Goal: Transaction & Acquisition: Purchase product/service

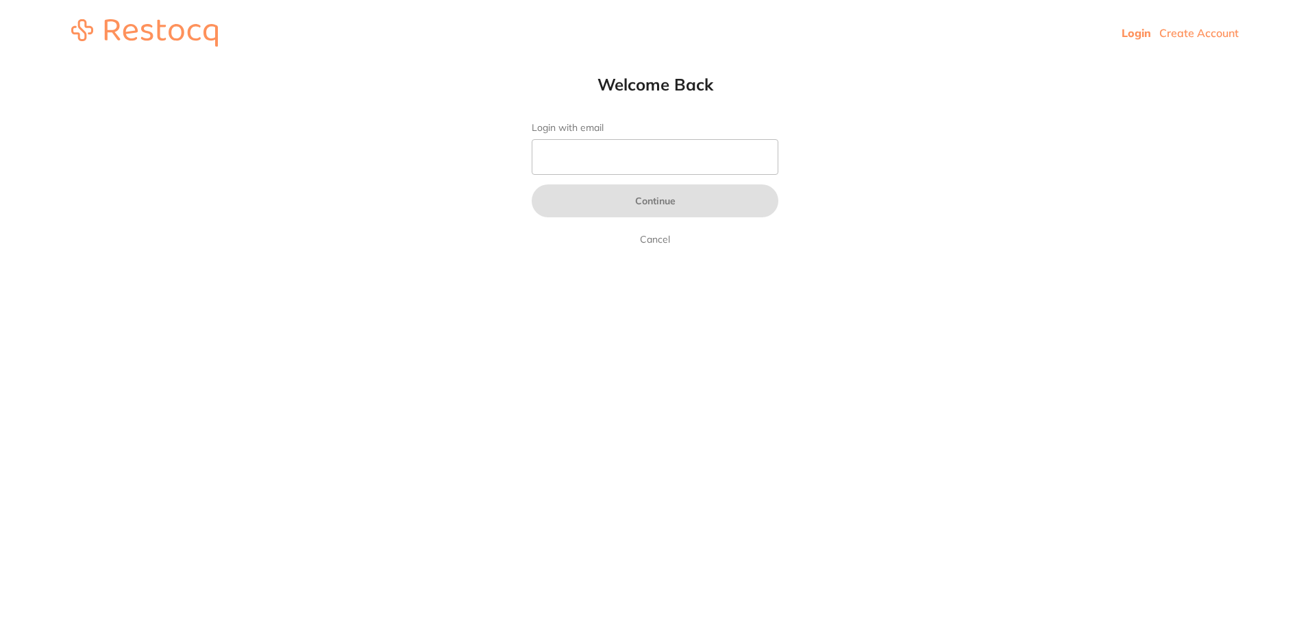
click at [557, 149] on input "Login with email" at bounding box center [655, 157] width 247 height 36
type input "[EMAIL_ADDRESS][DOMAIN_NAME]"
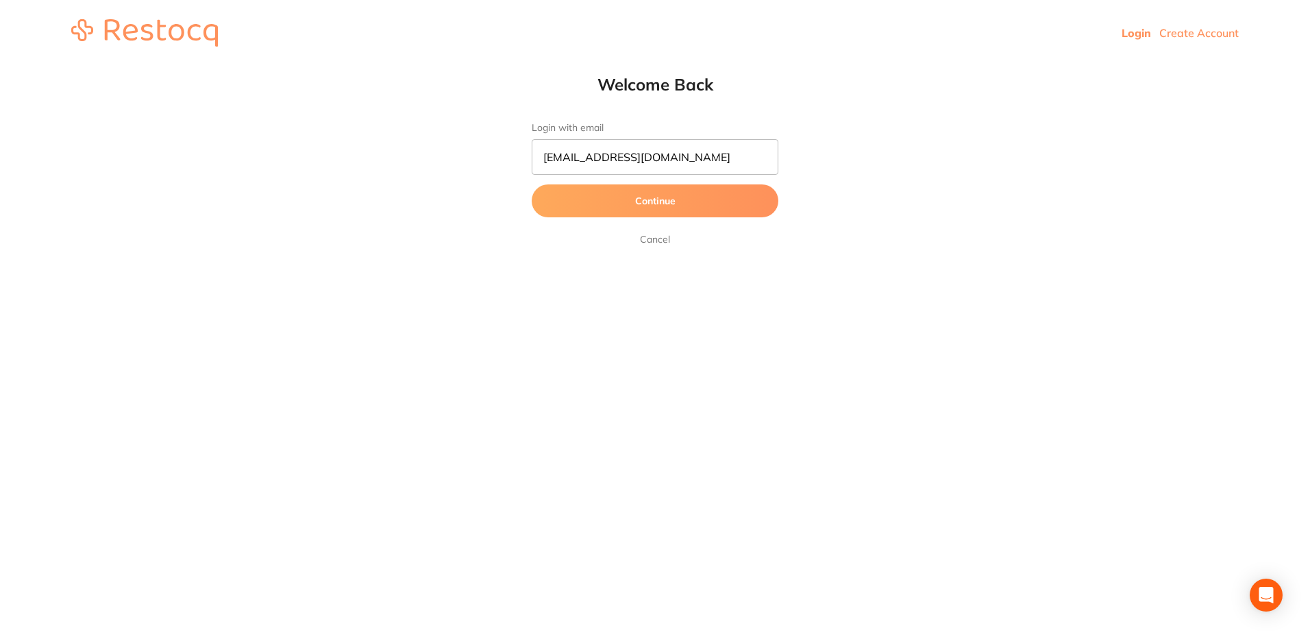
click at [646, 200] on button "Continue" at bounding box center [655, 200] width 247 height 33
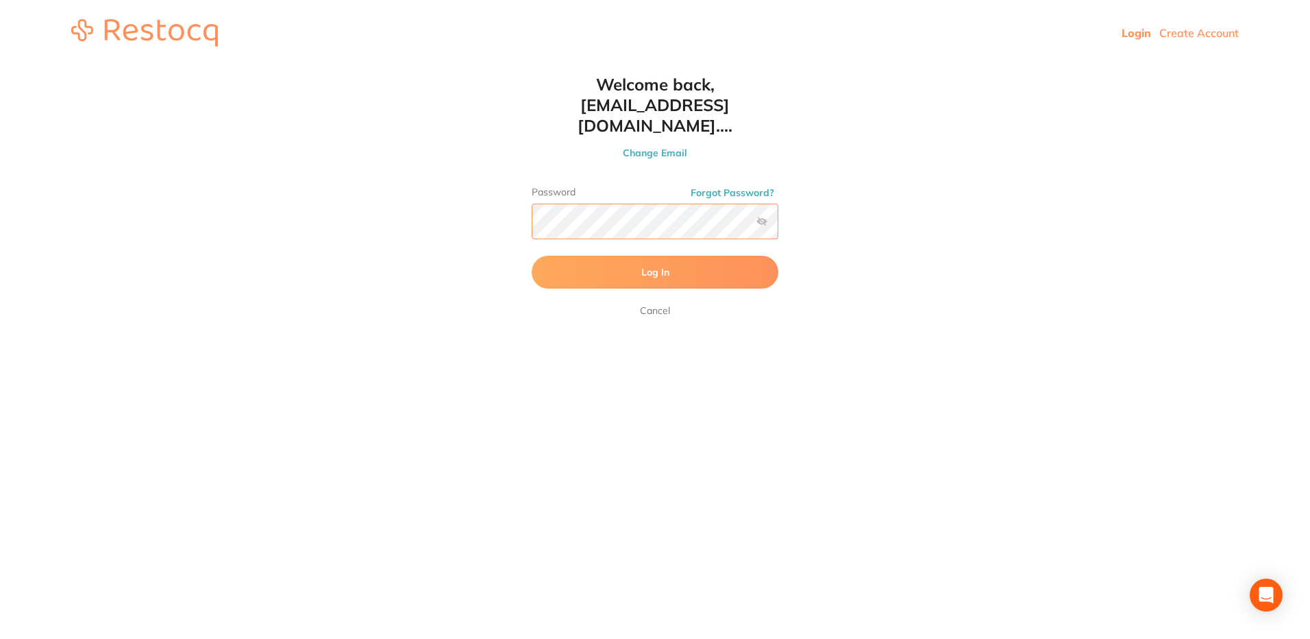
click at [532, 256] on button "Log In" at bounding box center [655, 272] width 247 height 33
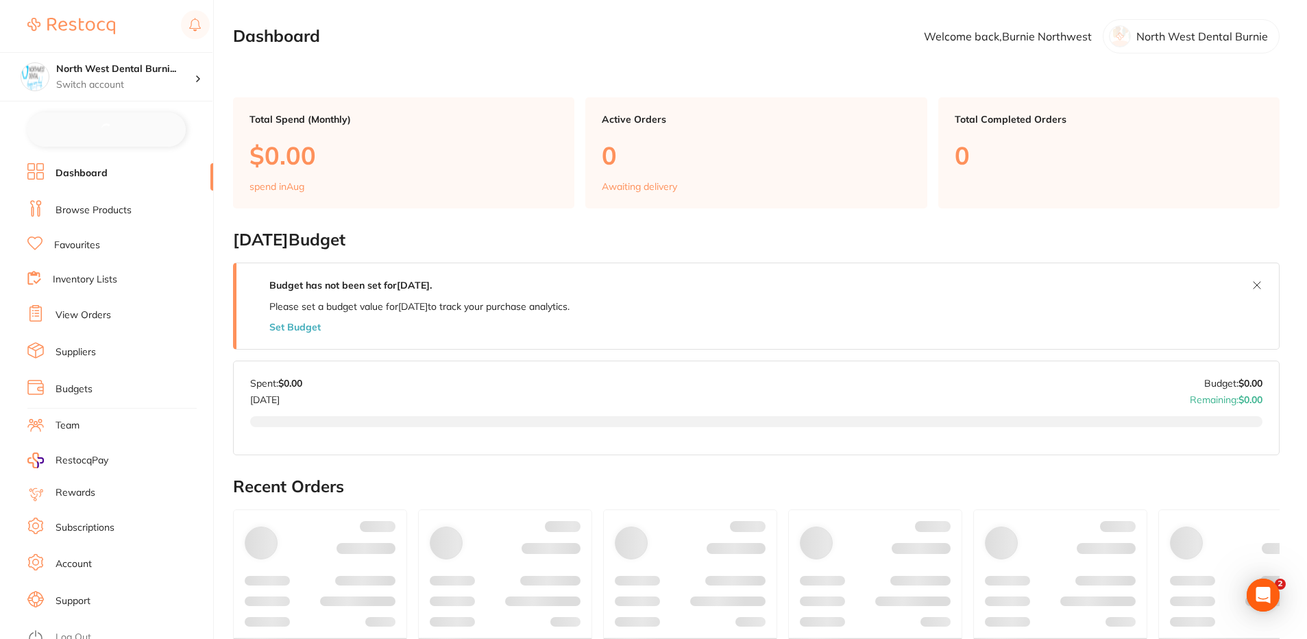
checkbox input "false"
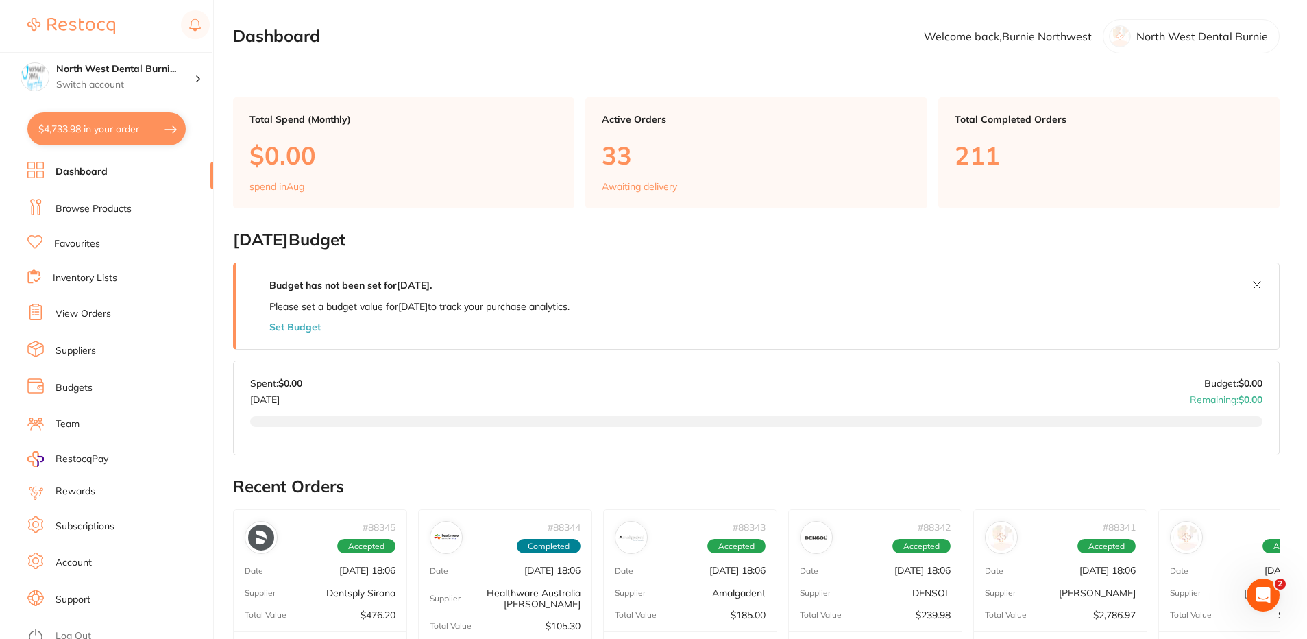
click at [122, 215] on link "Browse Products" at bounding box center [94, 209] width 76 height 14
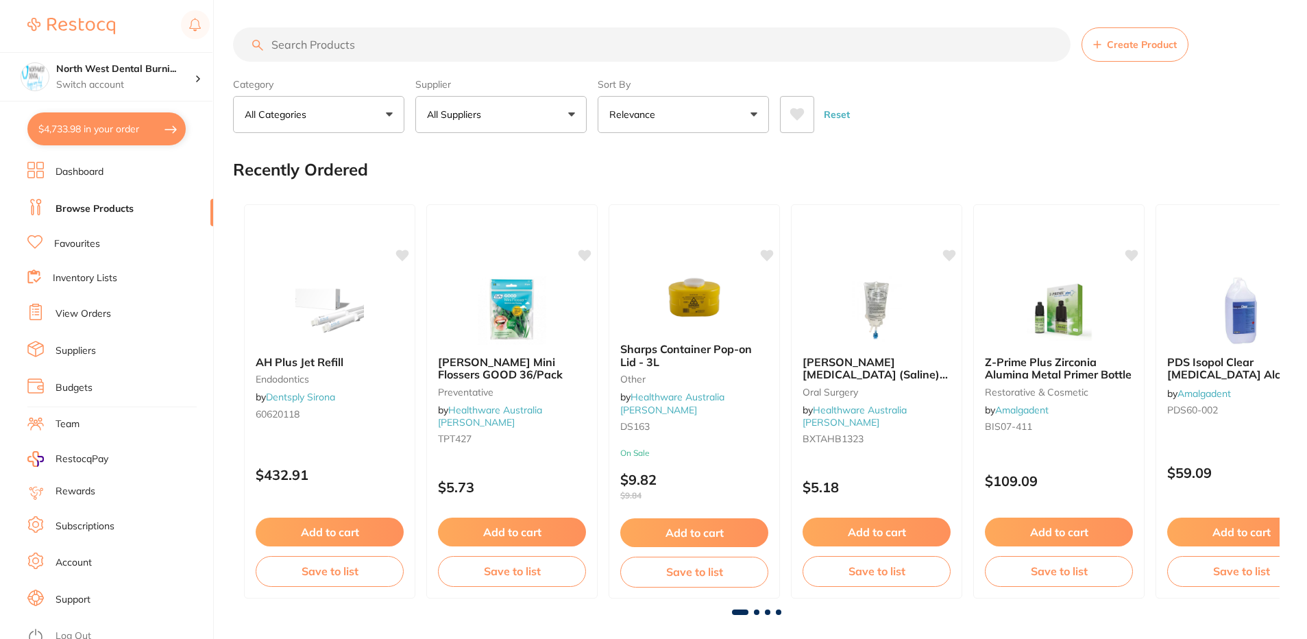
click at [368, 49] on input "search" at bounding box center [652, 44] width 838 height 34
paste input "990869"
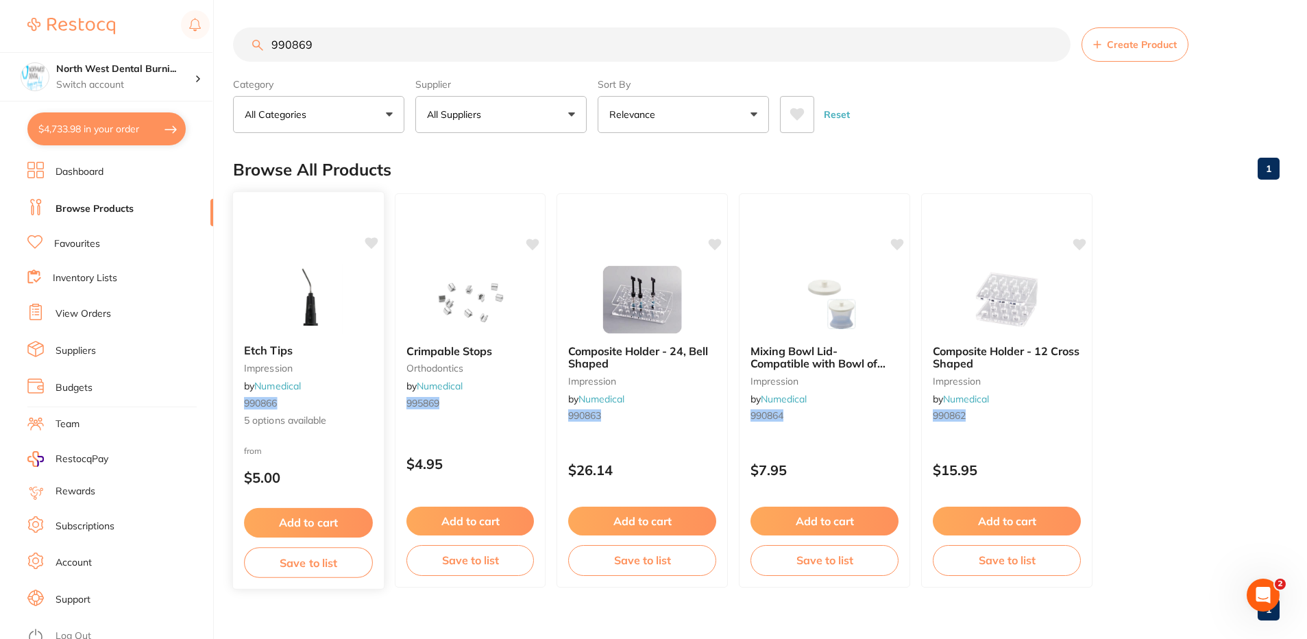
click at [336, 440] on div "Etch Tips impression by Numedical 990866 5 options available from $5.00 Add to …" at bounding box center [308, 390] width 152 height 398
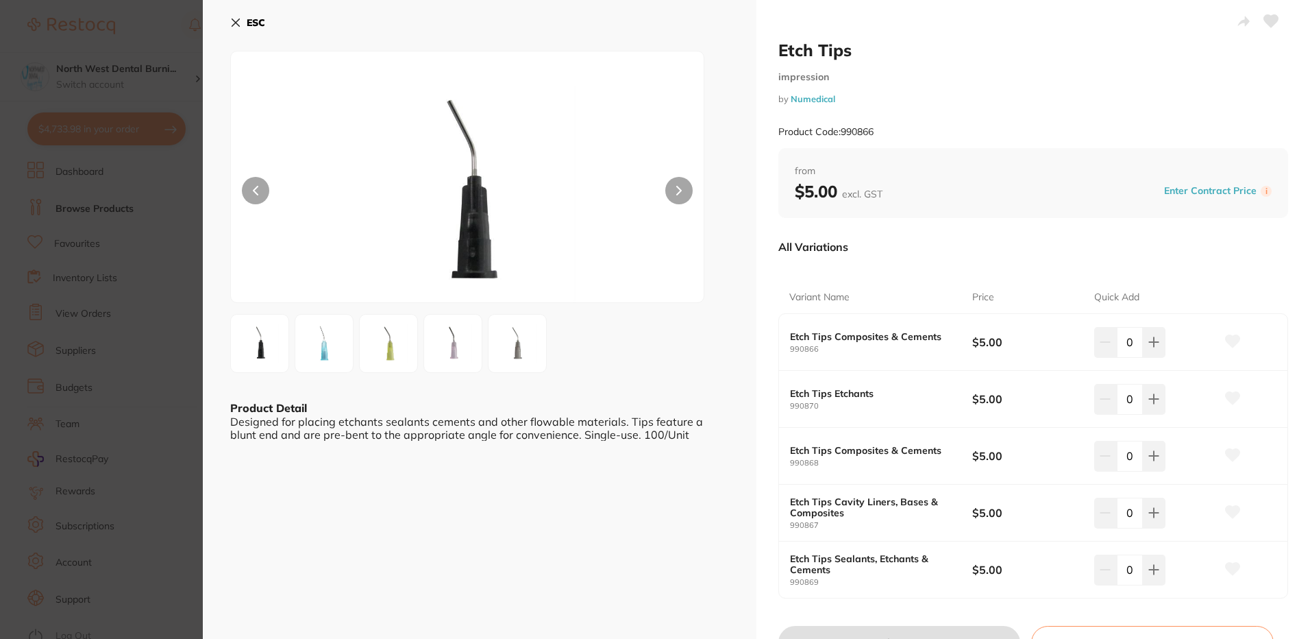
click at [238, 21] on icon at bounding box center [236, 23] width 8 height 8
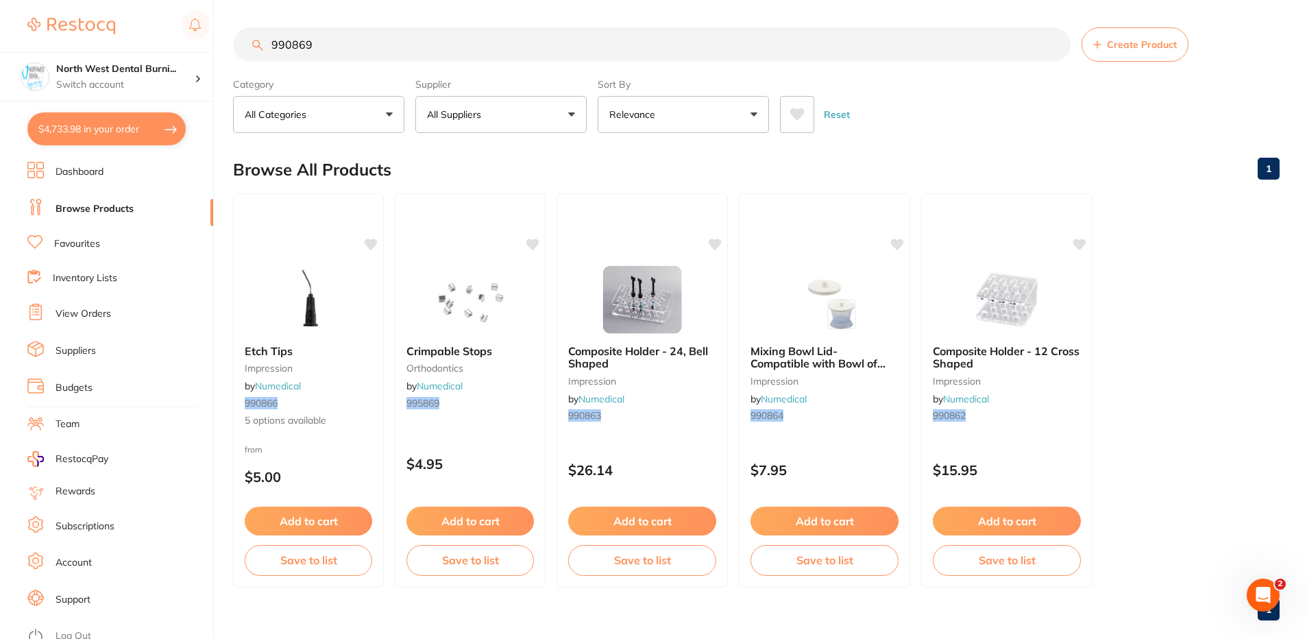
drag, startPoint x: 361, startPoint y: 38, endPoint x: 220, endPoint y: 39, distance: 141.2
click at [219, 39] on div "$4,733.98 North West Dental Burni... Switch account North West Dental Burnie Bu…" at bounding box center [653, 319] width 1307 height 639
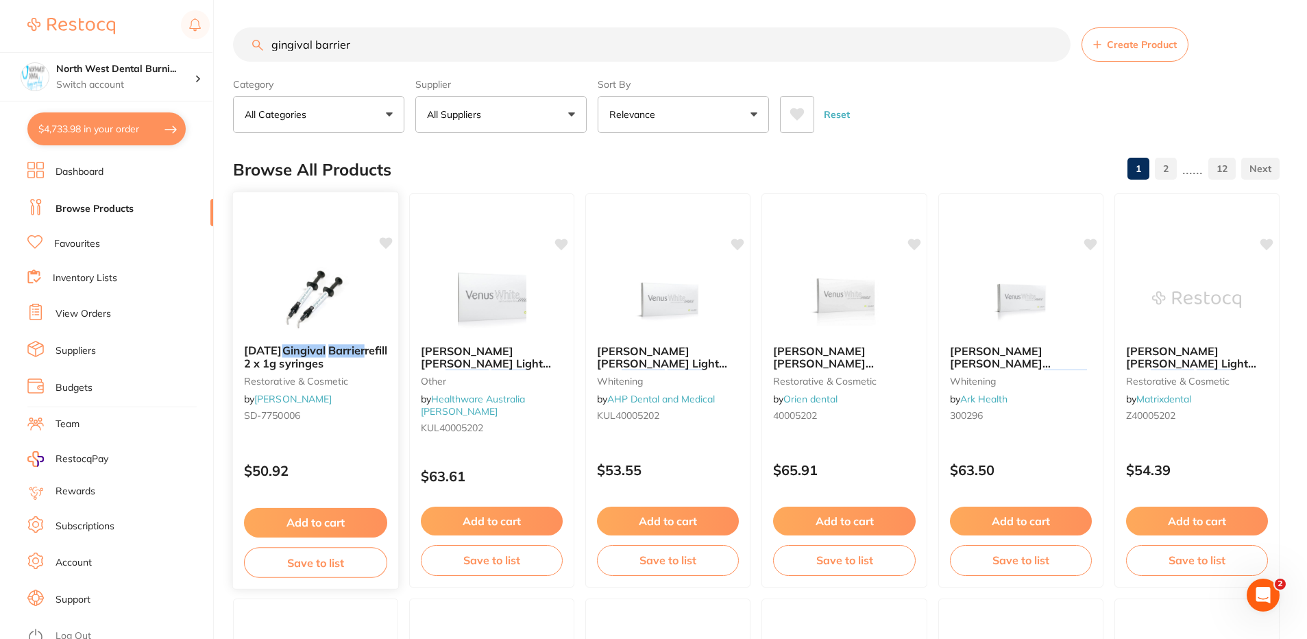
type input "gingival barrier"
drag, startPoint x: 314, startPoint y: 417, endPoint x: 620, endPoint y: 324, distance: 319.6
click at [314, 417] on small "SD-7750006" at bounding box center [316, 415] width 142 height 11
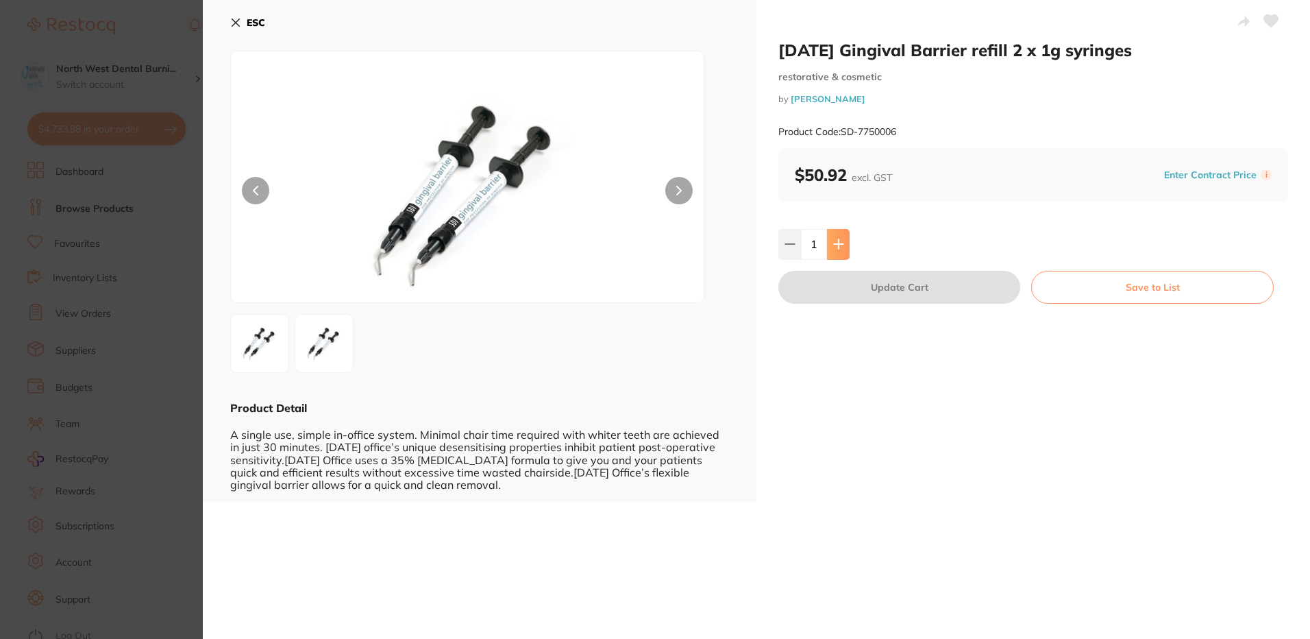
click at [831, 238] on button at bounding box center [838, 244] width 23 height 30
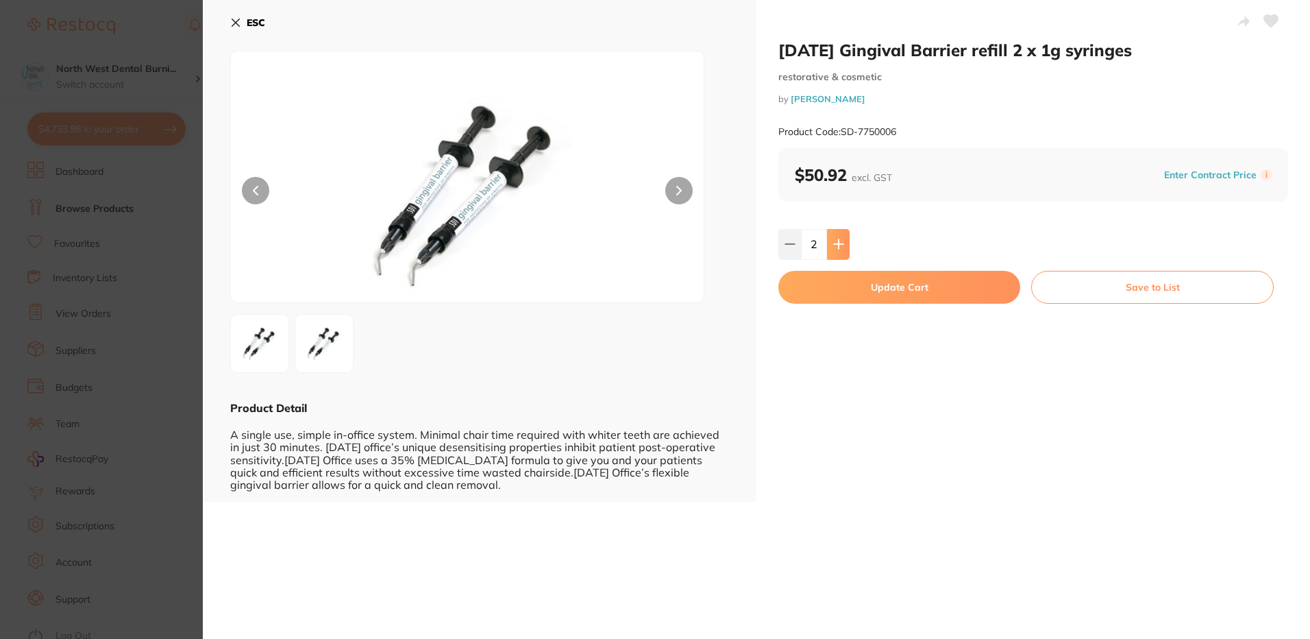
click at [831, 238] on button at bounding box center [838, 244] width 23 height 30
type input "3"
click at [844, 286] on button "Update Cart" at bounding box center [900, 287] width 242 height 33
type input "3"
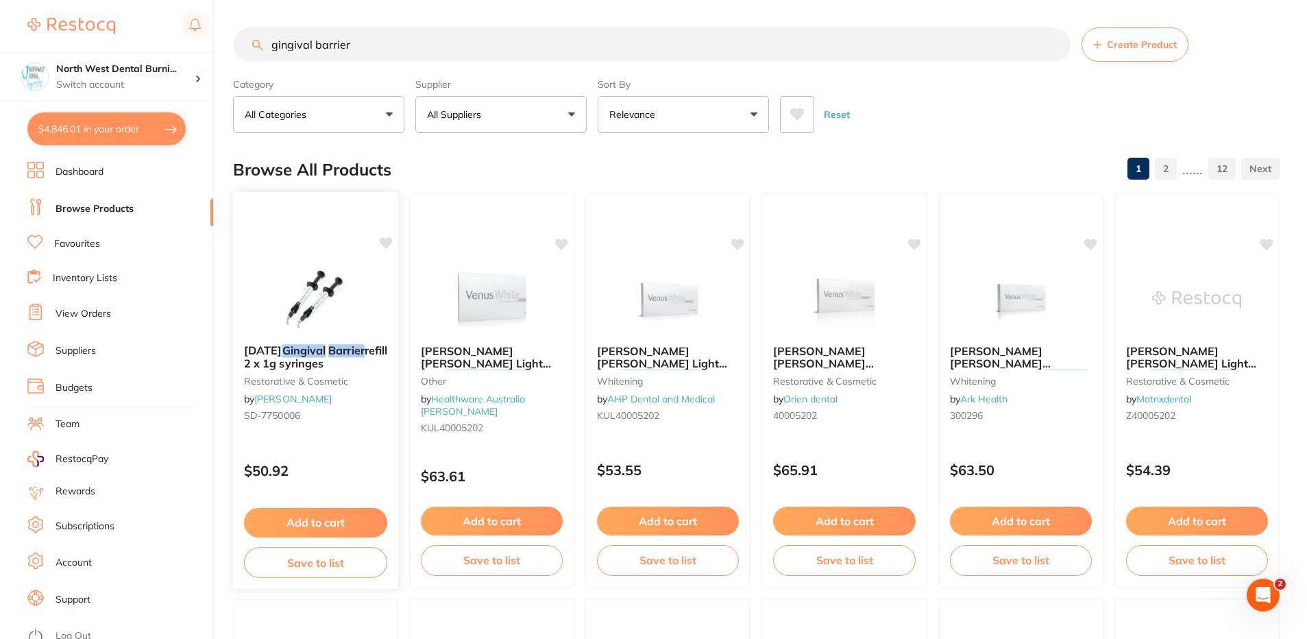
click at [320, 378] on small "restorative & cosmetic" at bounding box center [315, 380] width 143 height 11
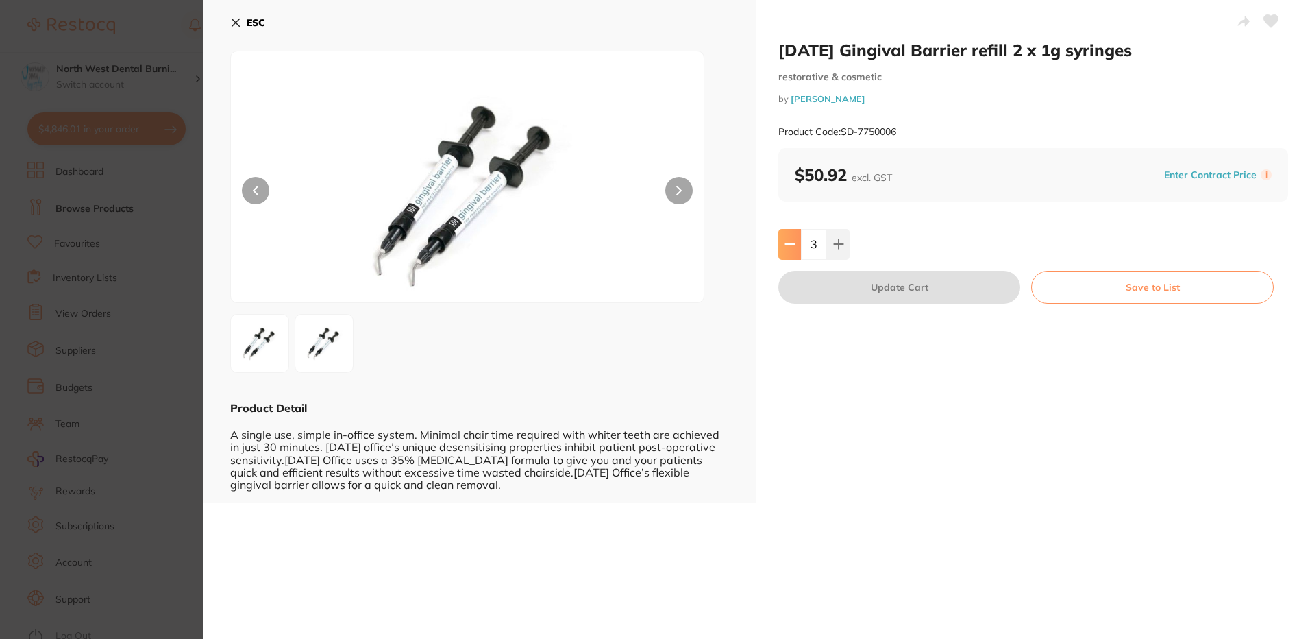
click at [796, 241] on button at bounding box center [790, 244] width 23 height 30
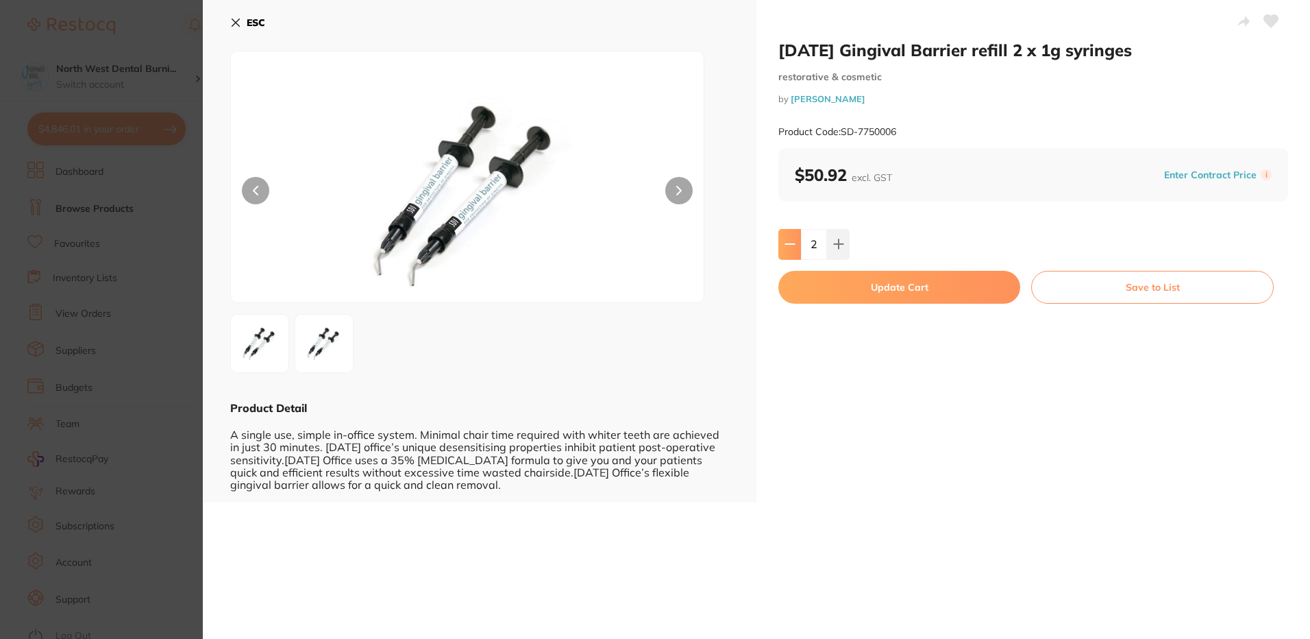
type input "2"
click at [841, 293] on button "Update Cart" at bounding box center [900, 287] width 242 height 33
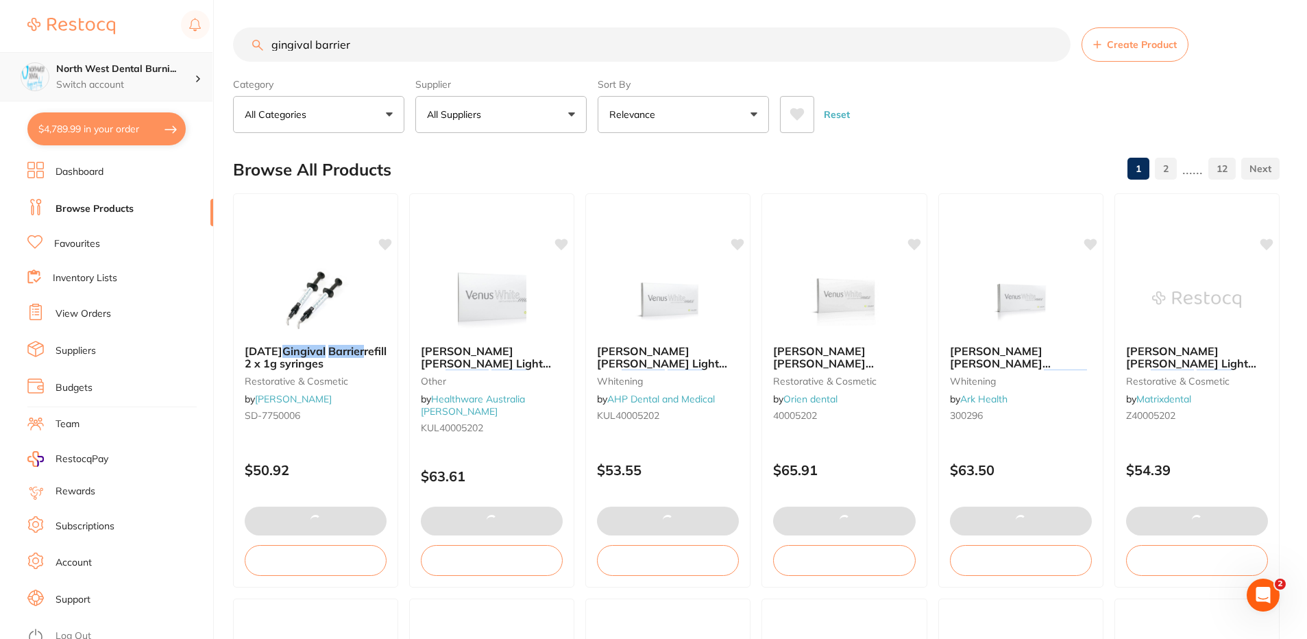
drag, startPoint x: 275, startPoint y: 49, endPoint x: 175, endPoint y: 52, distance: 100.1
click at [175, 52] on div "$4,789.99 North West Dental Burni... Switch account North West Dental Burnie Bu…" at bounding box center [653, 319] width 1307 height 639
type input "3"
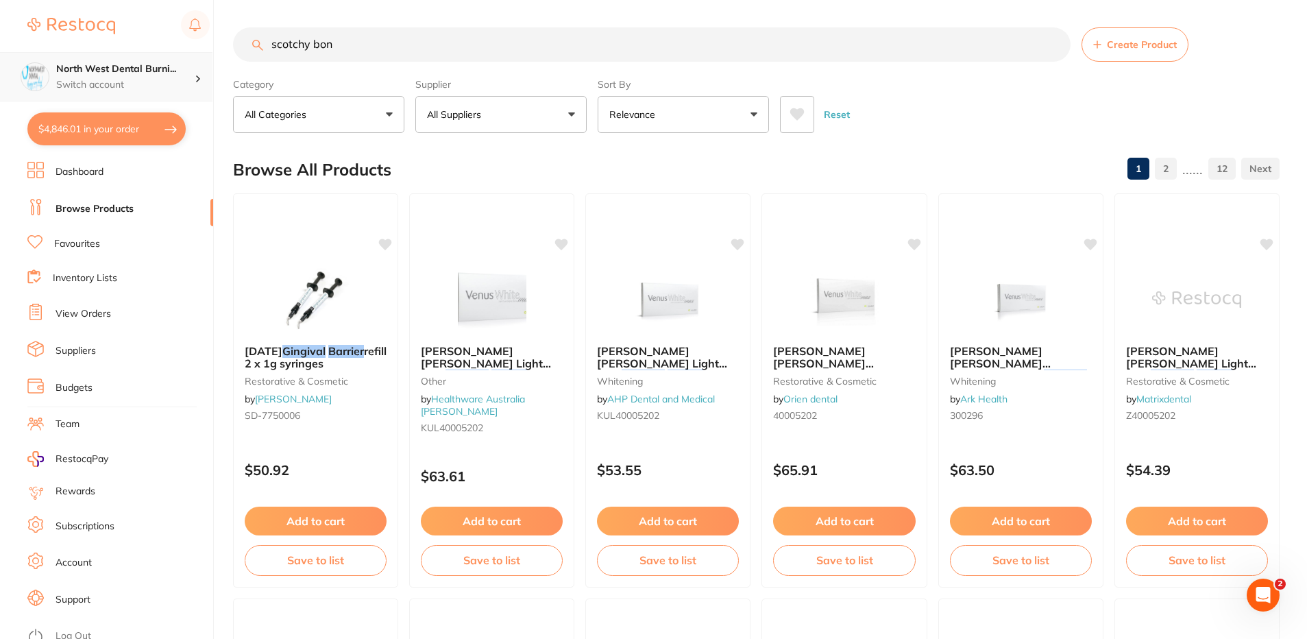
type input "scotchy bond"
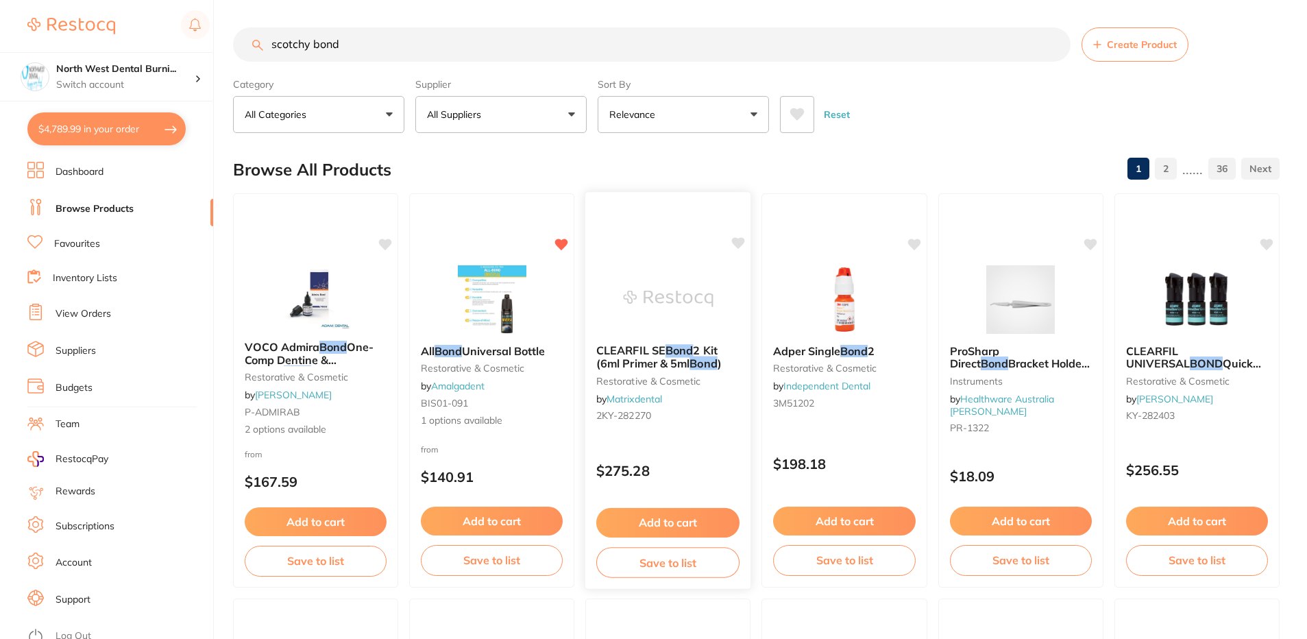
type input "2"
click at [310, 42] on input "scotchy bond" at bounding box center [652, 44] width 838 height 34
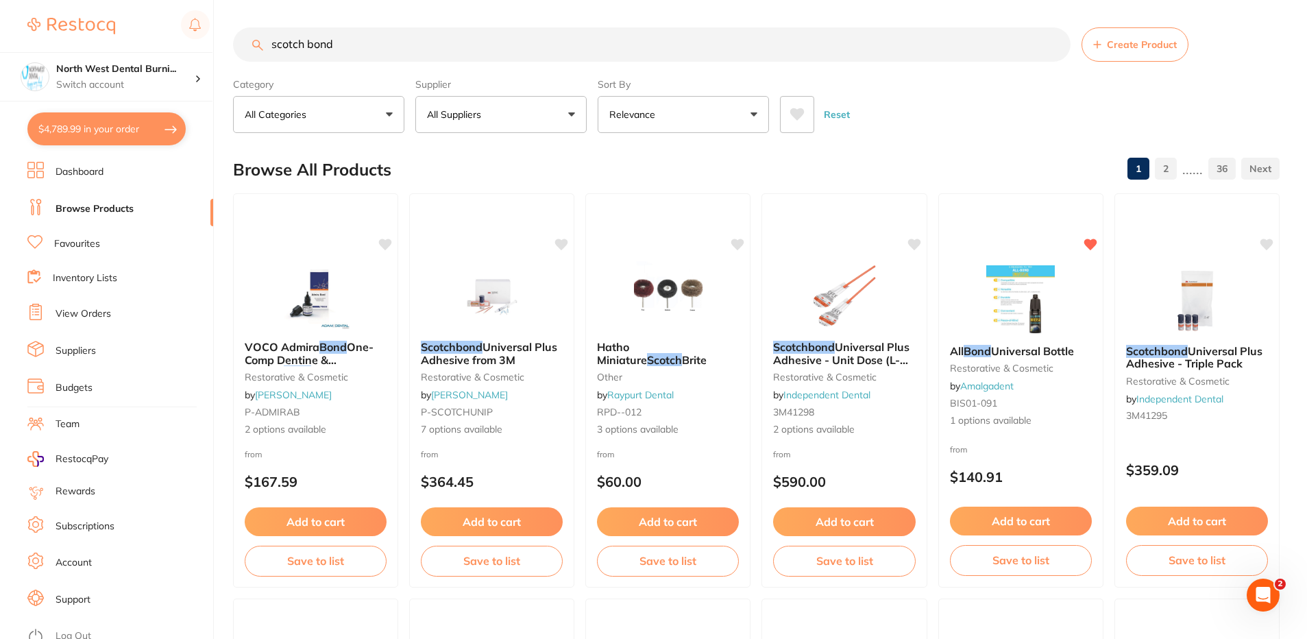
type input "scotch bond"
click at [521, 106] on button "All Suppliers" at bounding box center [500, 114] width 171 height 37
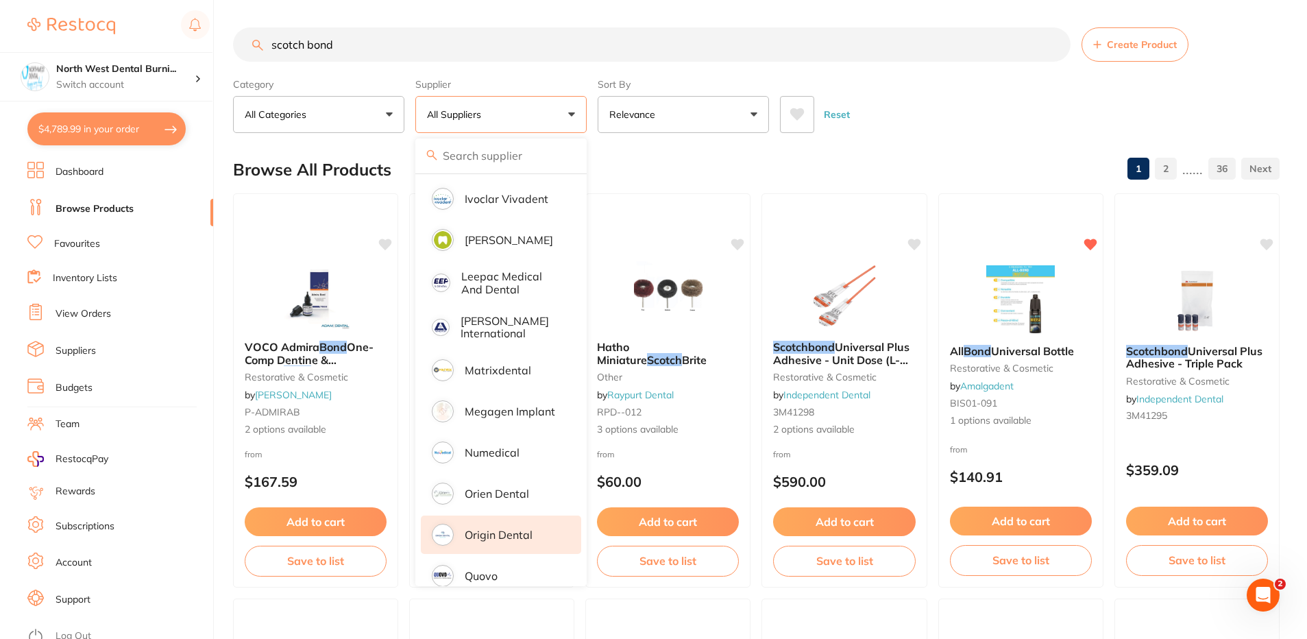
scroll to position [891, 0]
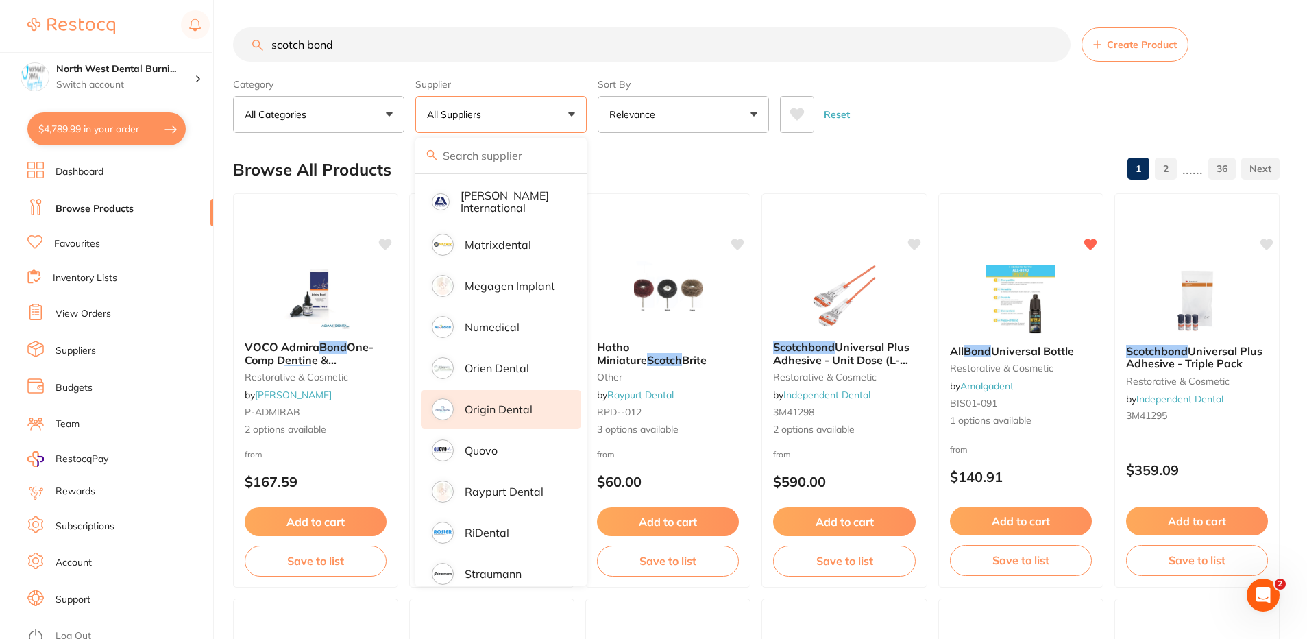
click at [510, 403] on p "Origin Dental" at bounding box center [499, 409] width 68 height 12
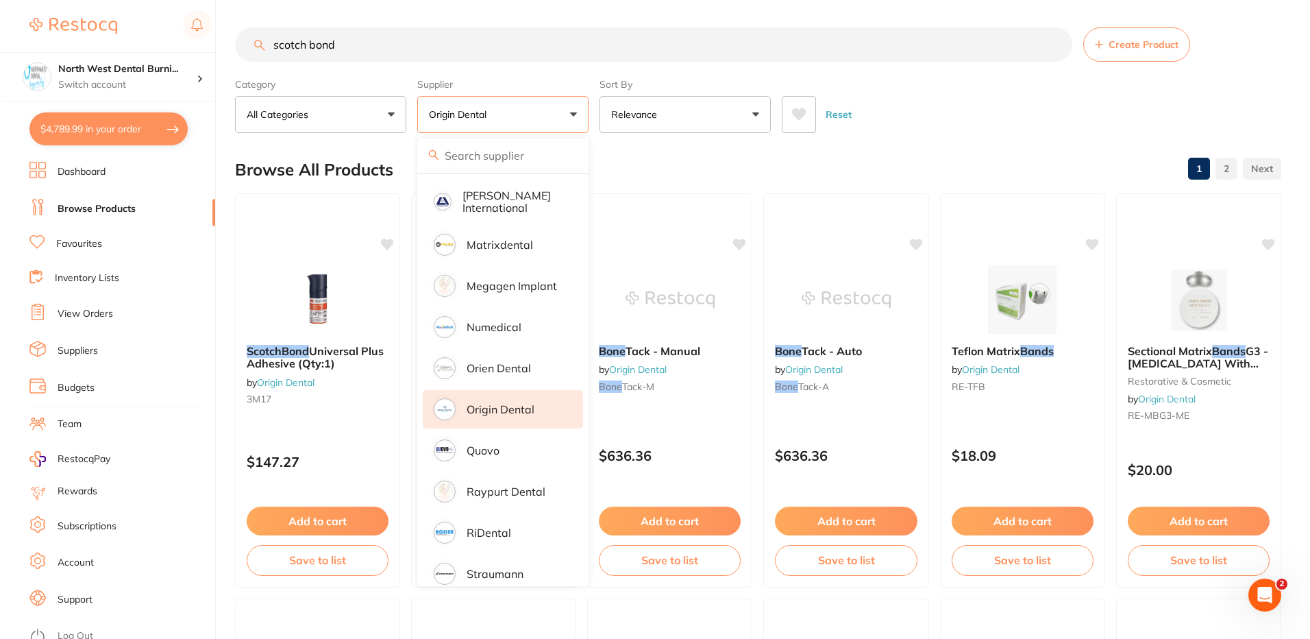
scroll to position [0, 0]
click at [289, 424] on div "ScotchBond Universal Plus Adhesive (Qty:1) by Origin Dental 3M17 $147.27 Add to…" at bounding box center [315, 390] width 167 height 398
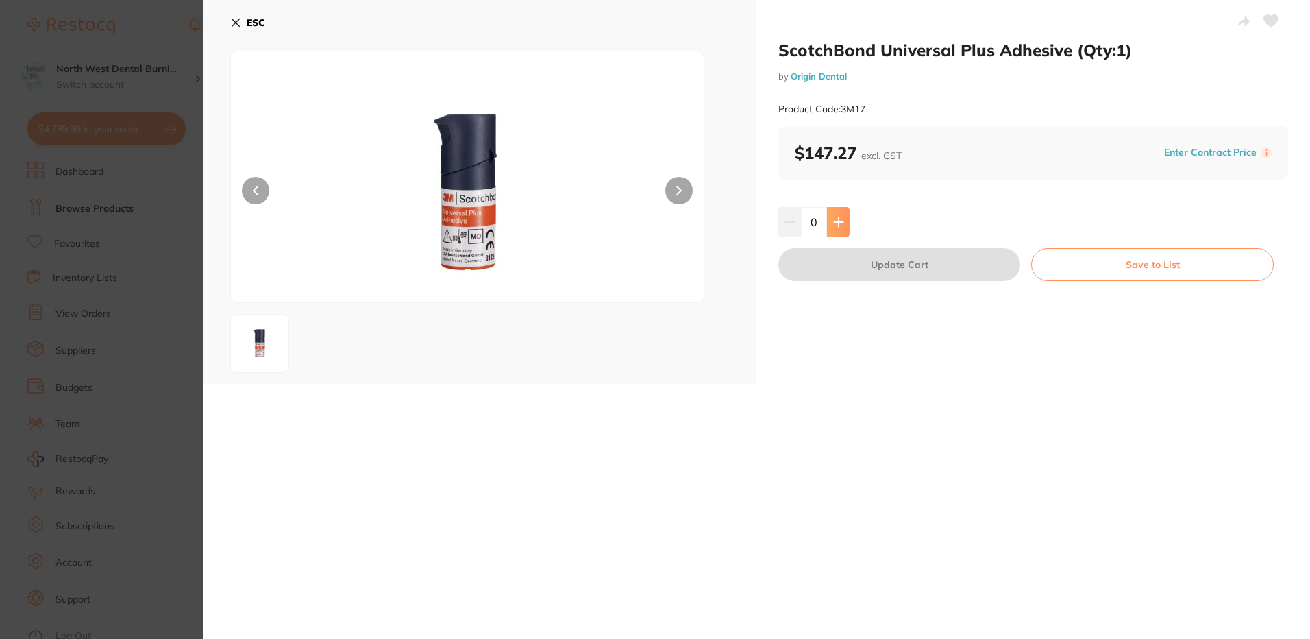
click at [830, 220] on button at bounding box center [838, 222] width 23 height 30
click at [833, 230] on button at bounding box center [838, 222] width 23 height 30
type input "3"
click at [849, 273] on button "Update Cart" at bounding box center [900, 264] width 242 height 33
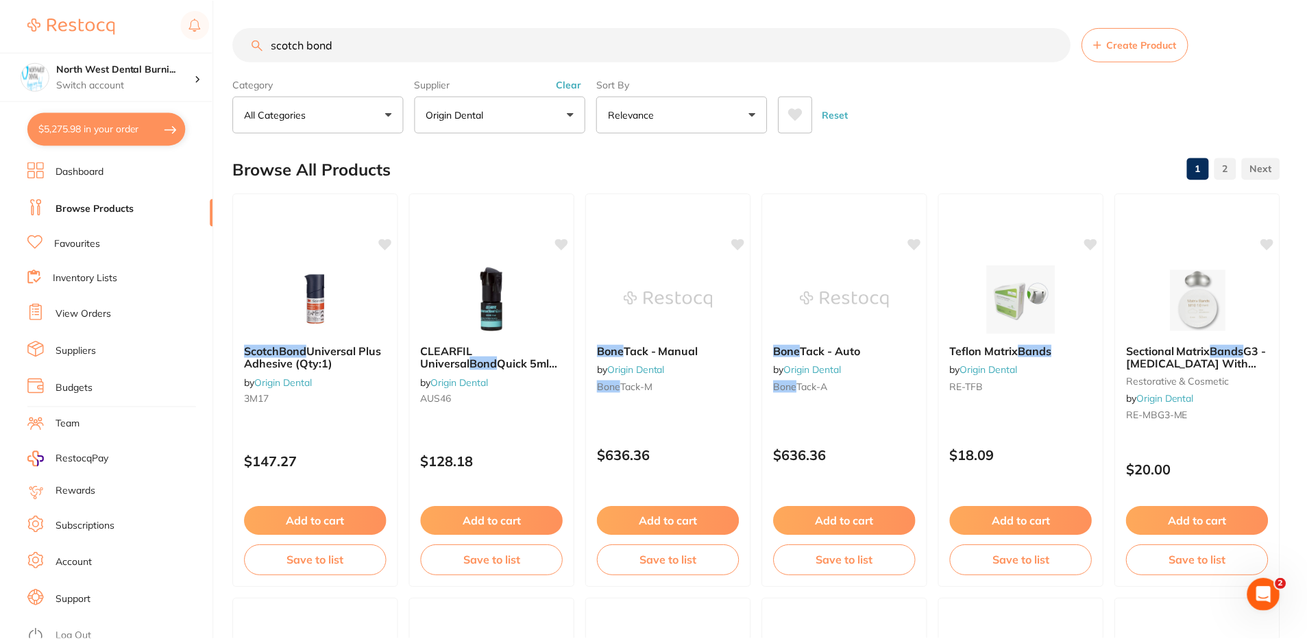
scroll to position [16, 0]
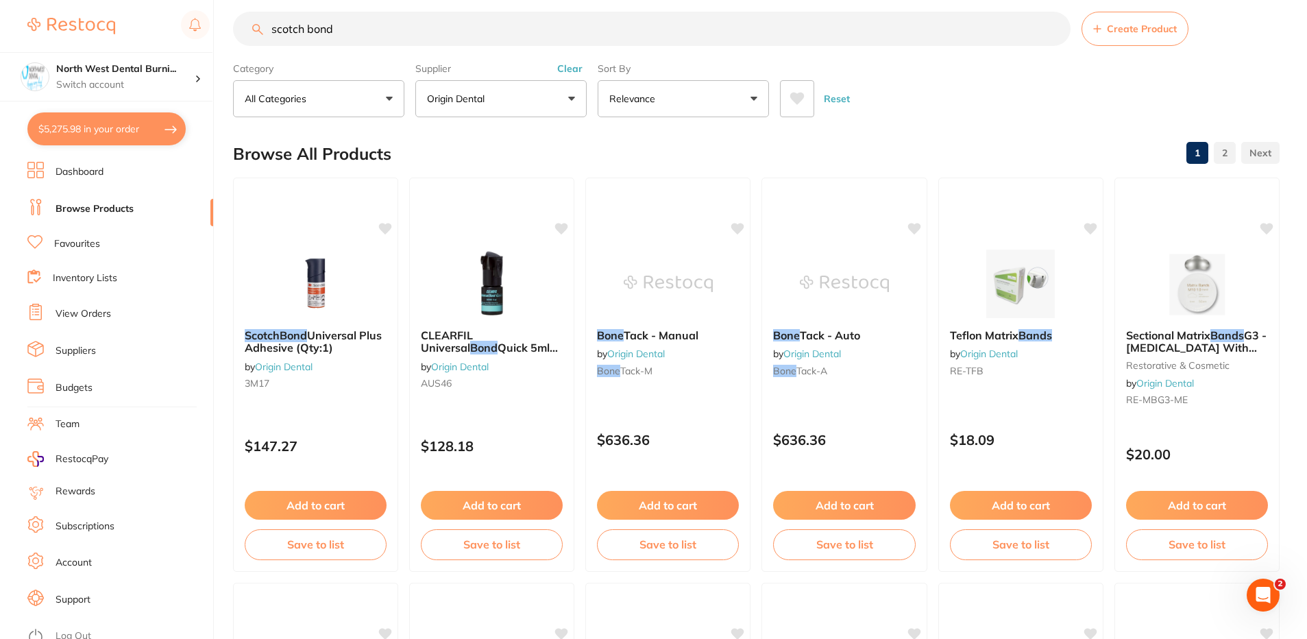
drag, startPoint x: 378, startPoint y: 29, endPoint x: 215, endPoint y: 29, distance: 163.1
click at [220, 29] on div "$5,275.98 North West Dental Burni... Switch account North West Dental Burnie Bu…" at bounding box center [653, 303] width 1307 height 639
paste input "RE-WW"
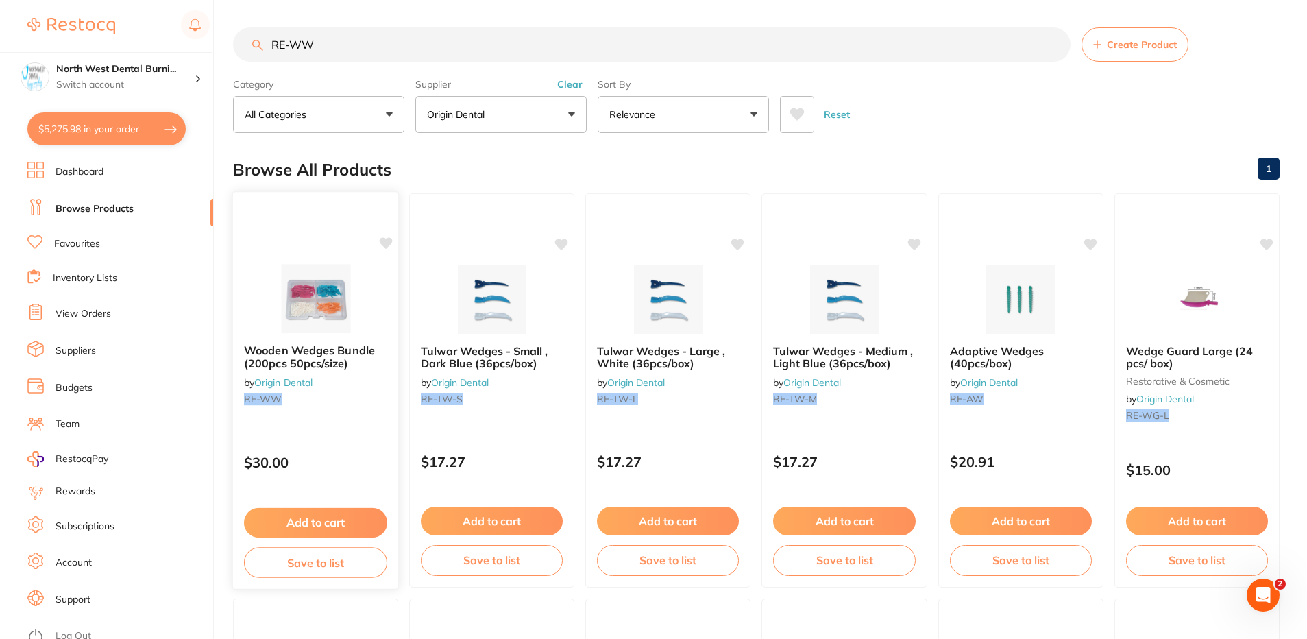
scroll to position [0, 0]
click at [565, 78] on button "Clear" at bounding box center [570, 84] width 34 height 12
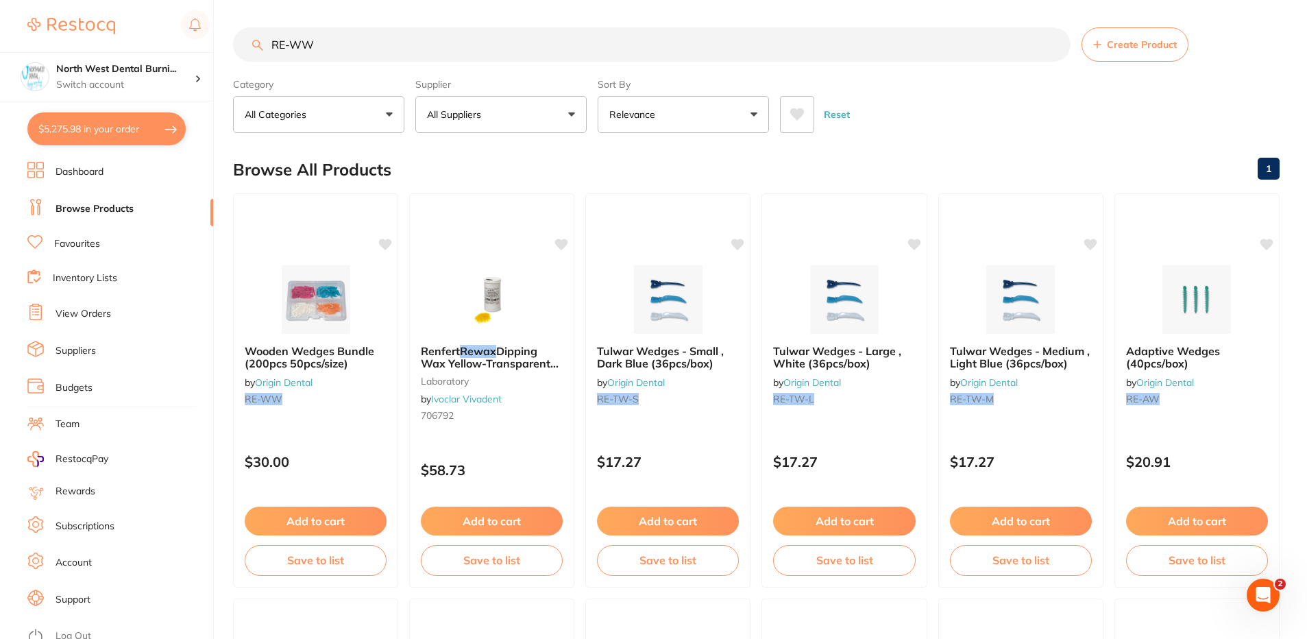
drag, startPoint x: 374, startPoint y: 62, endPoint x: 364, endPoint y: 33, distance: 31.0
click at [370, 58] on section "RE-WW Create Product Category All Categories All Categories laboratory restorat…" at bounding box center [756, 80] width 1047 height 106
drag, startPoint x: 363, startPoint y: 37, endPoint x: 178, endPoint y: 53, distance: 185.1
click at [180, 54] on div "$5,275.98 North West Dental Burni... Switch account North West Dental Burnie Bu…" at bounding box center [653, 319] width 1307 height 639
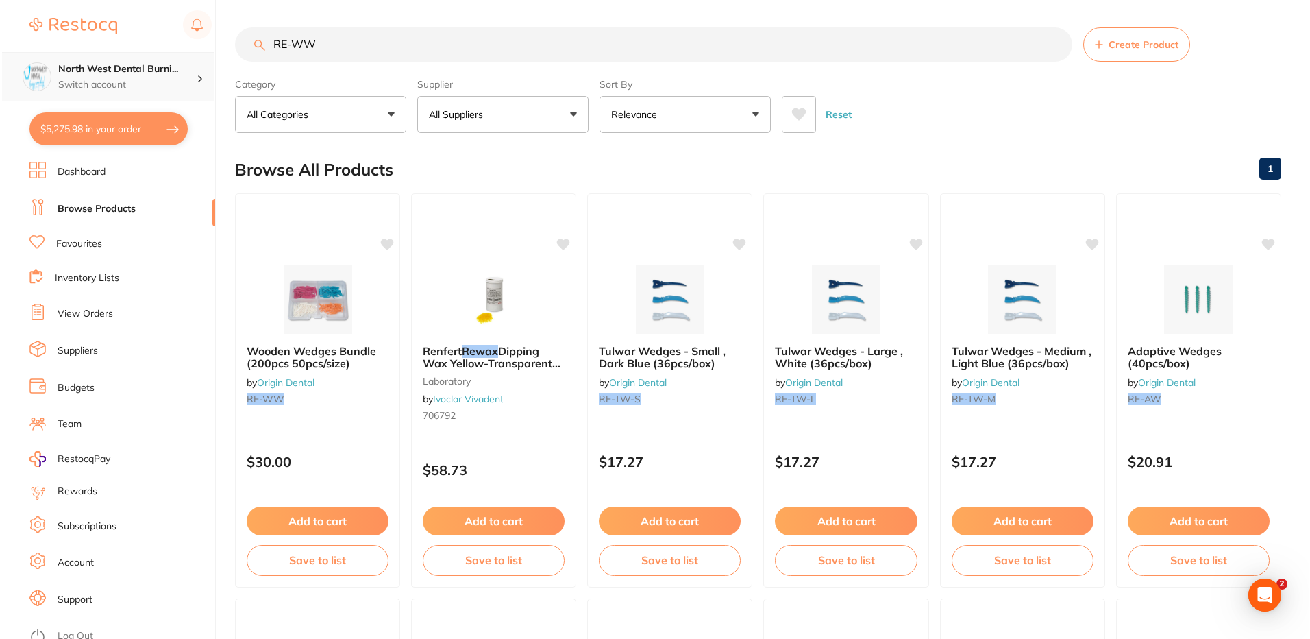
scroll to position [0, 0]
paste input "WY-715"
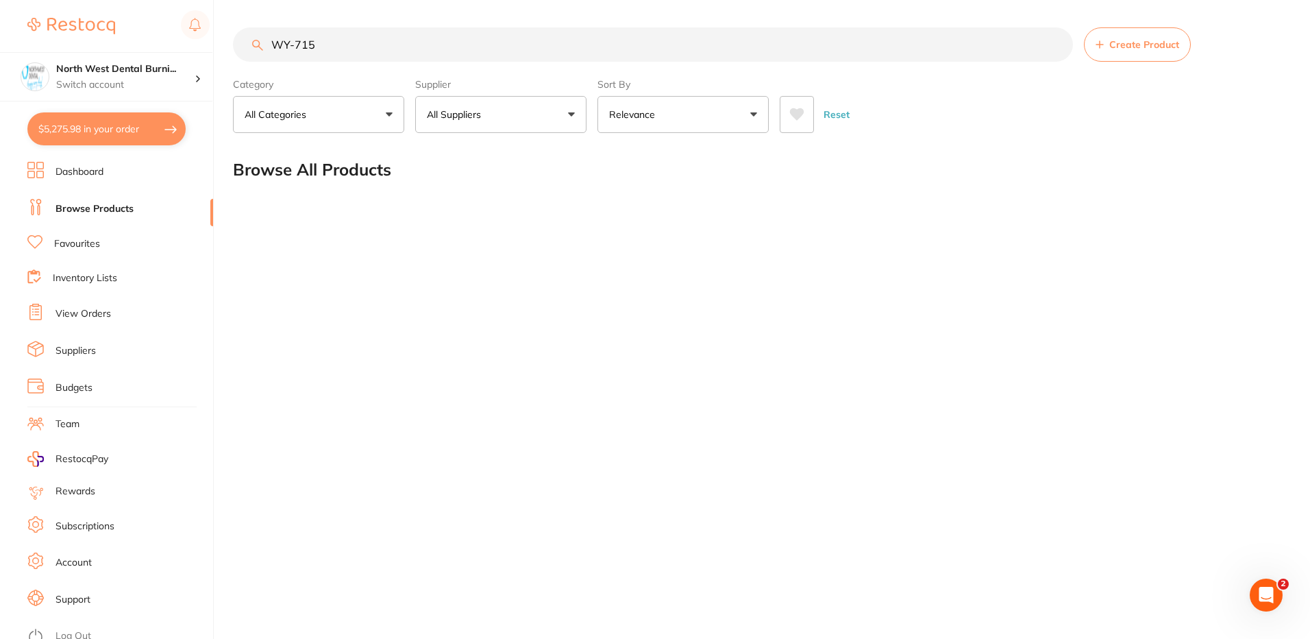
drag, startPoint x: 362, startPoint y: 46, endPoint x: 143, endPoint y: 49, distance: 218.7
click at [143, 49] on div "$5,275.98 North West Dental Burni... Switch account North West Dental Burnie Bu…" at bounding box center [655, 319] width 1310 height 639
paste input "ykle Wedges - 715 - Blue - 15mm, 500-Pack"
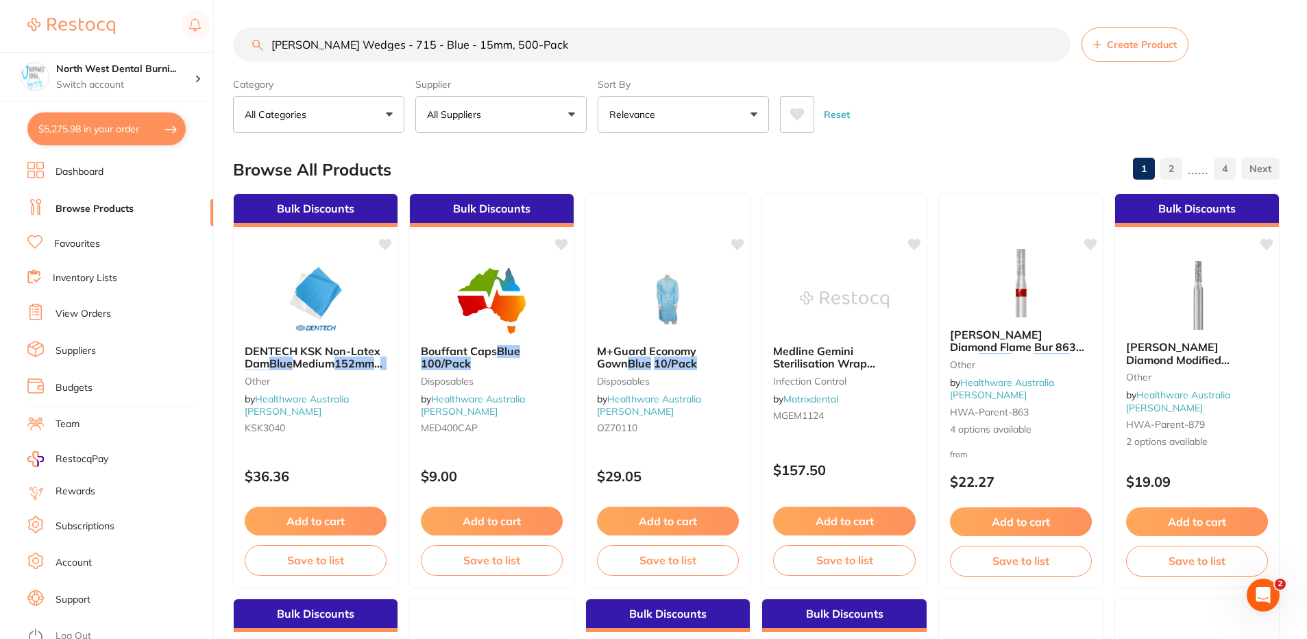
click at [521, 120] on button "All Suppliers" at bounding box center [500, 114] width 171 height 37
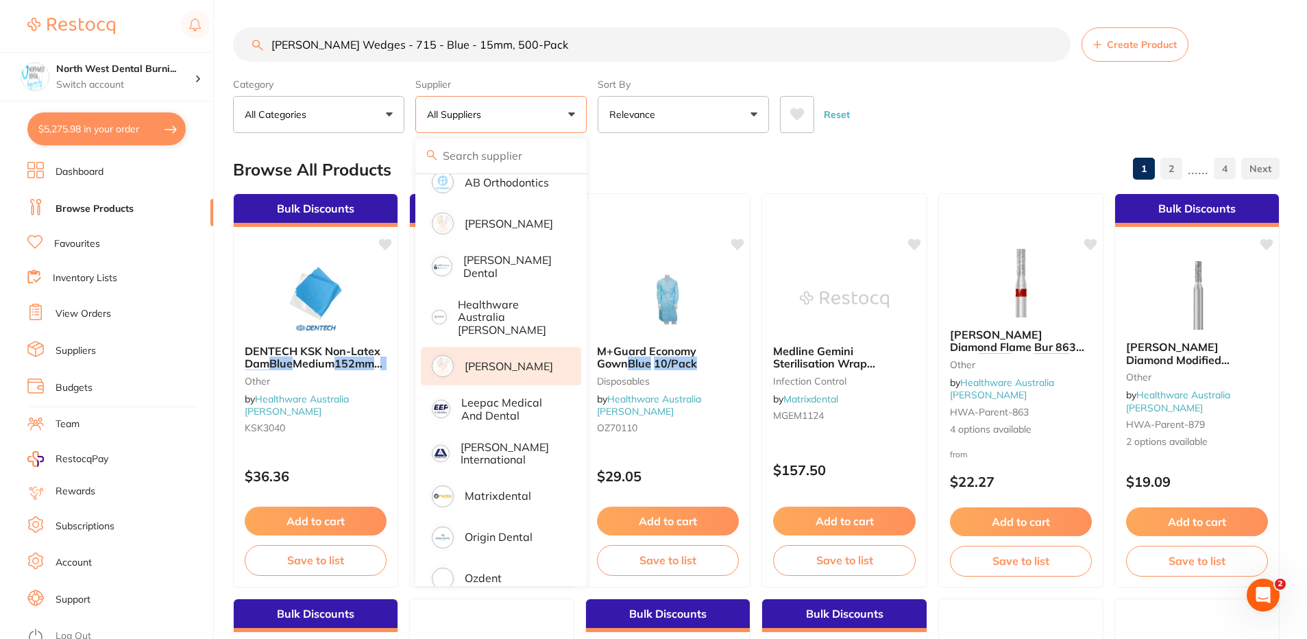
scroll to position [225, 0]
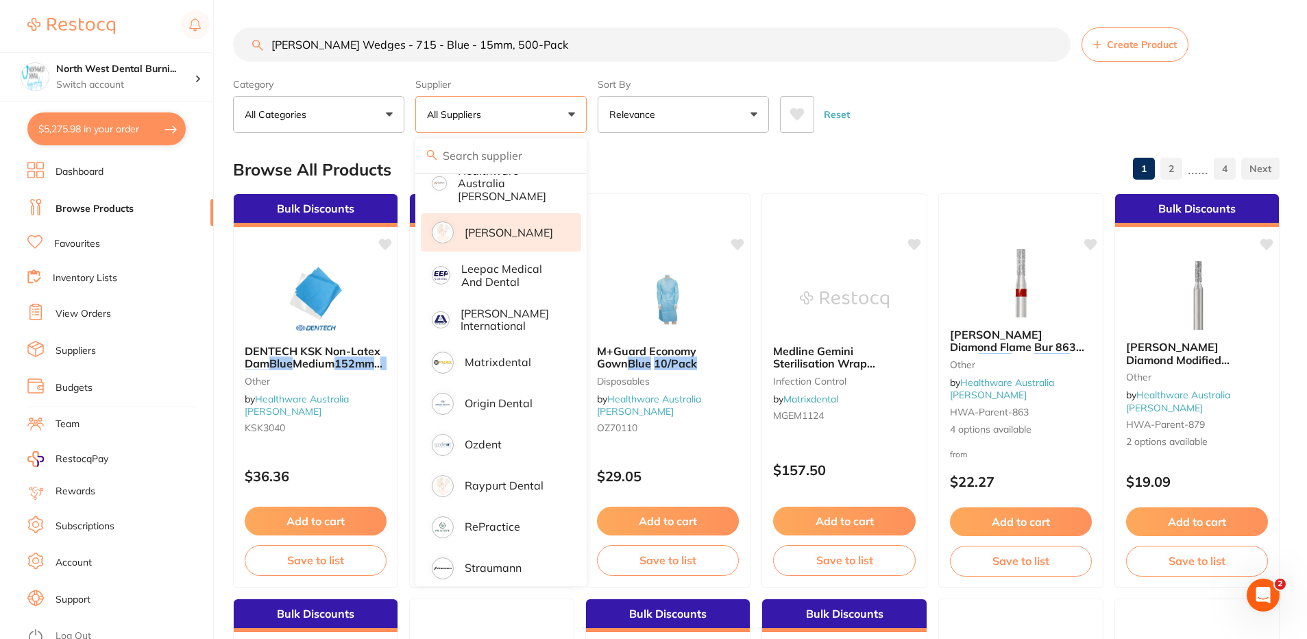
click at [513, 234] on li "[PERSON_NAME]" at bounding box center [501, 232] width 160 height 38
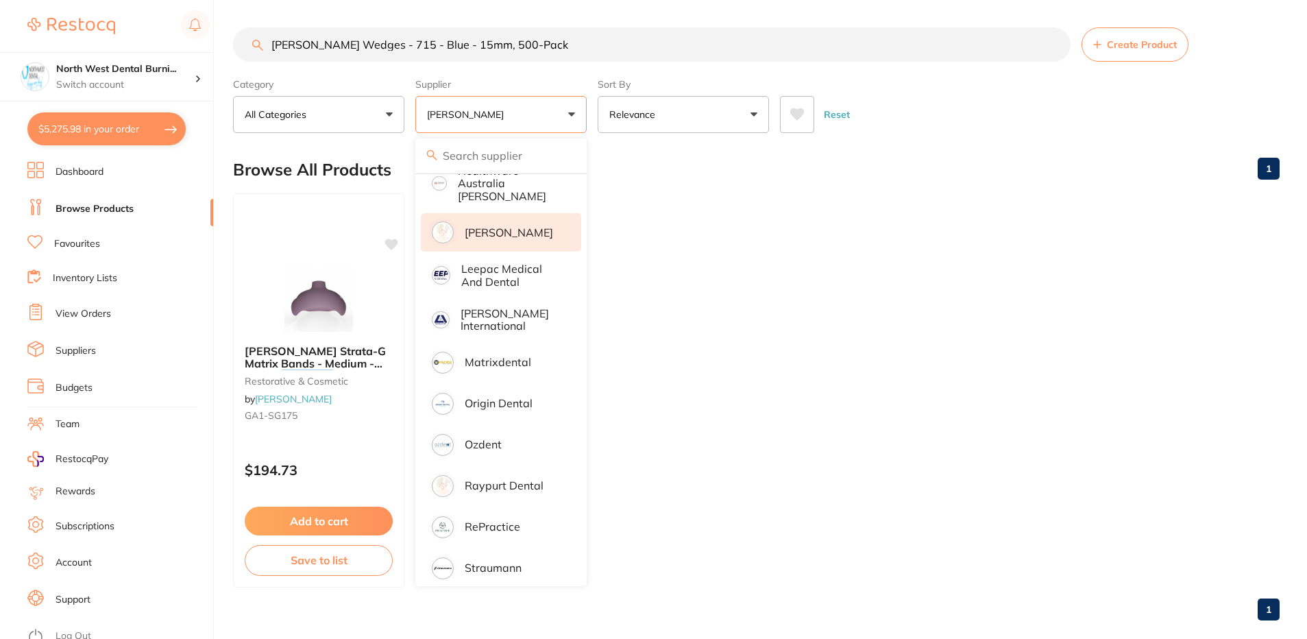
click at [934, 395] on ul "Garrison Strata-G Matrix Bands - Medium - Purple, 100-Pack restorative & cosmet…" at bounding box center [756, 390] width 1047 height 394
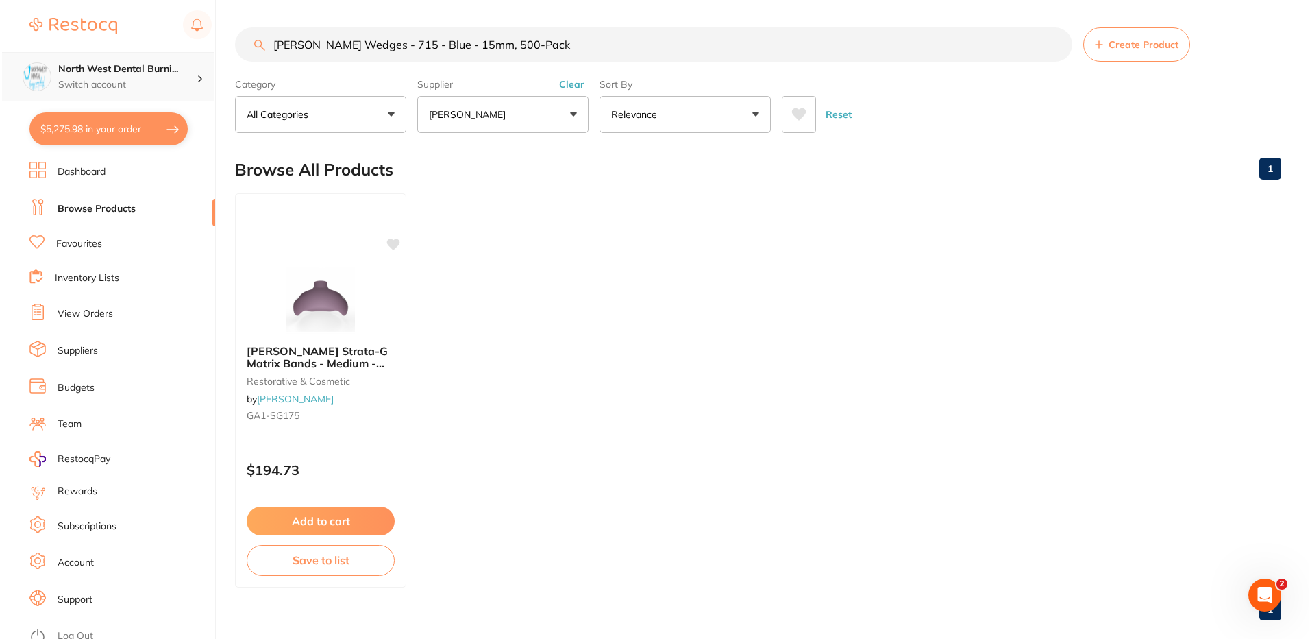
scroll to position [1, 0]
drag, startPoint x: 530, startPoint y: 46, endPoint x: 202, endPoint y: 57, distance: 328.5
click at [202, 57] on div "$5,275.98 North West Dental Burni... Switch account North West Dental Burnie Bu…" at bounding box center [653, 319] width 1307 height 639
paste input "Y-715"
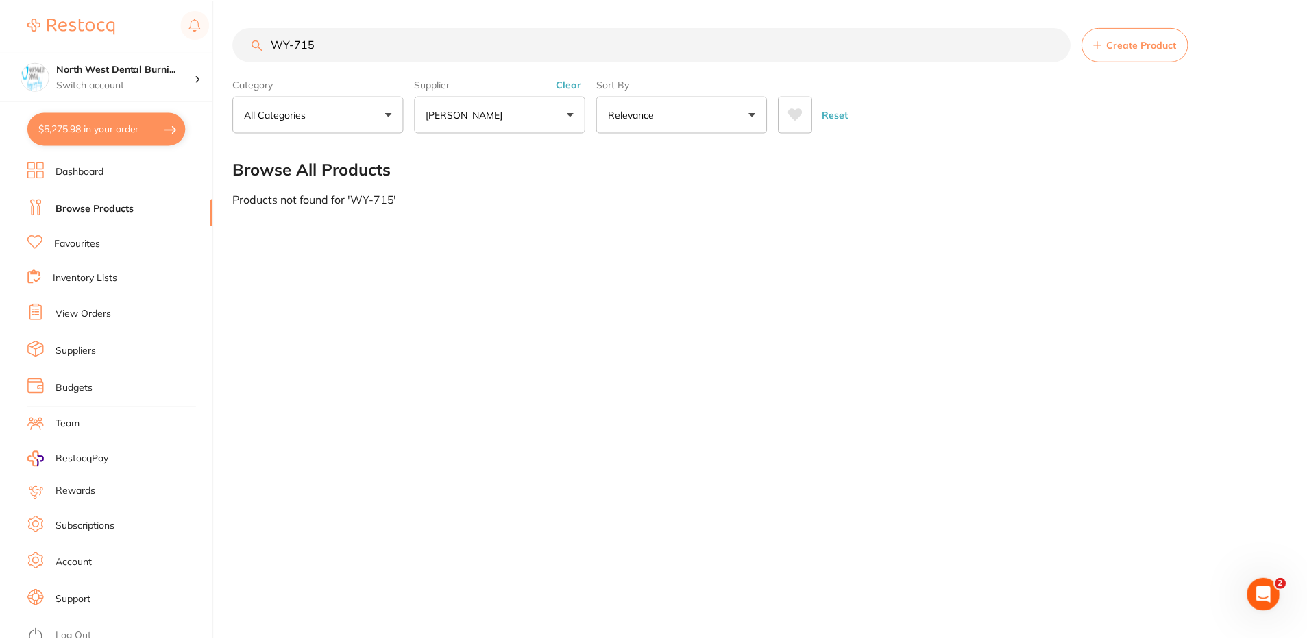
scroll to position [0, 0]
click at [554, 90] on div "Supplier Henry Schein Halas All Suppliers Henry Schein Halas Clear" at bounding box center [500, 103] width 171 height 60
drag, startPoint x: 574, startPoint y: 79, endPoint x: 567, endPoint y: 80, distance: 6.9
click at [574, 80] on button "Clear" at bounding box center [570, 84] width 34 height 12
drag, startPoint x: 379, startPoint y: 41, endPoint x: 235, endPoint y: 51, distance: 144.3
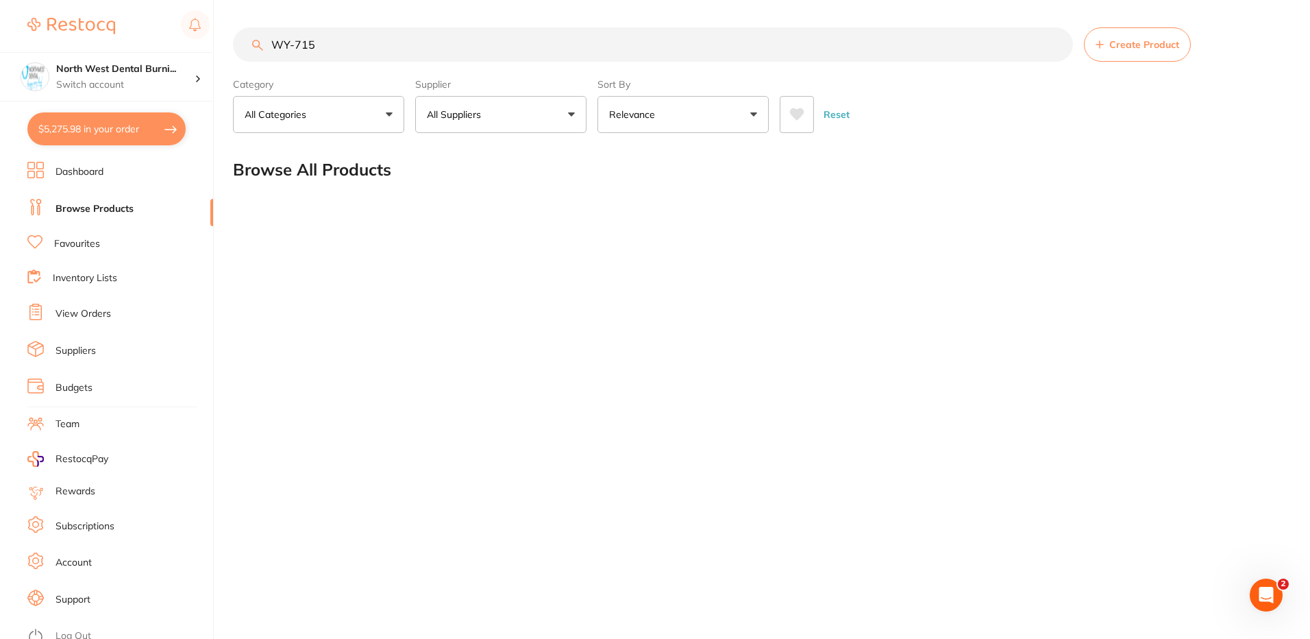
click at [235, 51] on input "WY-715" at bounding box center [653, 44] width 840 height 34
type input "APPLICATOR"
click at [507, 120] on button "All Suppliers" at bounding box center [500, 114] width 171 height 37
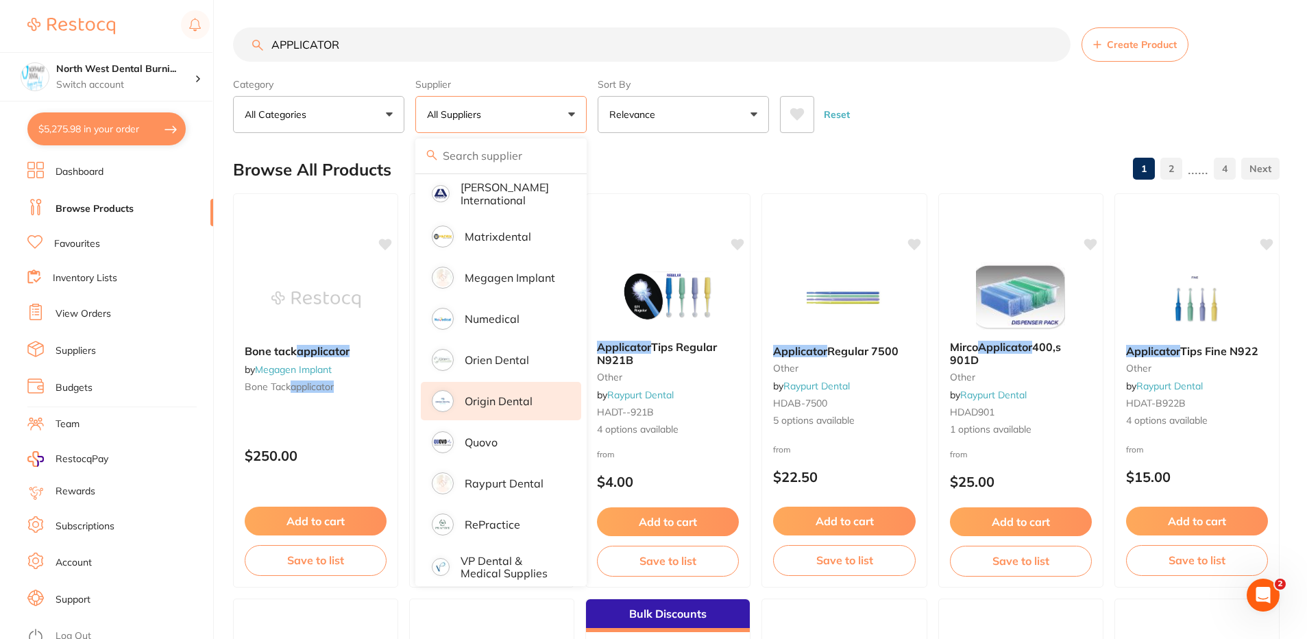
scroll to position [773, 0]
click at [507, 381] on li "Origin Dental" at bounding box center [501, 400] width 160 height 38
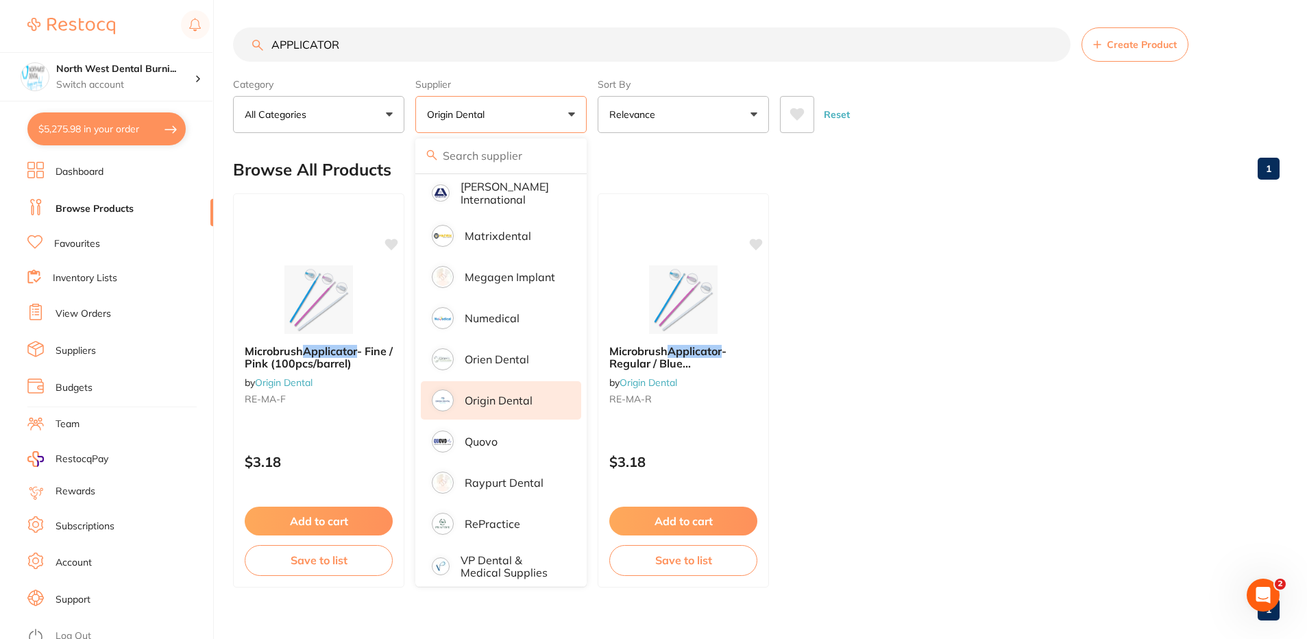
click at [918, 148] on div "Browse All Products 1" at bounding box center [756, 170] width 1047 height 46
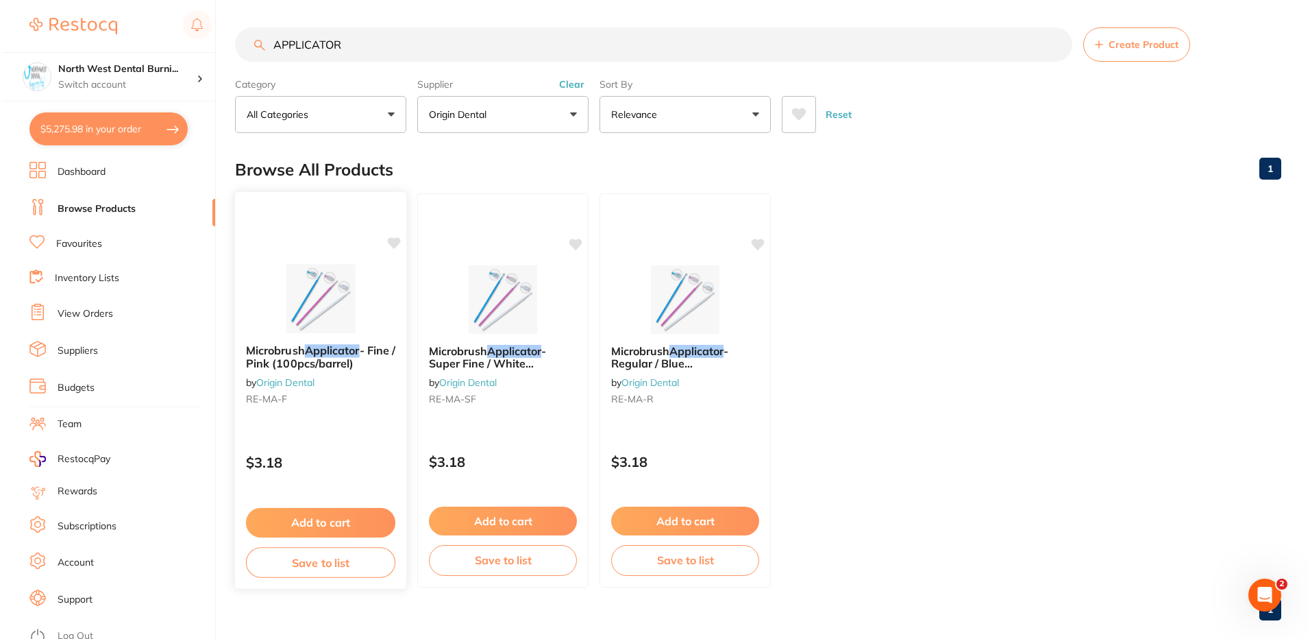
scroll to position [0, 0]
click at [322, 326] on img at bounding box center [318, 299] width 89 height 69
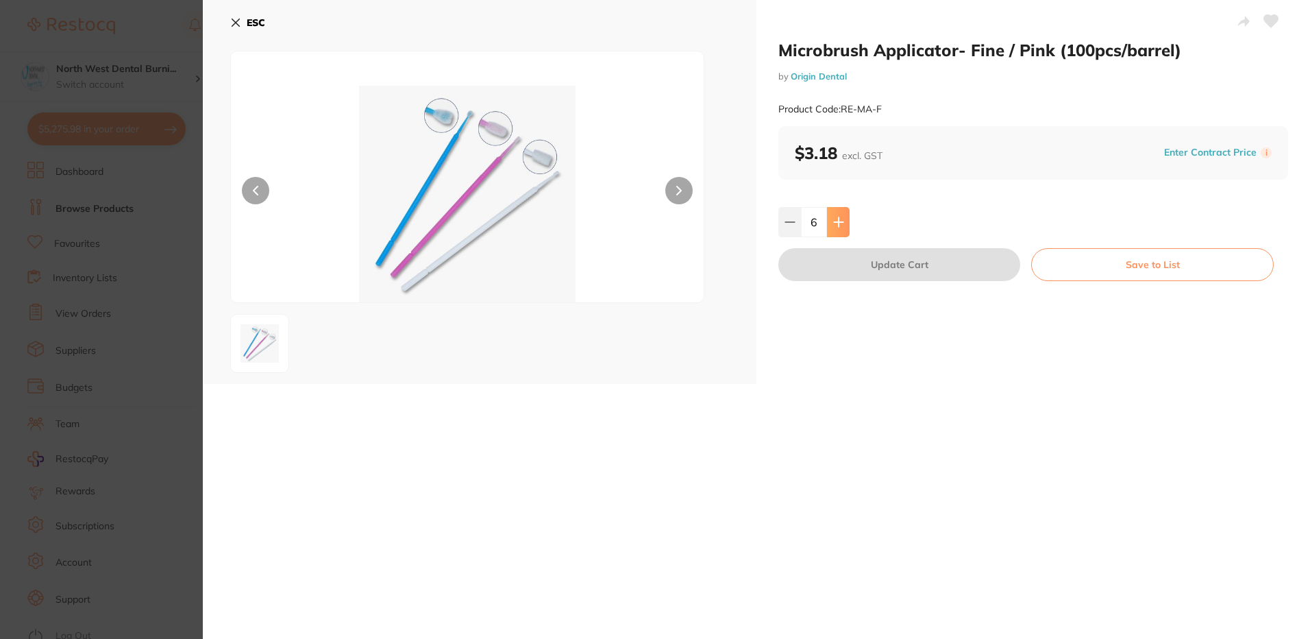
click at [841, 230] on button at bounding box center [838, 222] width 23 height 30
type input "8"
click at [854, 266] on button "Update Cart" at bounding box center [900, 264] width 242 height 33
type input "8"
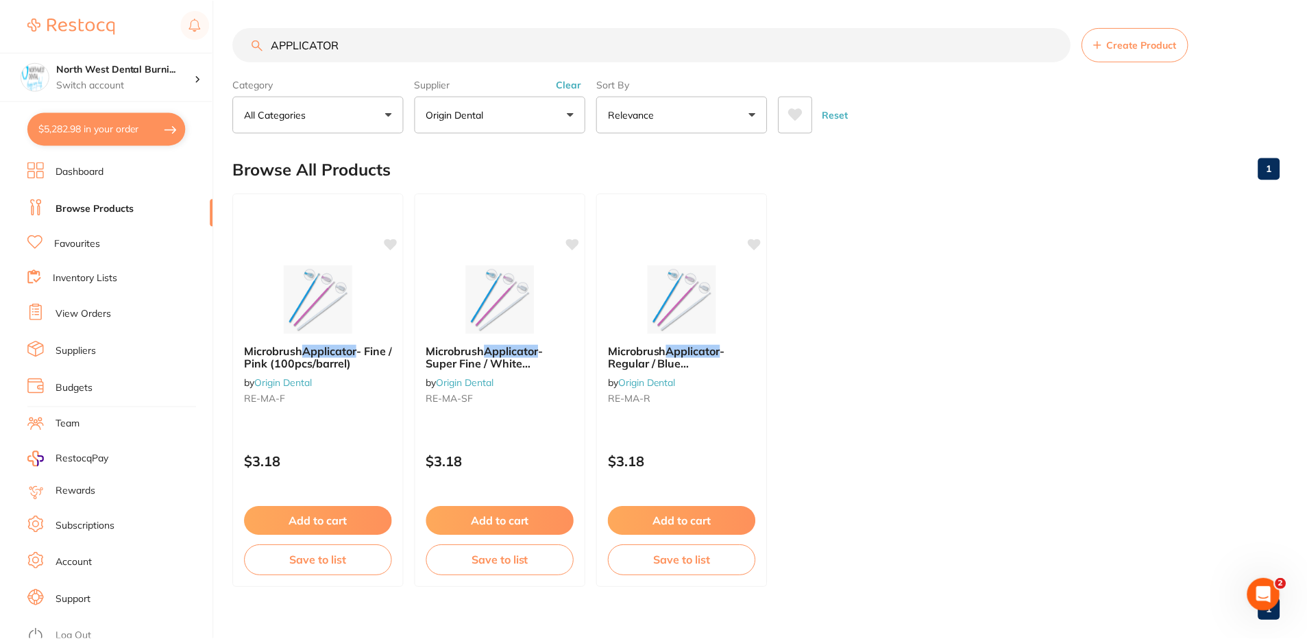
scroll to position [16, 0]
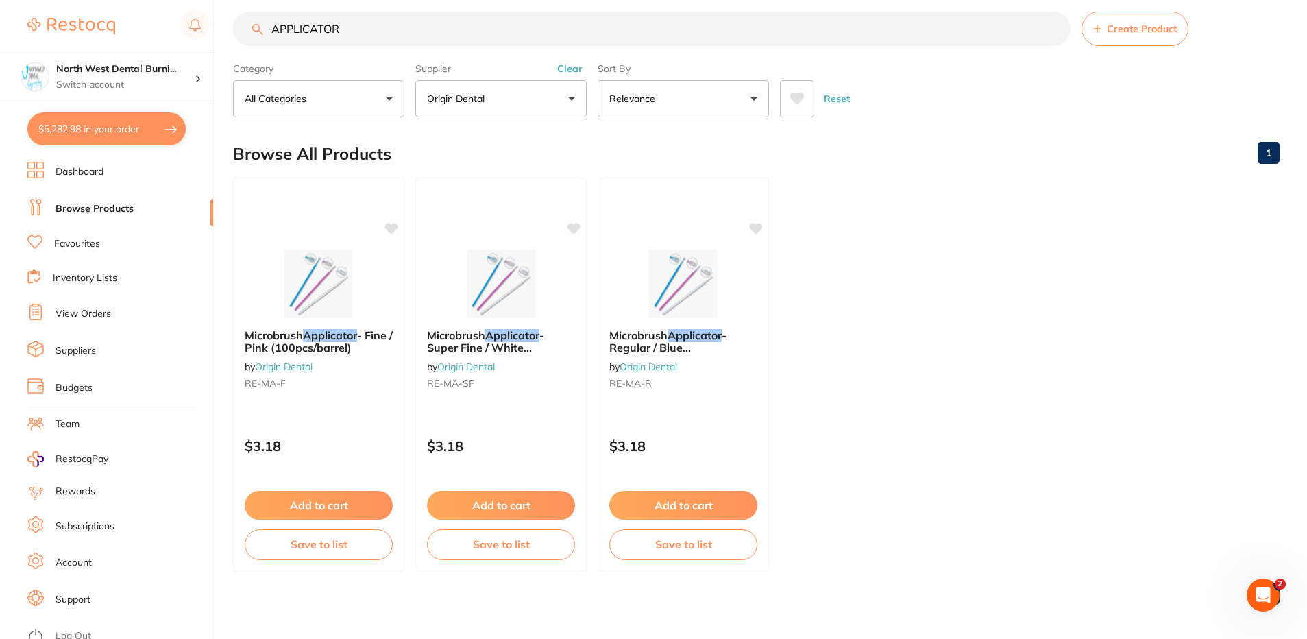
click at [570, 71] on button "Clear" at bounding box center [570, 68] width 34 height 12
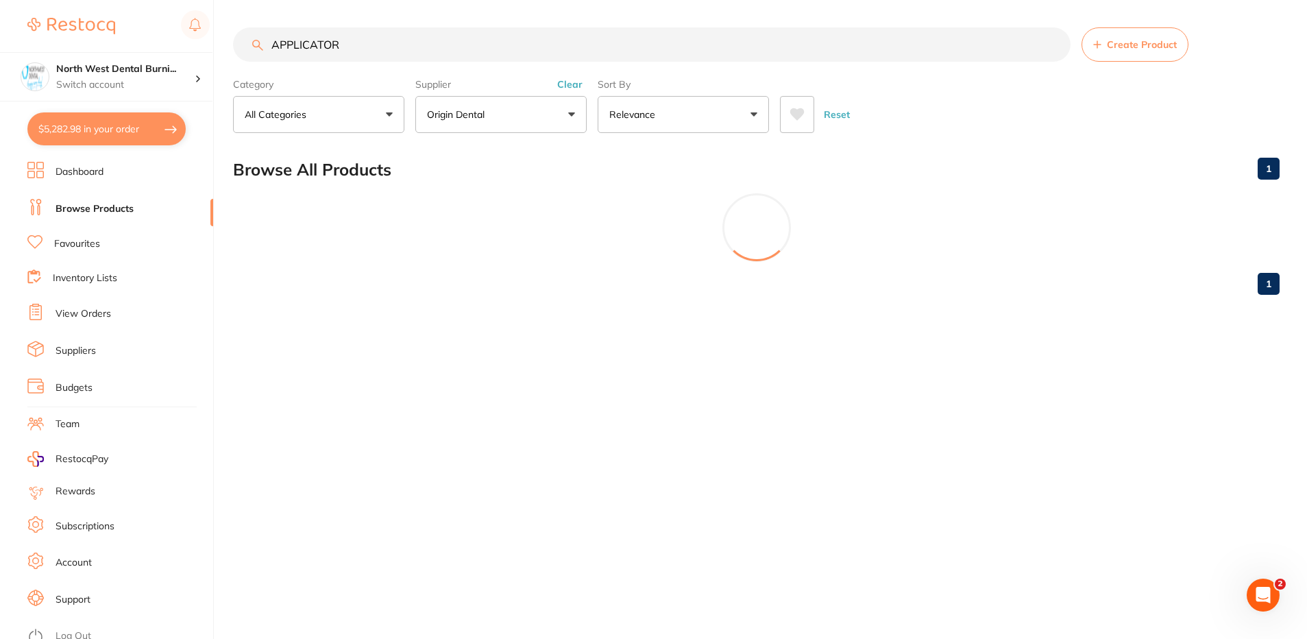
scroll to position [0, 0]
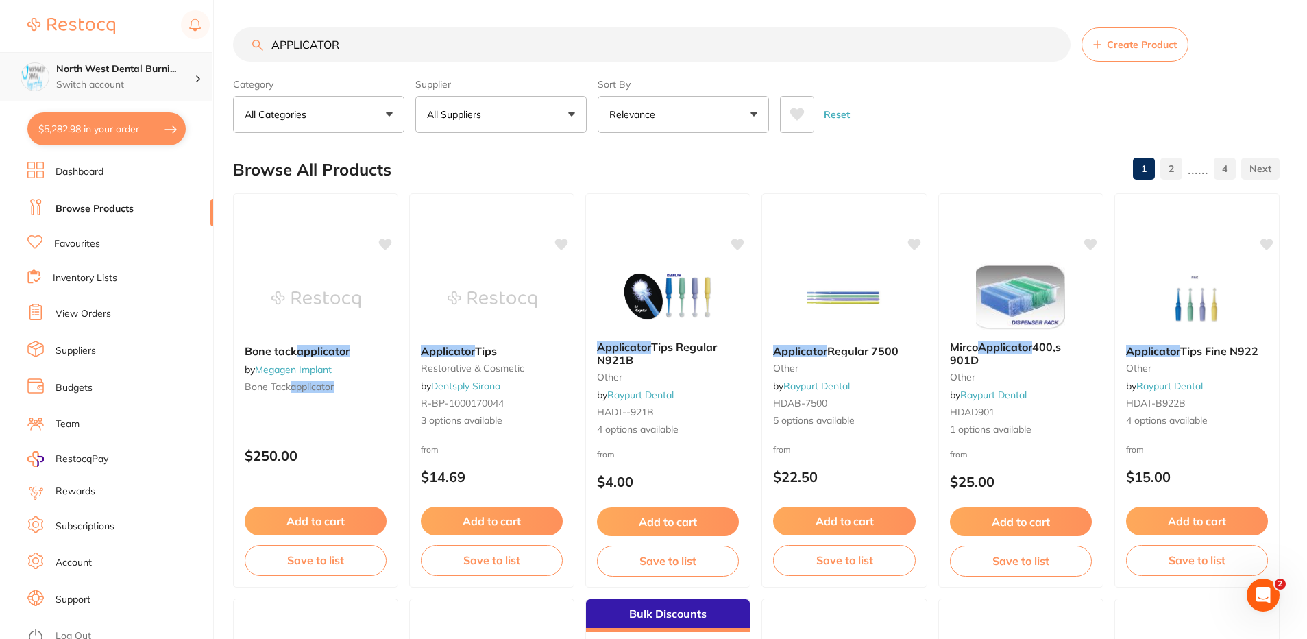
drag, startPoint x: 368, startPoint y: 38, endPoint x: 162, endPoint y: 56, distance: 206.4
click at [360, 39] on input "APPLICATOR" at bounding box center [652, 44] width 838 height 34
click at [162, 56] on div "$5,282.98 North West Dental Burni... Switch account North West Dental Burnie Bu…" at bounding box center [653, 319] width 1307 height 639
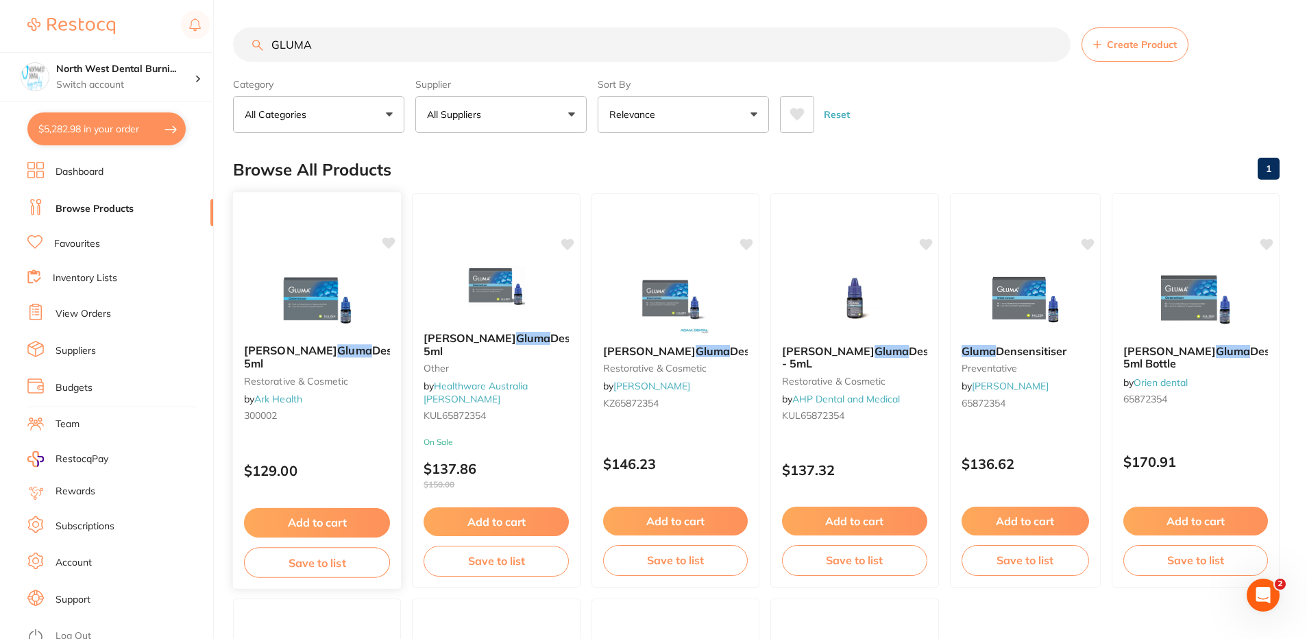
type input "GLUMA"
click at [364, 420] on small "300002" at bounding box center [317, 415] width 147 height 11
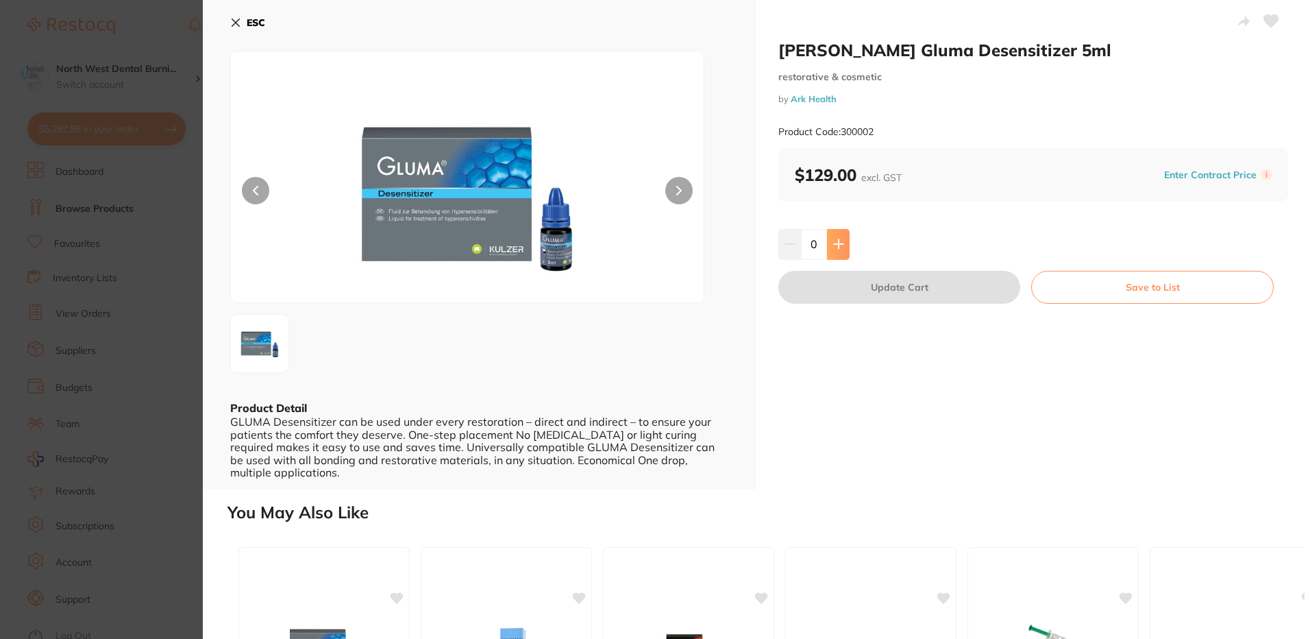
click at [830, 243] on button at bounding box center [838, 244] width 23 height 30
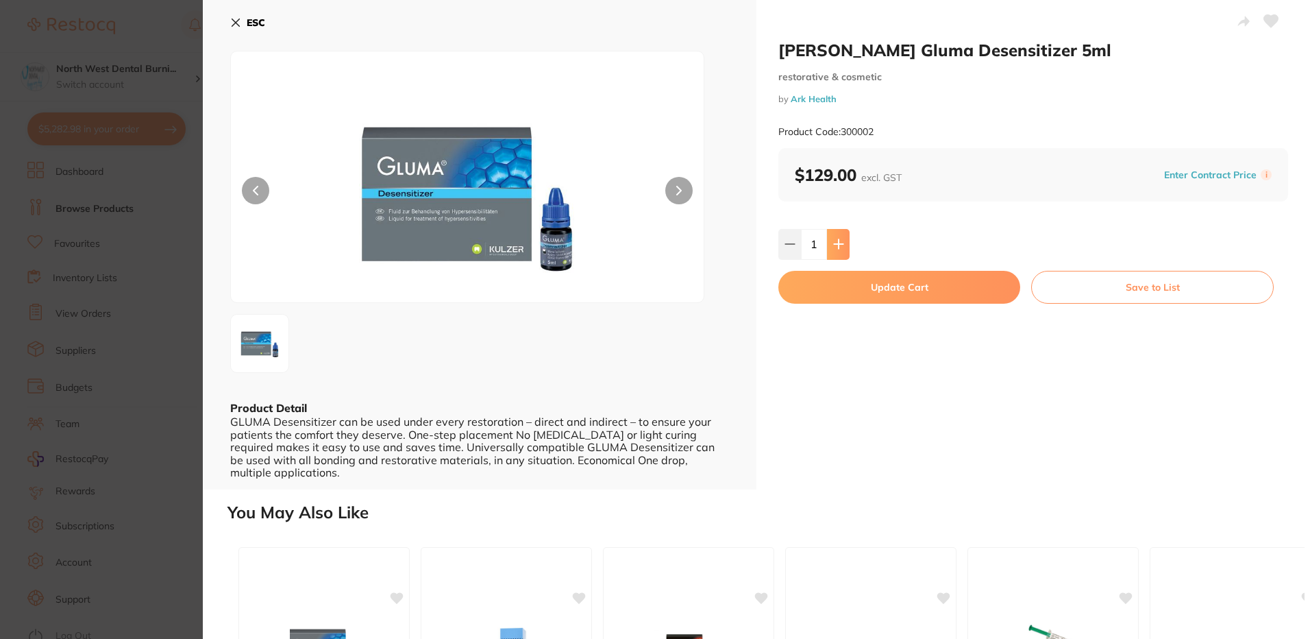
click at [830, 243] on button at bounding box center [838, 244] width 23 height 30
type input "2"
click at [853, 286] on button "Update Cart" at bounding box center [900, 287] width 242 height 33
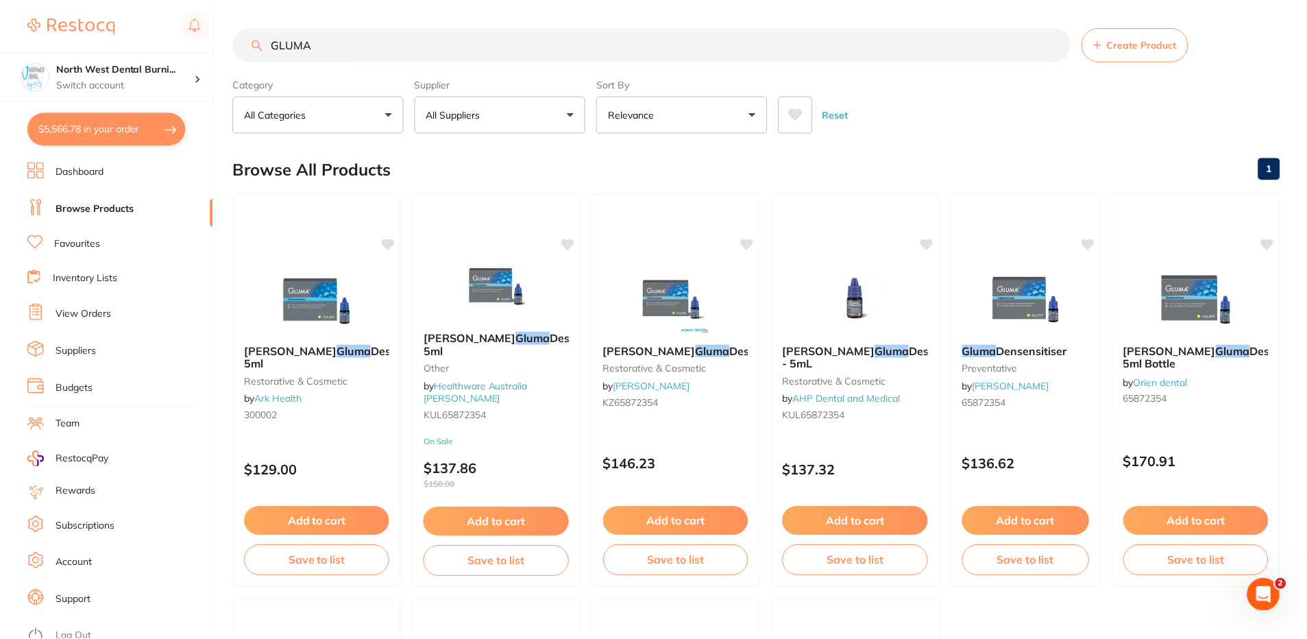
scroll to position [16, 0]
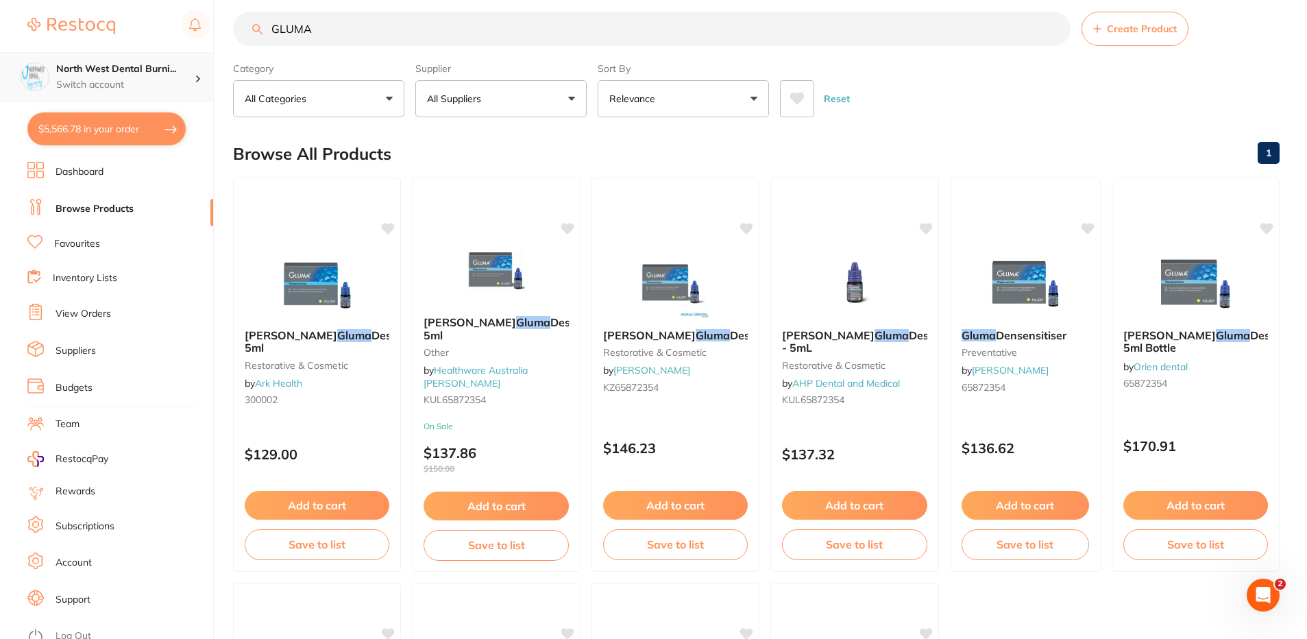
scroll to position [1, 0]
drag, startPoint x: 388, startPoint y: 20, endPoint x: 81, endPoint y: 56, distance: 309.1
click at [81, 56] on div "$5,566.78 North West Dental Burni... Switch account North West Dental Burnie Bu…" at bounding box center [653, 303] width 1307 height 639
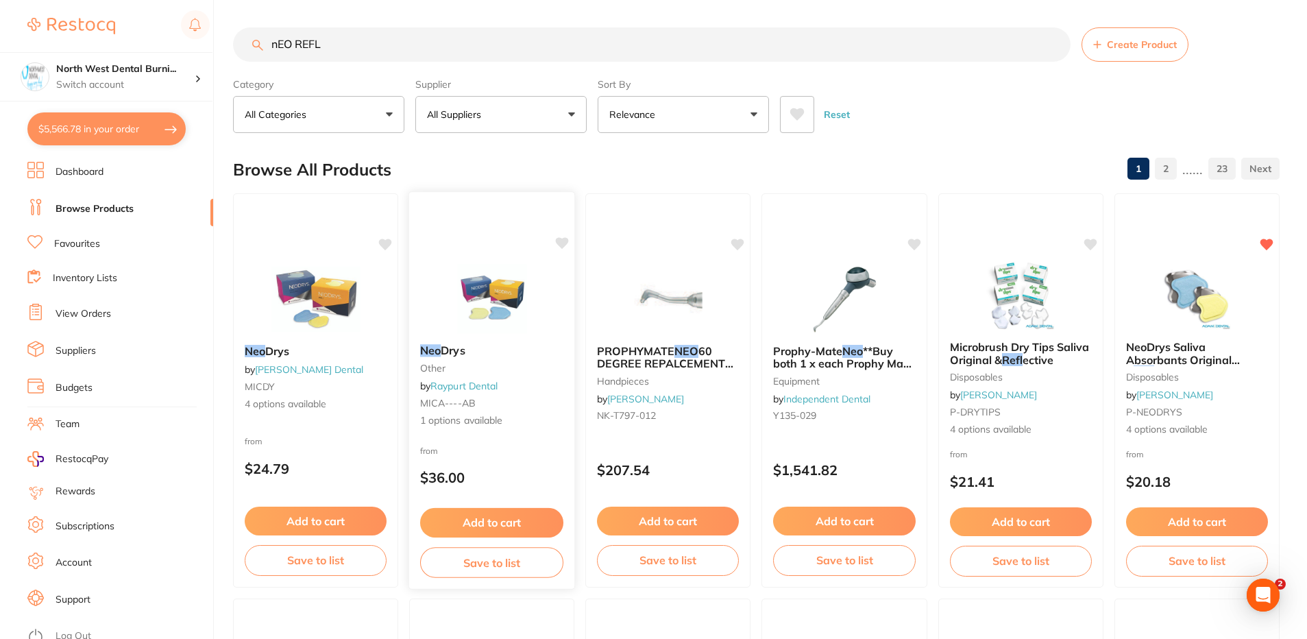
scroll to position [0, 0]
type input "nEO REFL"
click at [1188, 337] on div "NeoDrys Saliva Absorbants Original & Refl ective disposables by Adam Dental P-N…" at bounding box center [1197, 389] width 166 height 119
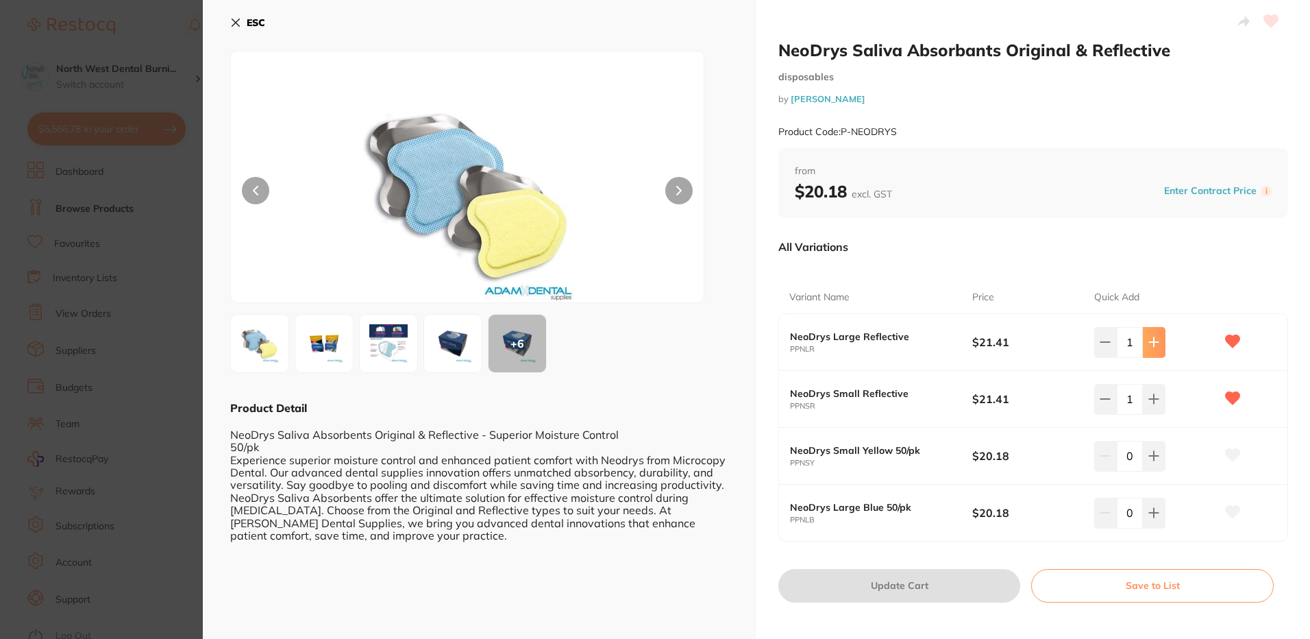
click at [1158, 341] on button at bounding box center [1154, 342] width 23 height 30
type input "2"
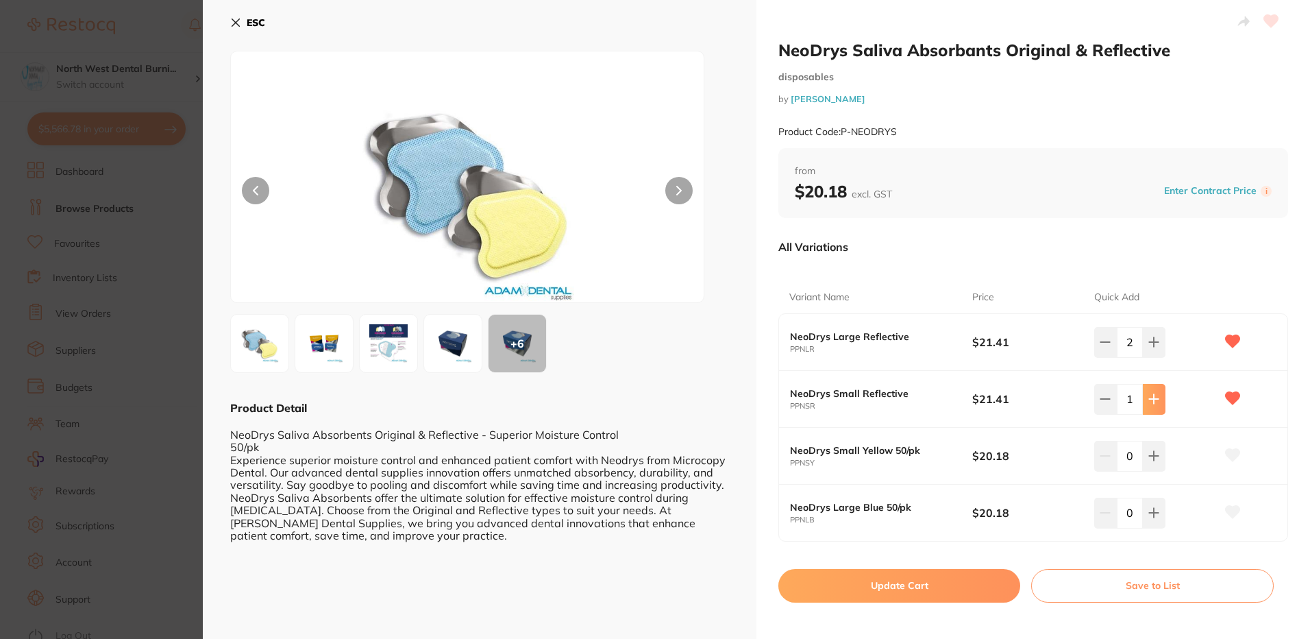
click at [1156, 399] on icon at bounding box center [1154, 399] width 9 height 9
type input "2"
click at [960, 578] on button "Update Cart" at bounding box center [900, 585] width 242 height 33
type input "2"
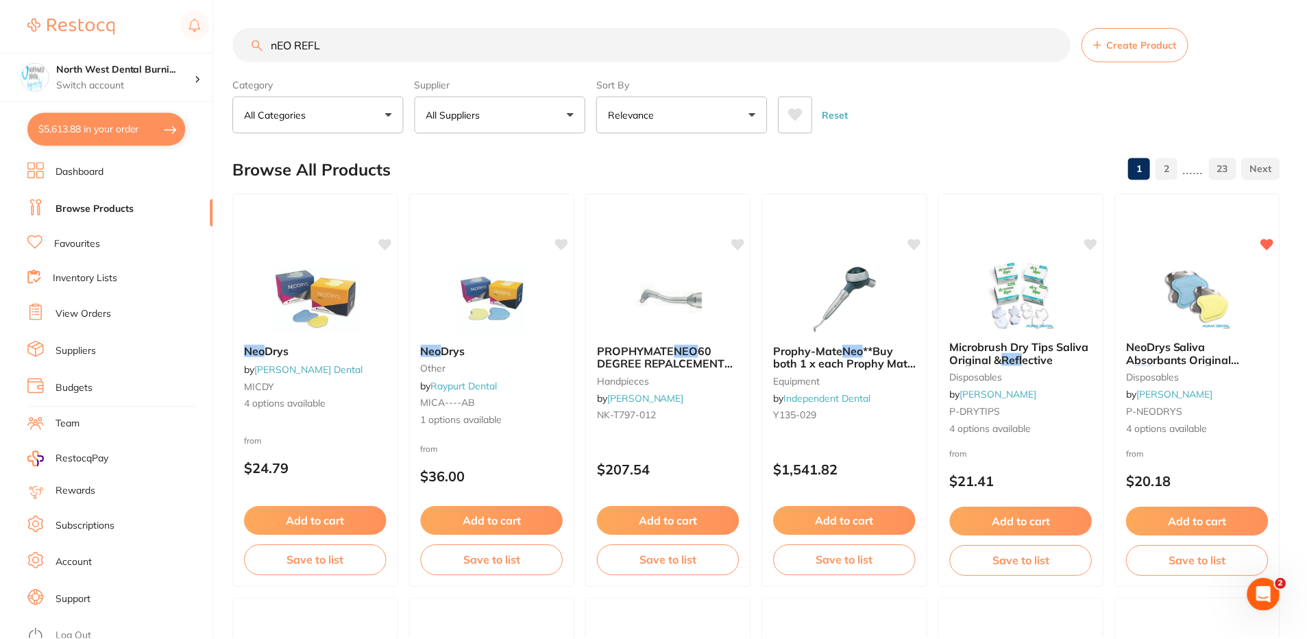
scroll to position [16, 0]
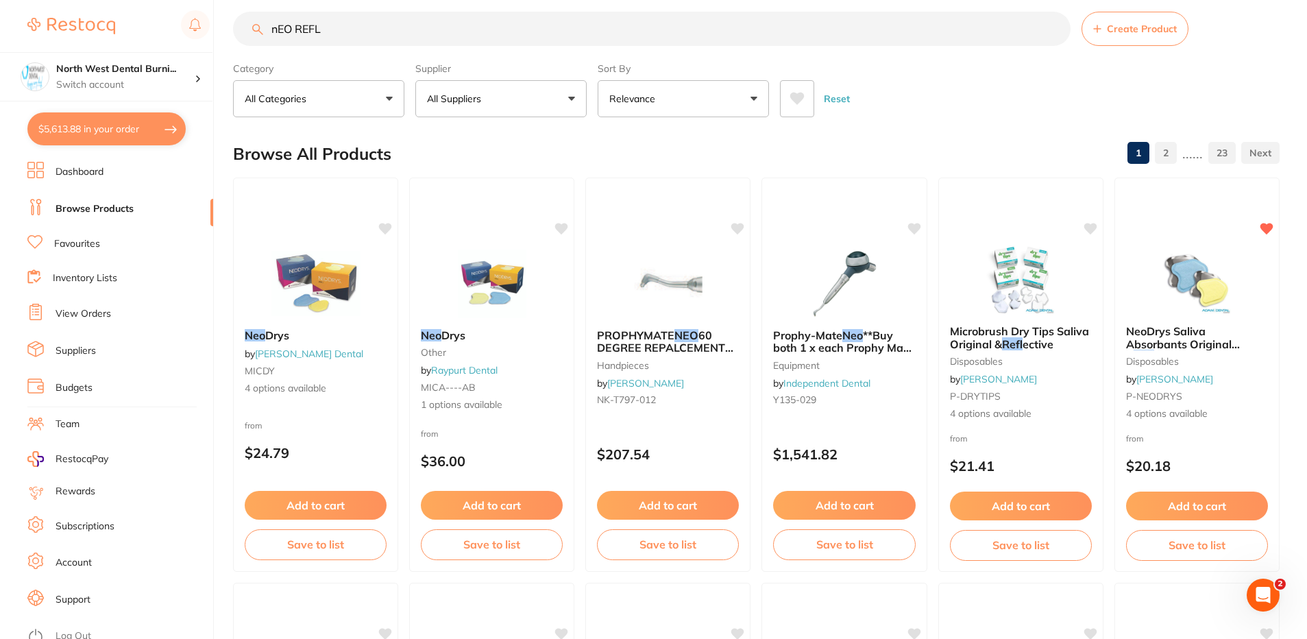
click at [100, 140] on button "$5,613.88 in your order" at bounding box center [106, 128] width 158 height 33
checkbox input "true"
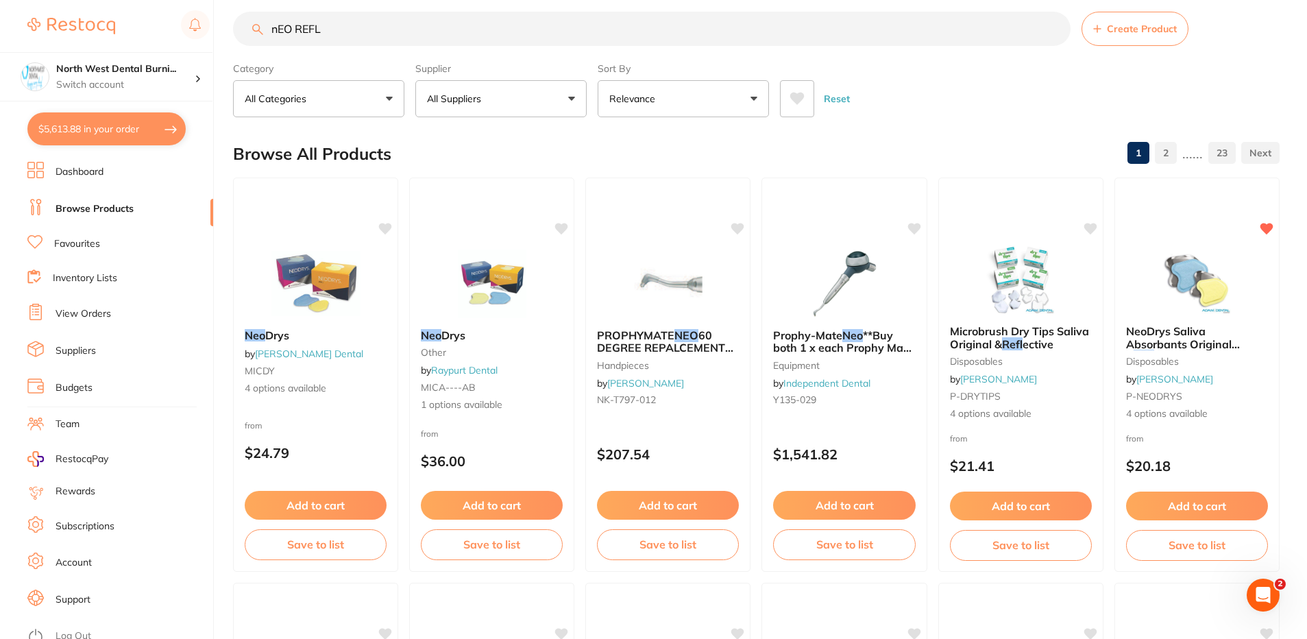
checkbox input "true"
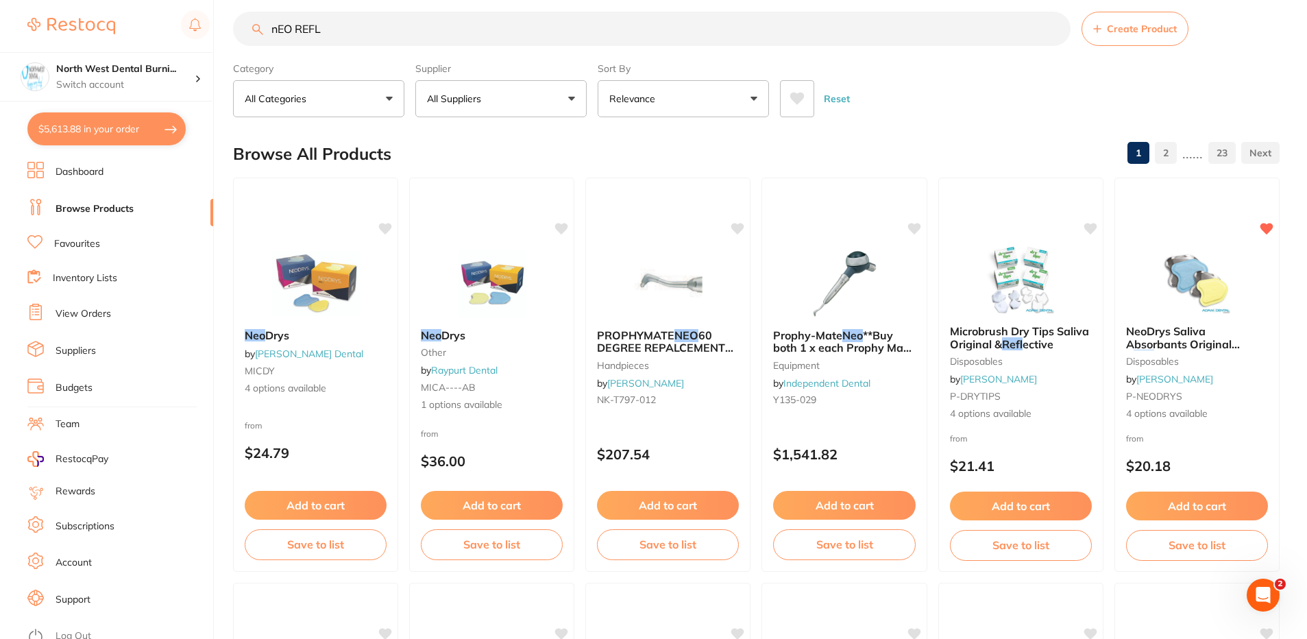
checkbox input "true"
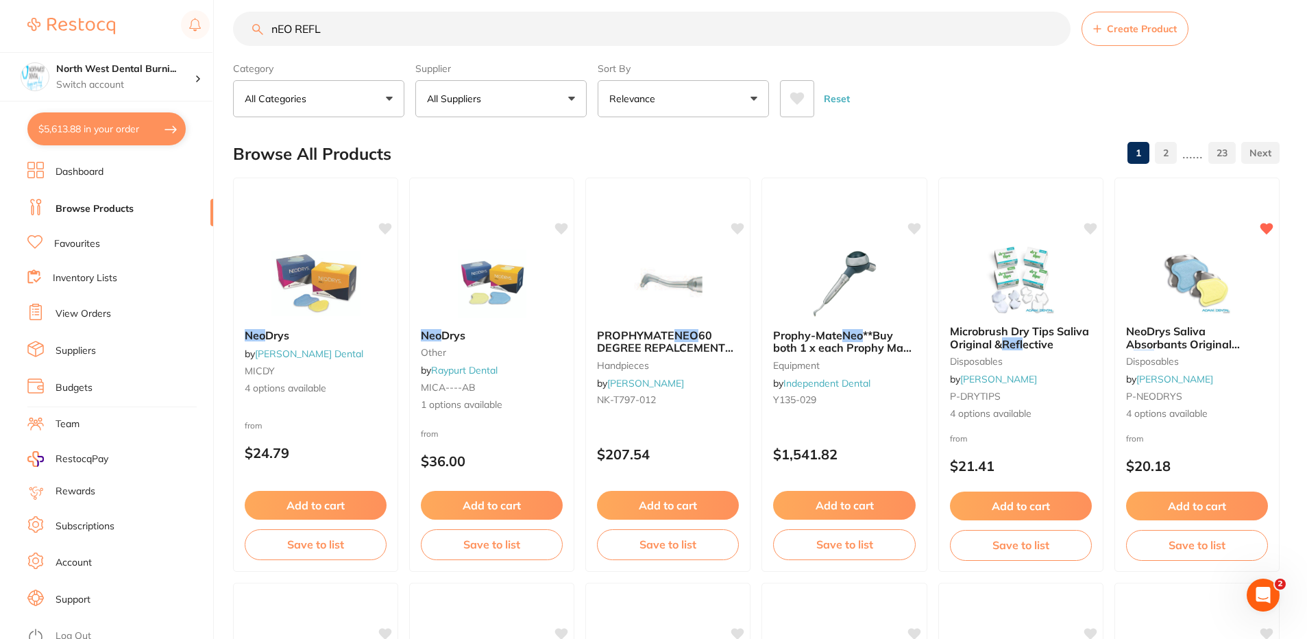
checkbox input "true"
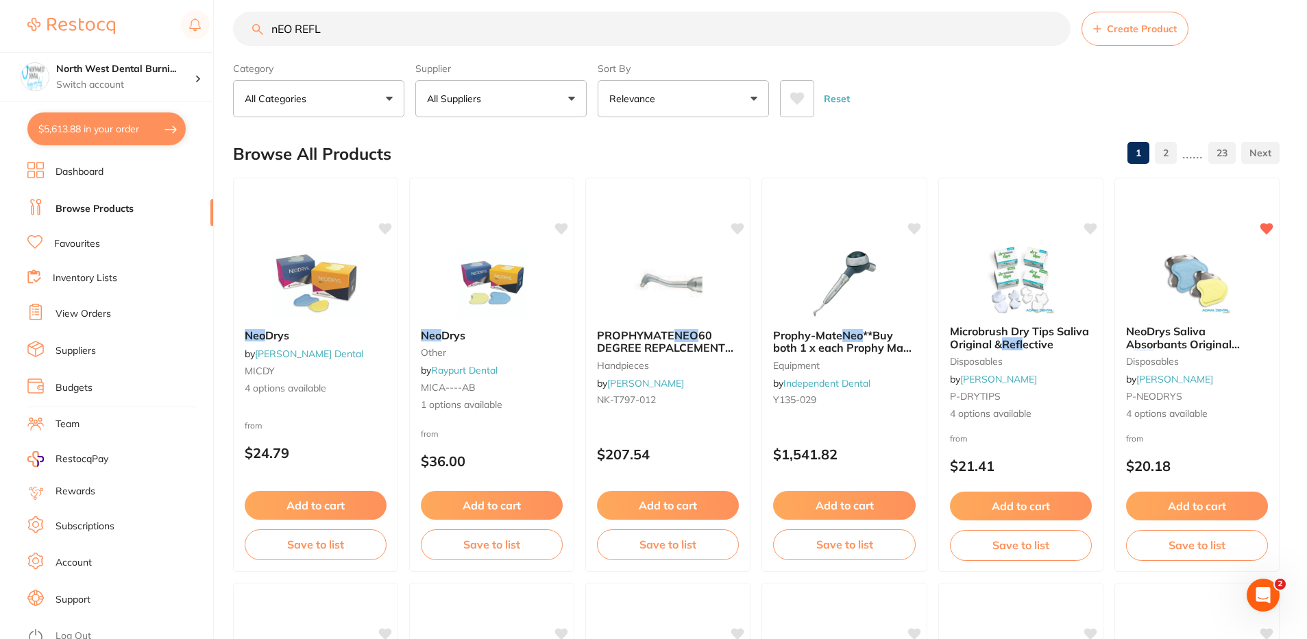
checkbox input "true"
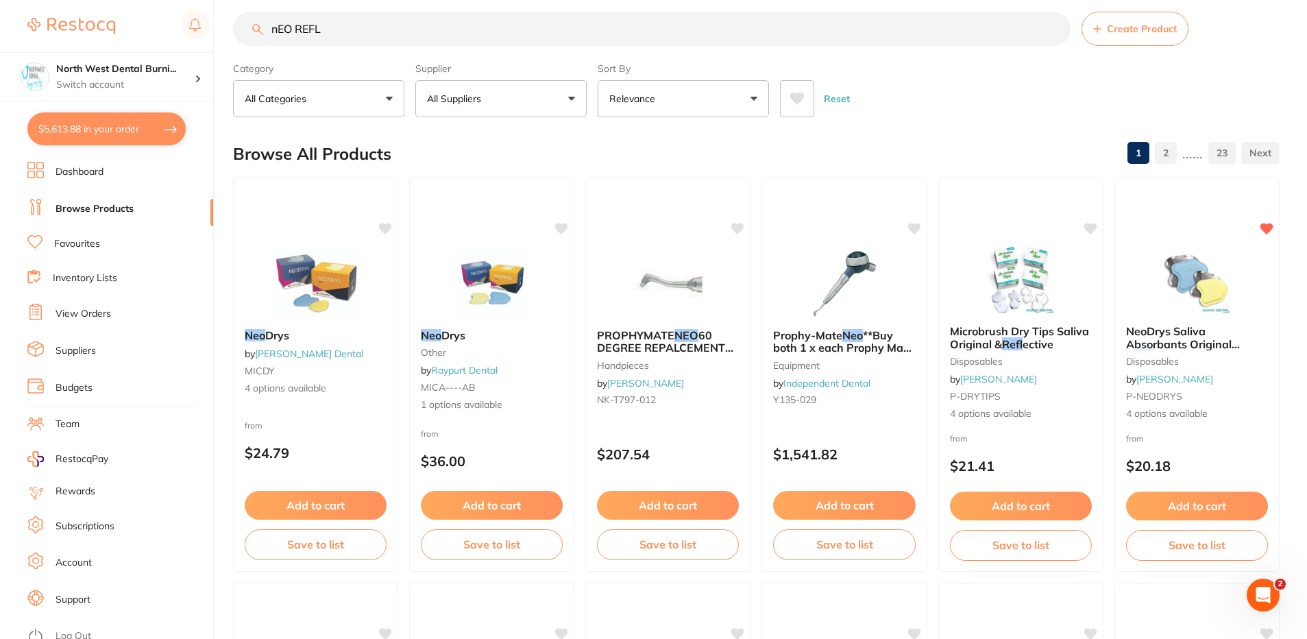
checkbox input "true"
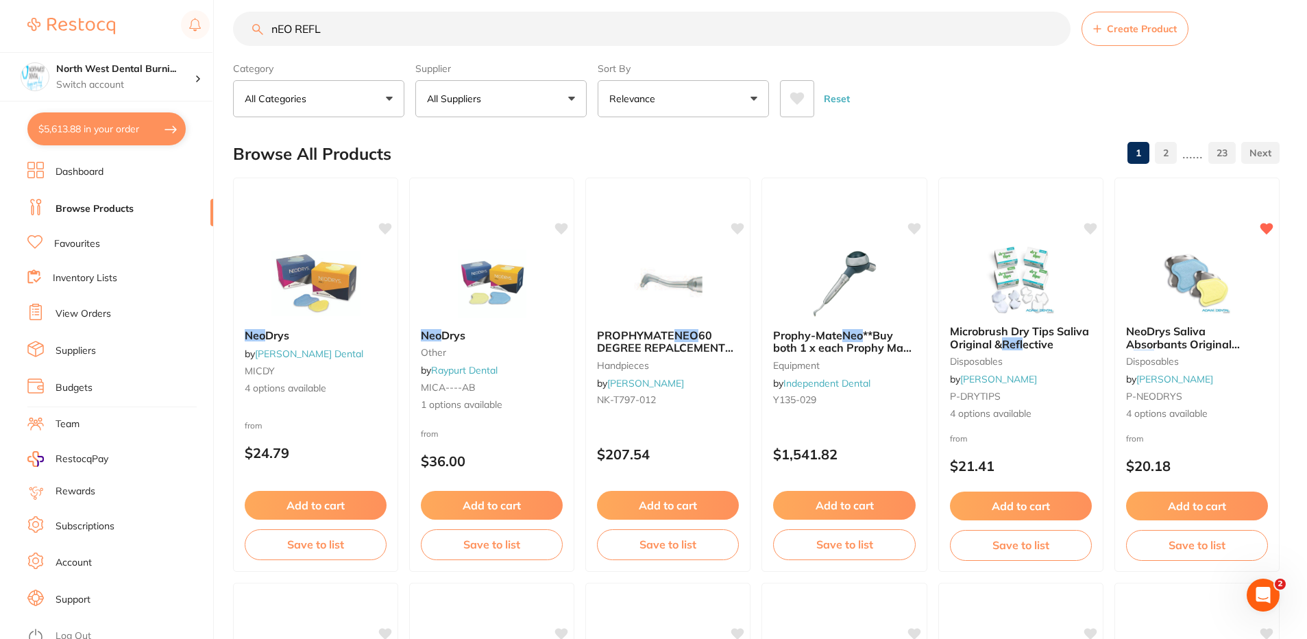
checkbox input "true"
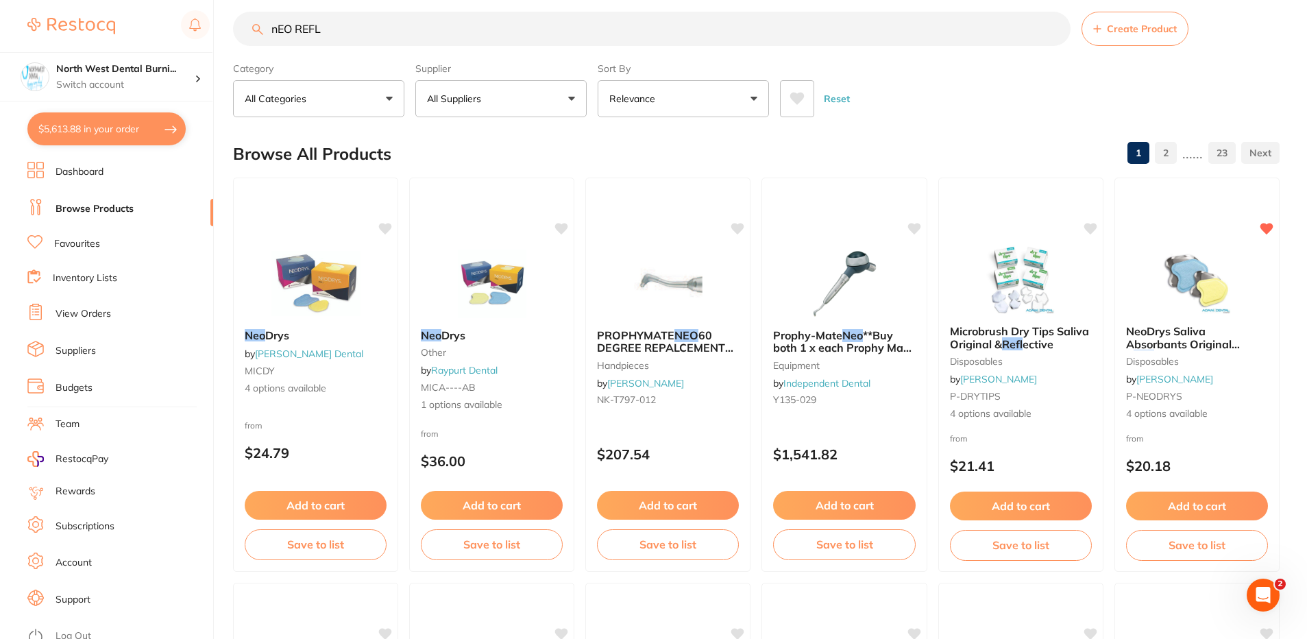
checkbox input "true"
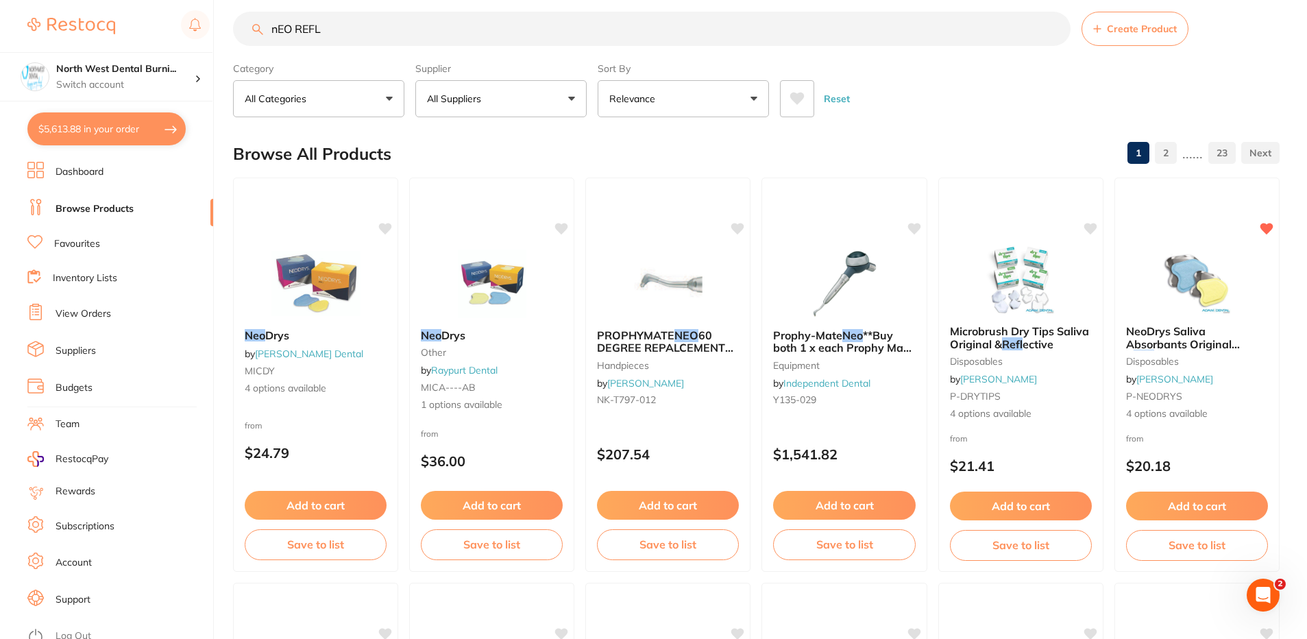
checkbox input "true"
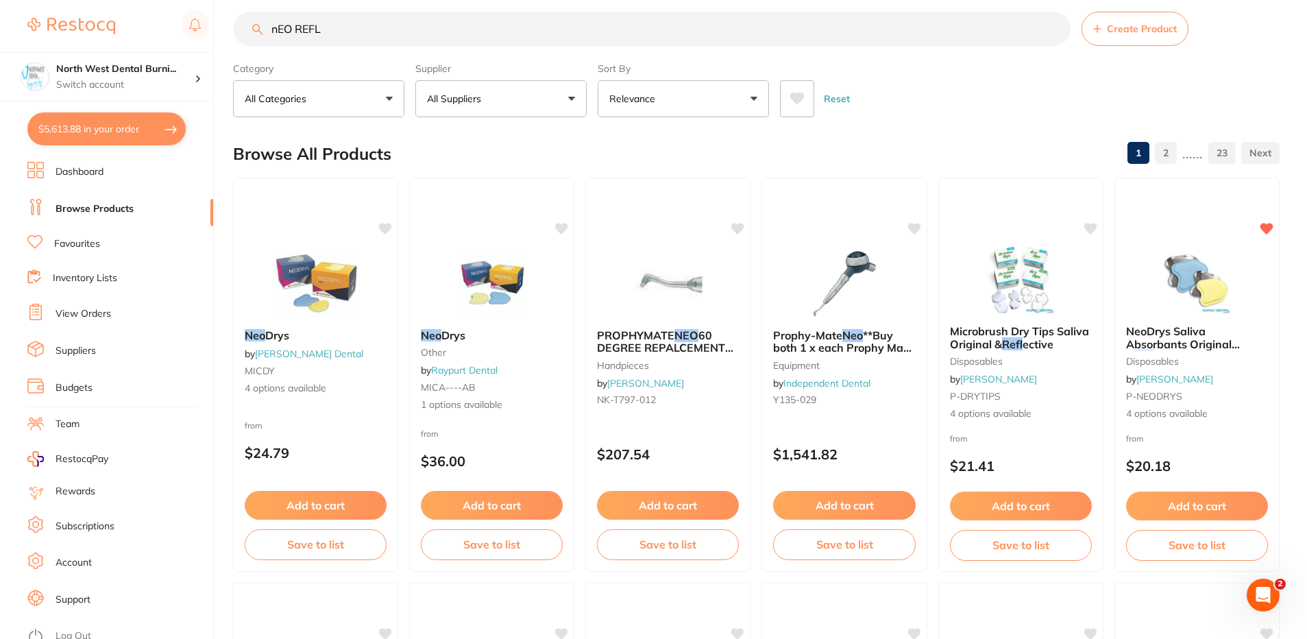
checkbox input "true"
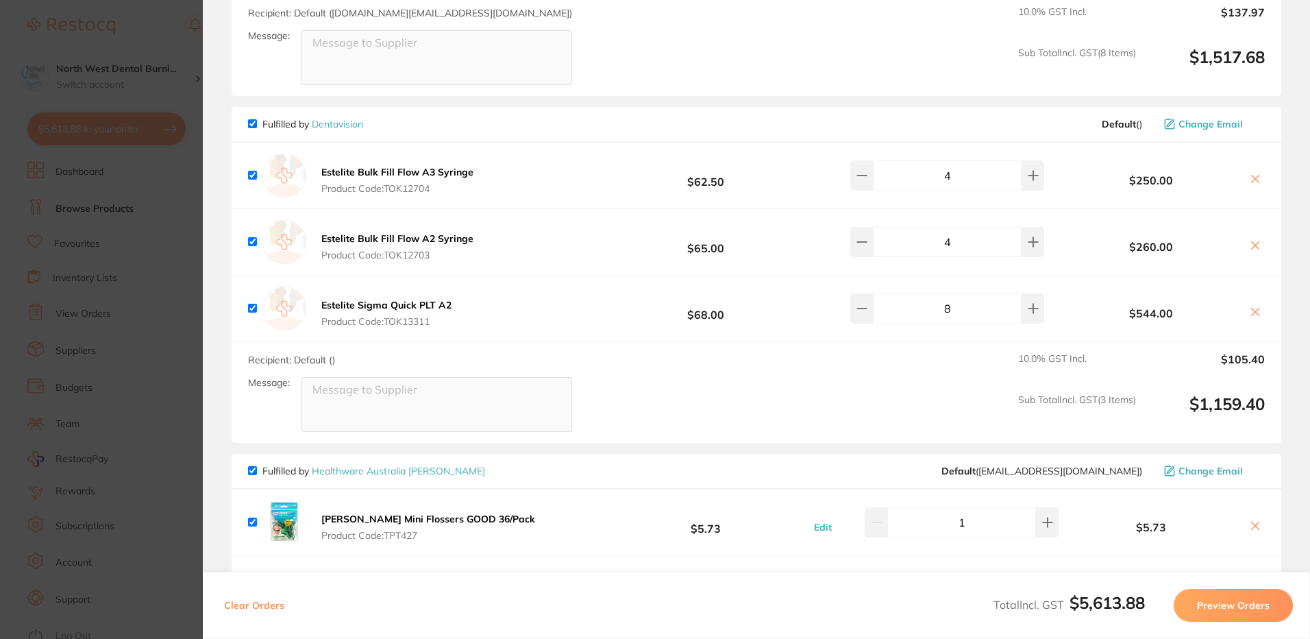
scroll to position [2056, 0]
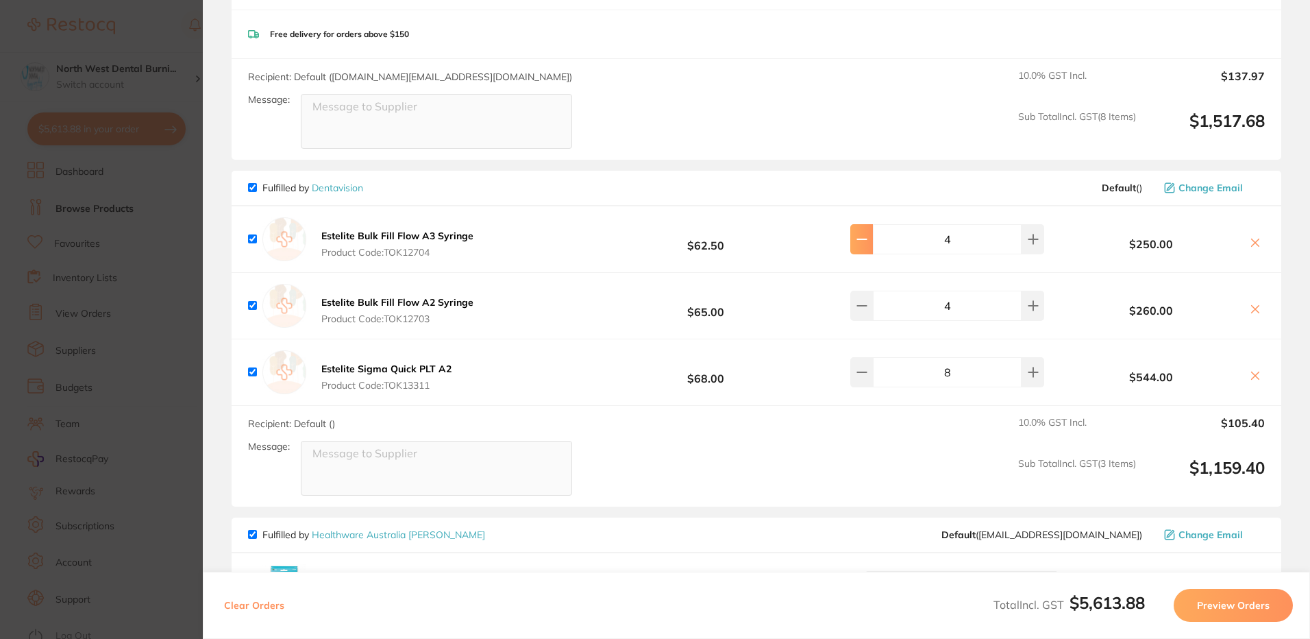
click at [859, 224] on button at bounding box center [862, 239] width 23 height 30
type input "3"
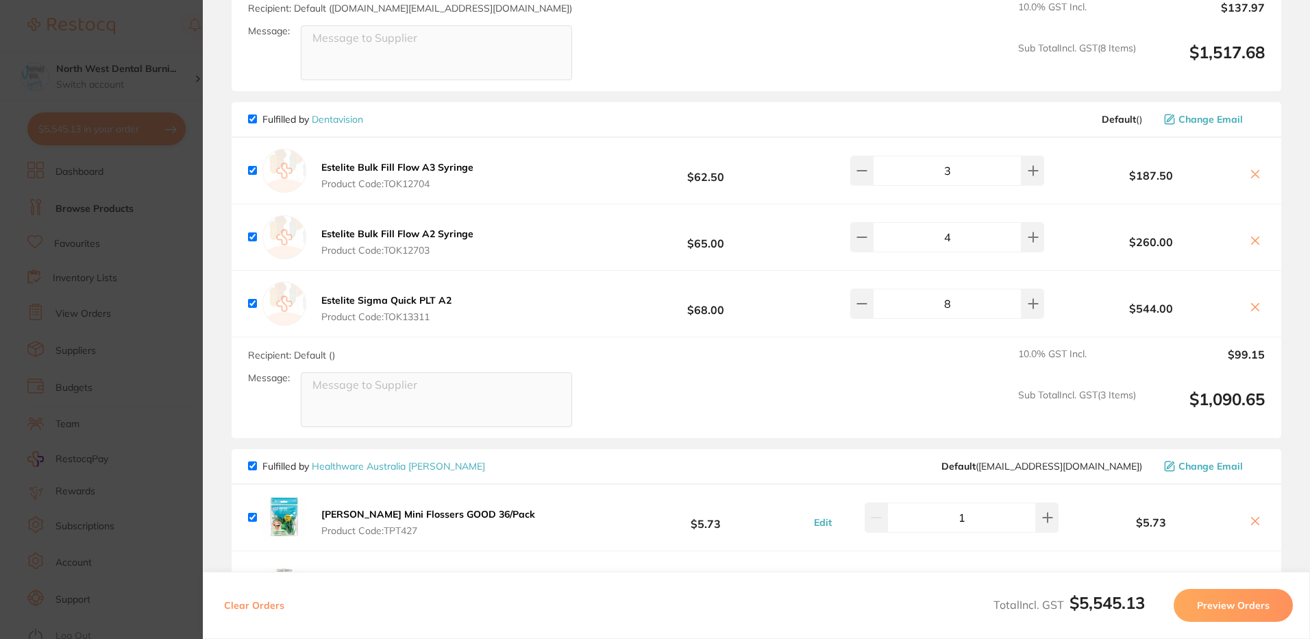
click at [73, 401] on section "Update RRP Set your pre negotiated price for this item. Item Agreed RRP (excl. …" at bounding box center [655, 319] width 1310 height 639
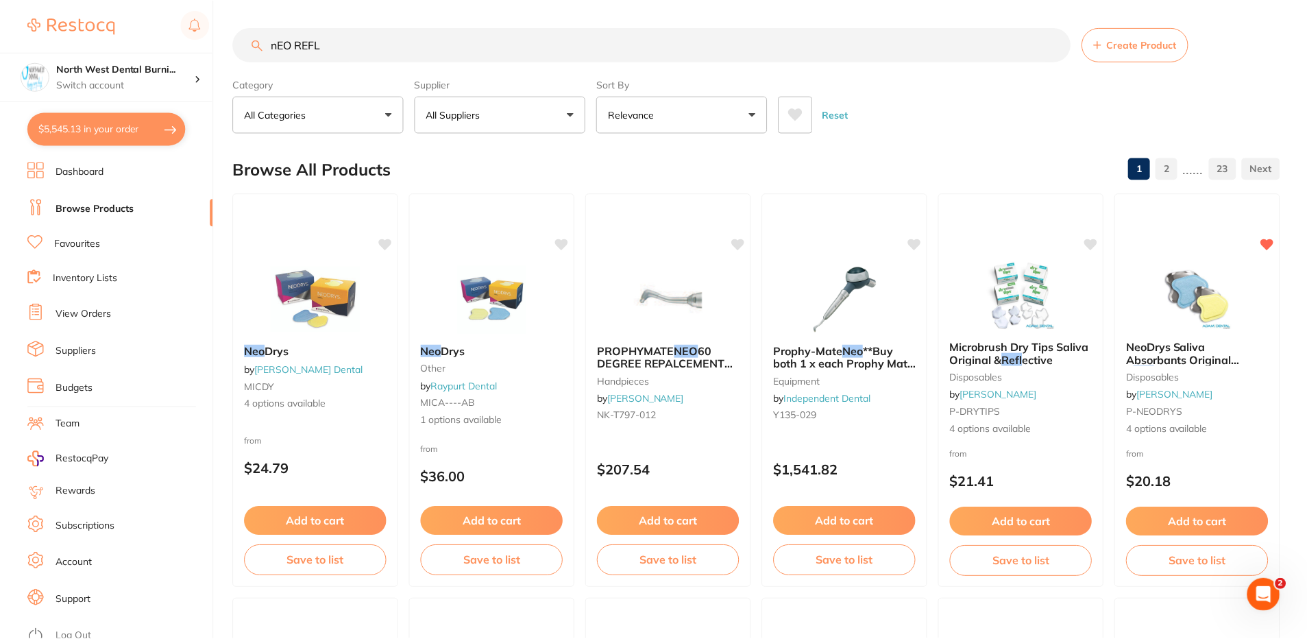
scroll to position [16, 0]
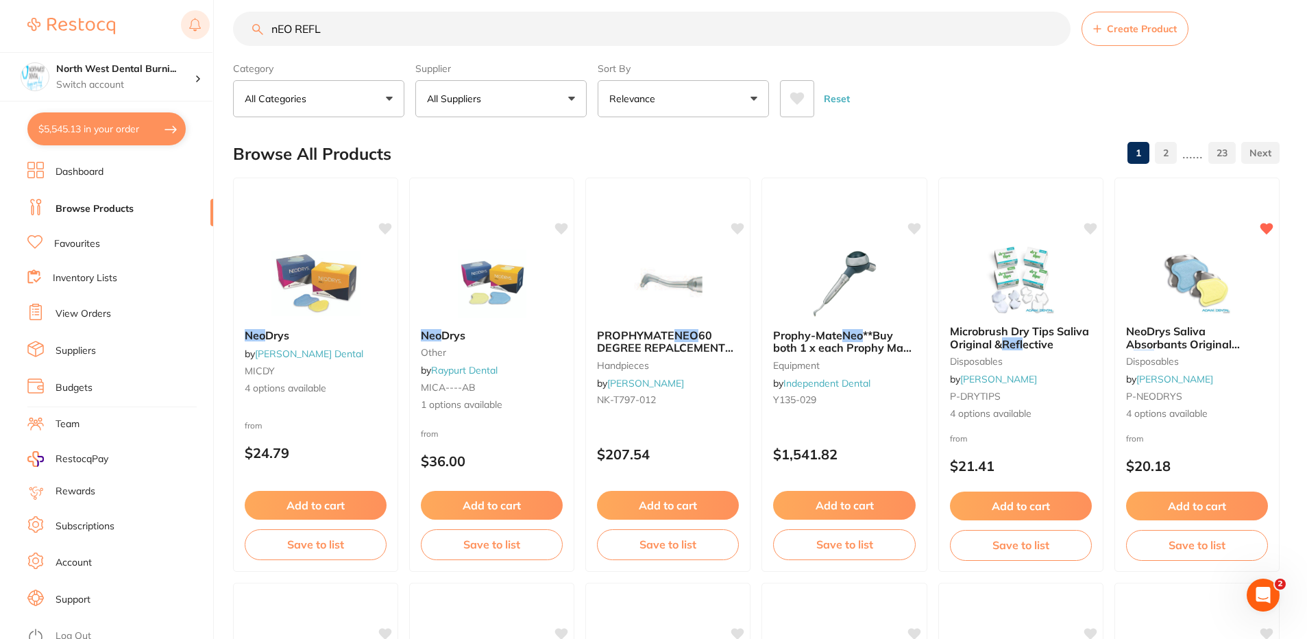
drag, startPoint x: 361, startPoint y: 33, endPoint x: 201, endPoint y: 17, distance: 161.2
click at [201, 17] on div "$5,545.13 North West Dental Burni... Switch account North West Dental Burnie Bu…" at bounding box center [653, 303] width 1307 height 639
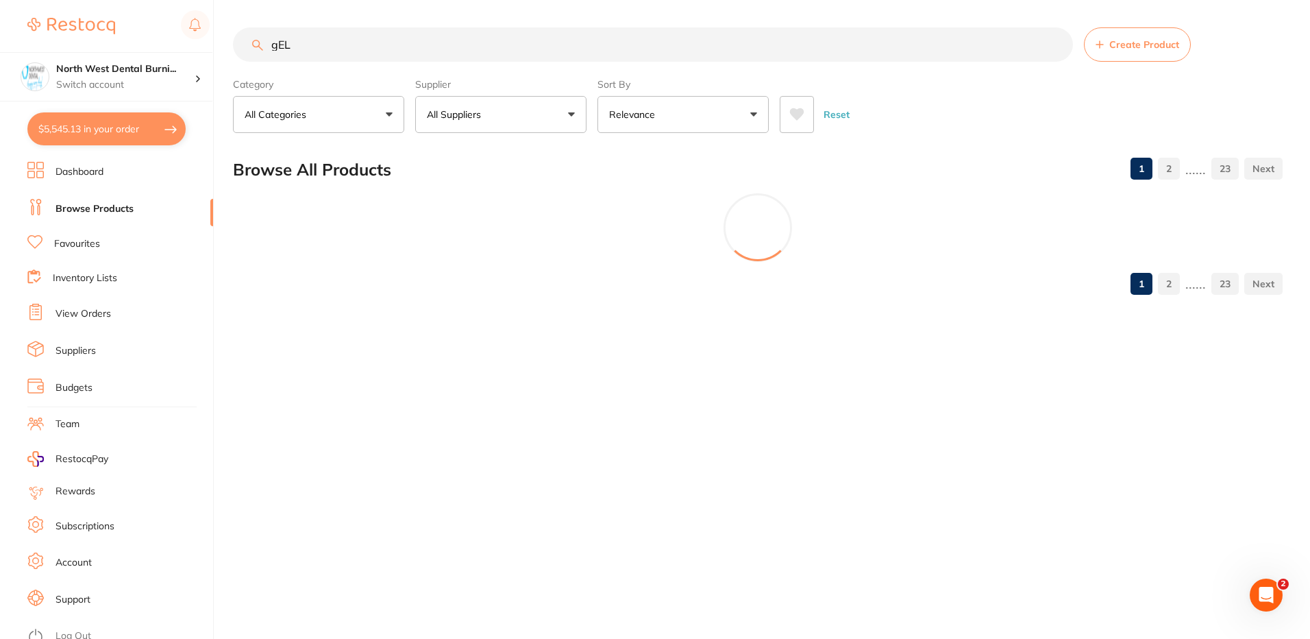
type input "gEL"
click at [459, 112] on p "All Suppliers" at bounding box center [457, 115] width 60 height 14
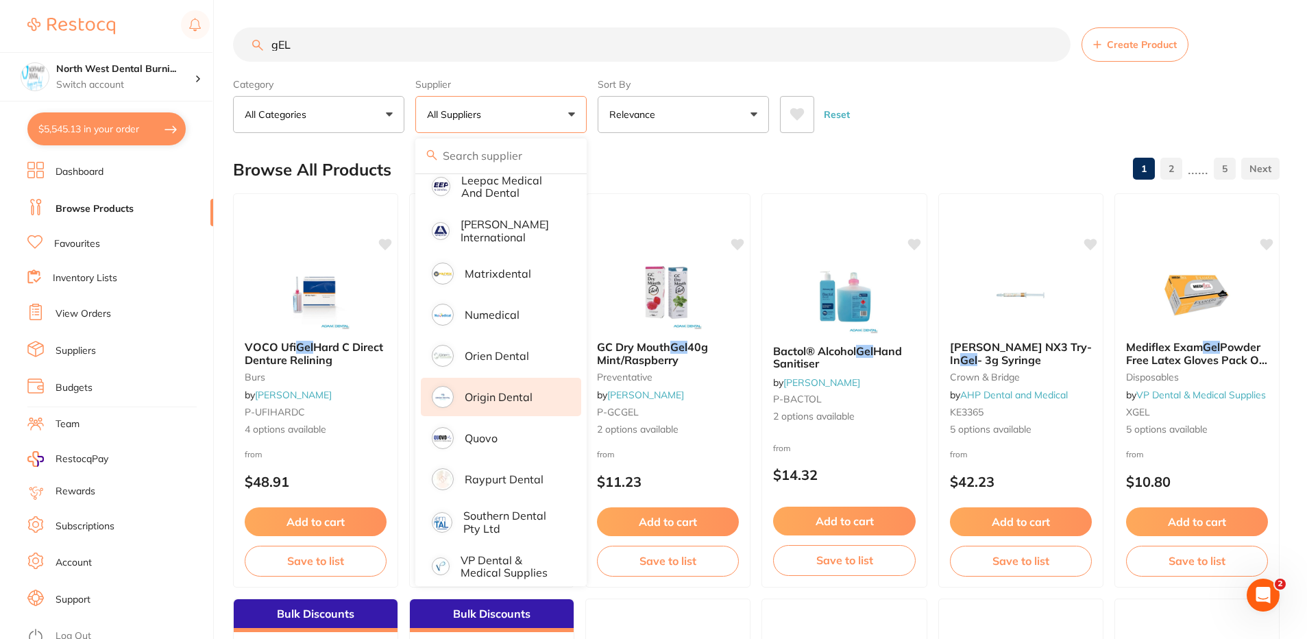
click at [513, 393] on li "Origin Dental" at bounding box center [501, 397] width 160 height 38
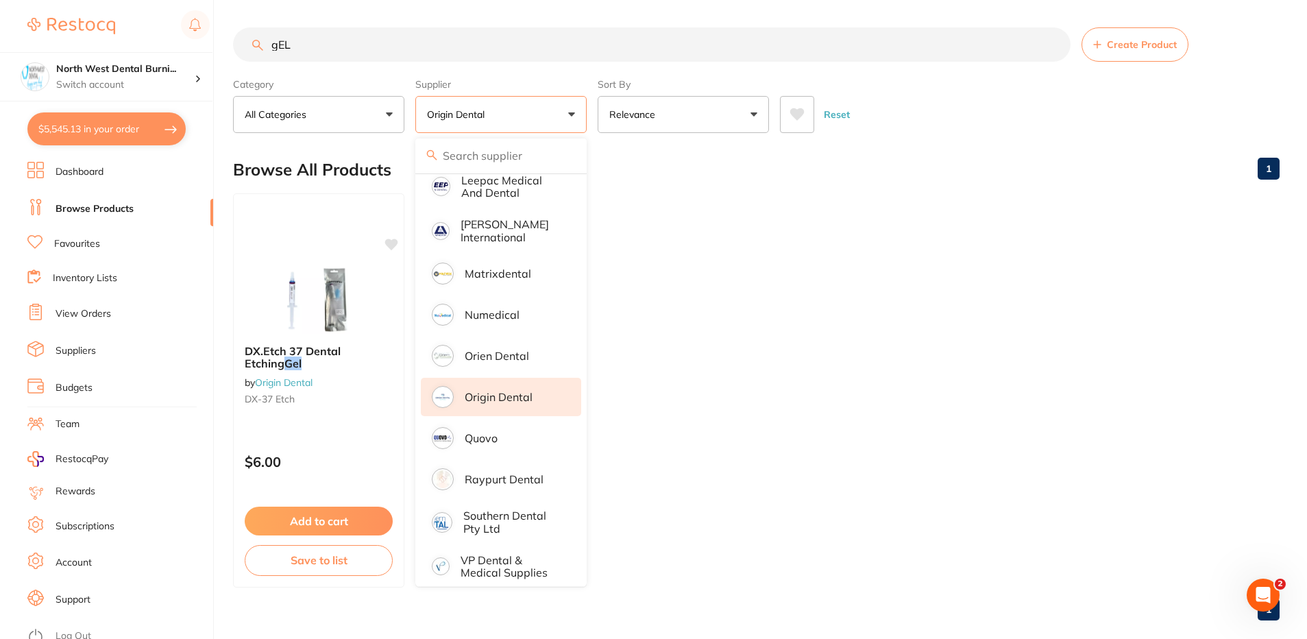
click at [754, 365] on ul "DX.Etch 37 Dental Etching Gel by Origin Dental DX-37 Etch $6.00 Add to cart Sav…" at bounding box center [756, 390] width 1047 height 394
click at [727, 321] on ul "DX.Etch 37 Dental Etching Gel by Origin Dental DX-37 Etch $6.00 Add to cart Sav…" at bounding box center [756, 390] width 1047 height 394
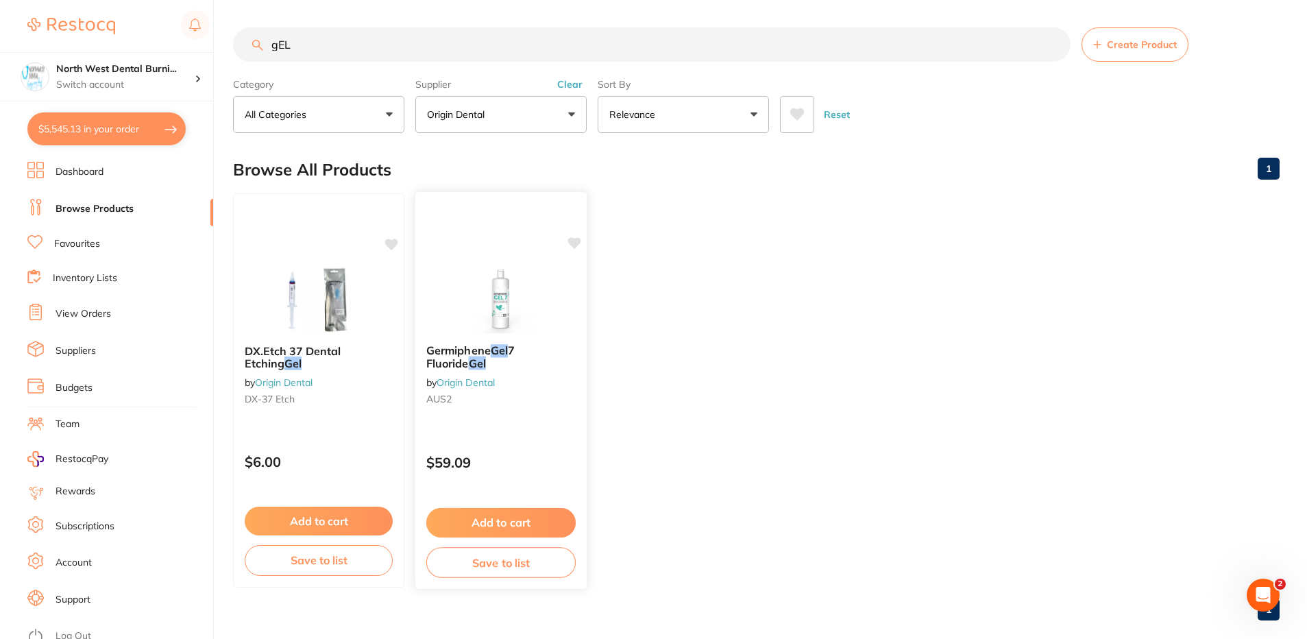
click at [515, 357] on span "7 Fluoride" at bounding box center [470, 356] width 88 height 27
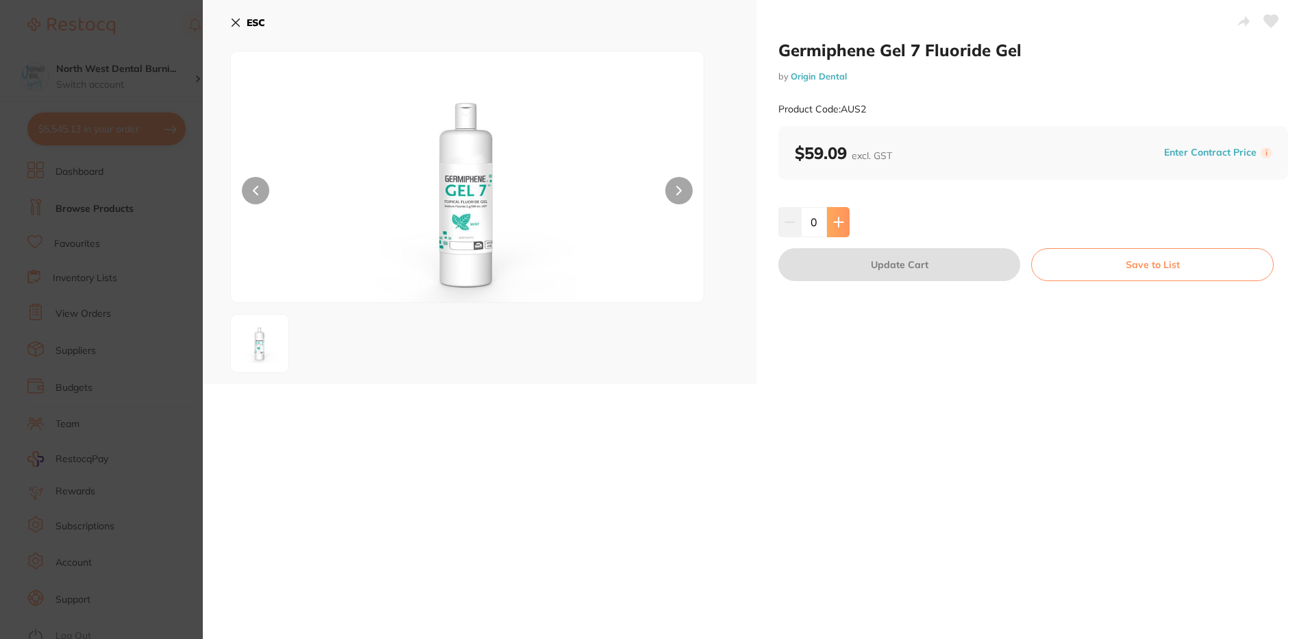
click at [844, 225] on button at bounding box center [838, 222] width 23 height 30
type input "2"
click at [846, 268] on button "Update Cart" at bounding box center [900, 264] width 242 height 33
checkbox input "false"
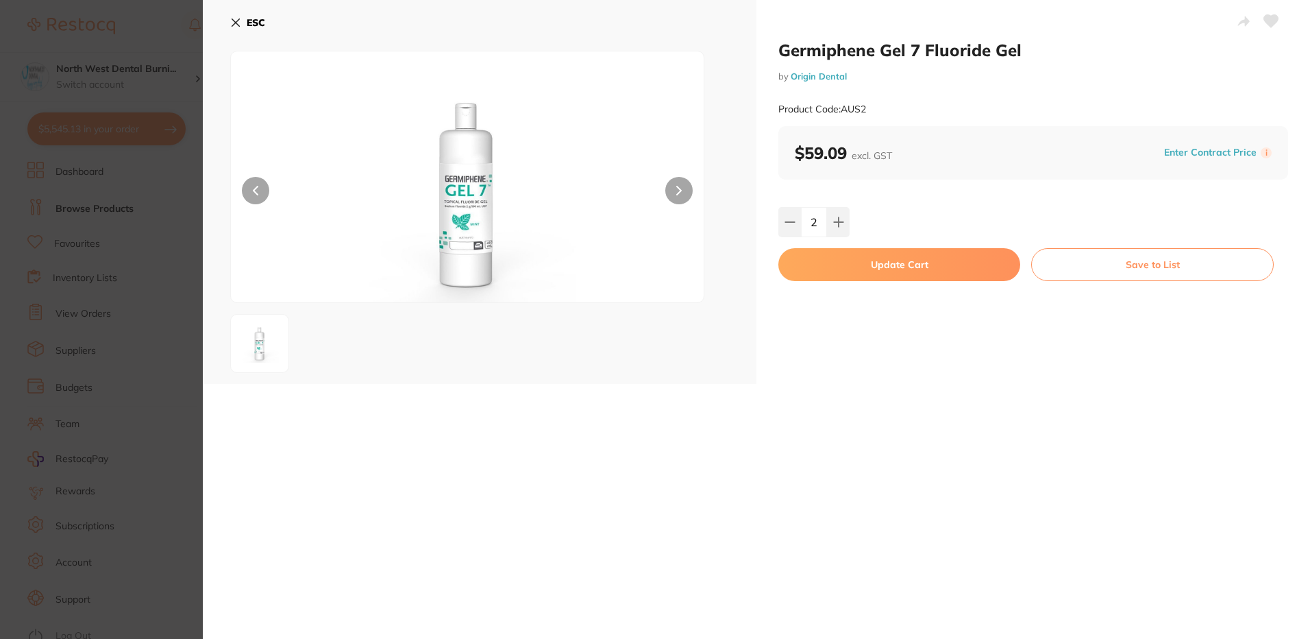
checkbox input "false"
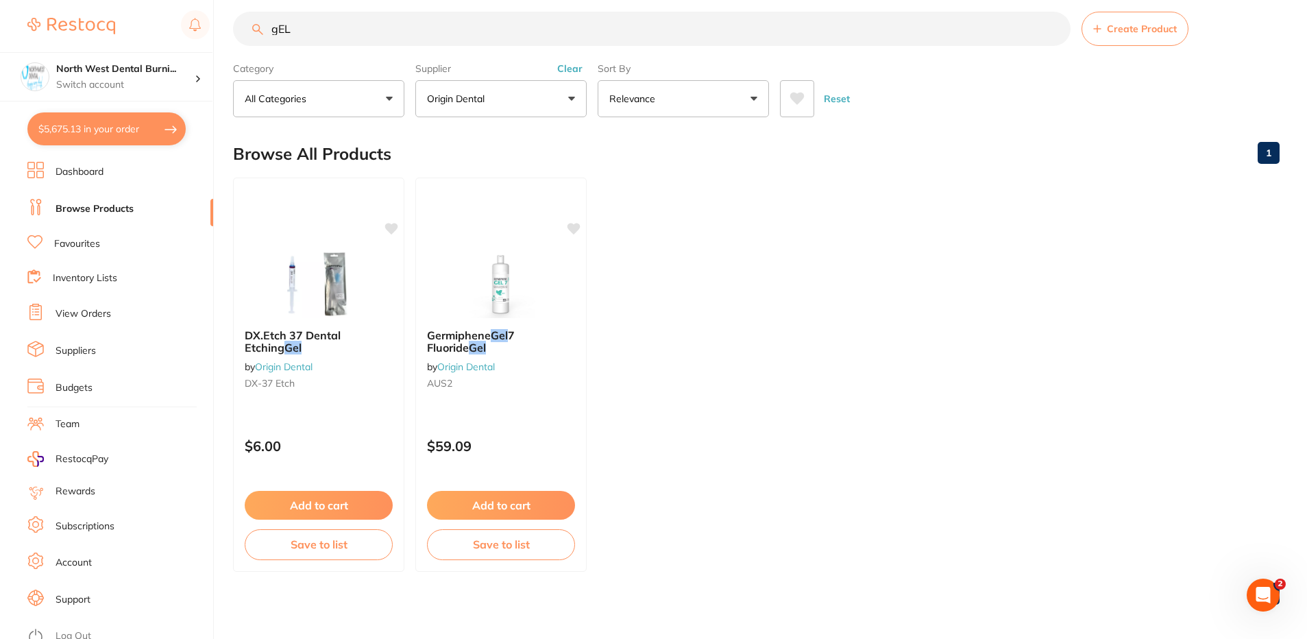
drag, startPoint x: 332, startPoint y: 16, endPoint x: 124, endPoint y: 16, distance: 207.7
click at [124, 16] on div "$5,675.13 North West Dental Burni... Switch account North West Dental Burnie Bu…" at bounding box center [653, 303] width 1307 height 639
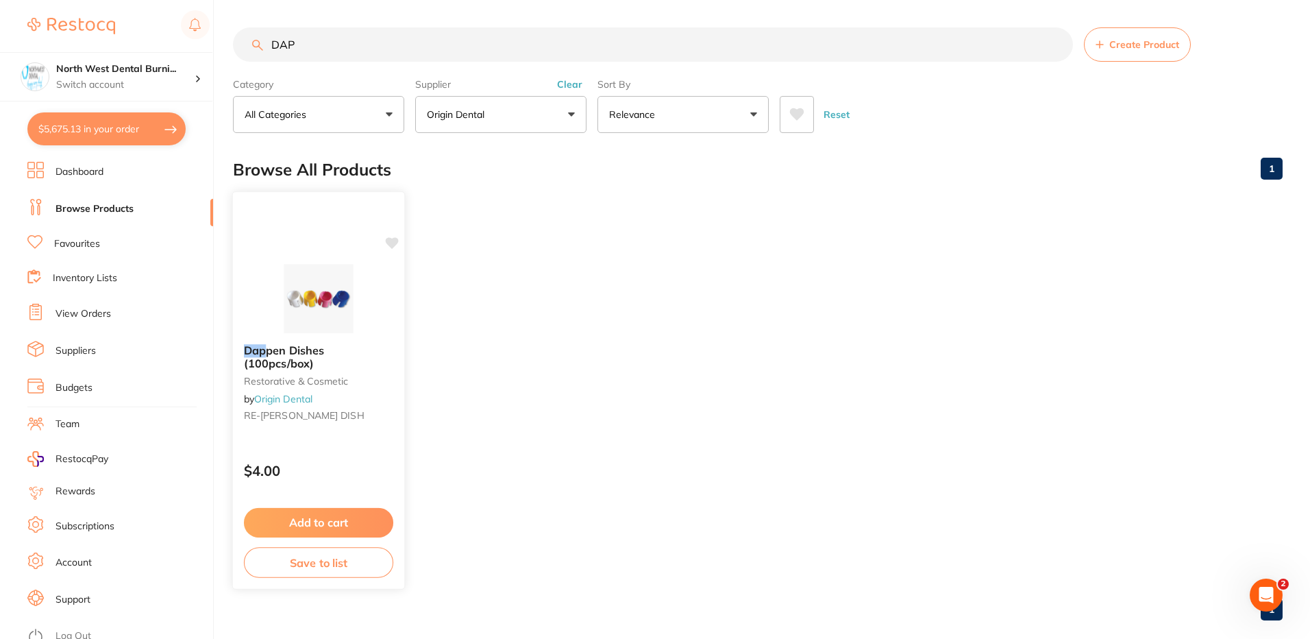
scroll to position [438, 0]
type input "DAP"
click at [345, 368] on b "Dap pen Dishes (100pcs/box)" at bounding box center [318, 356] width 149 height 25
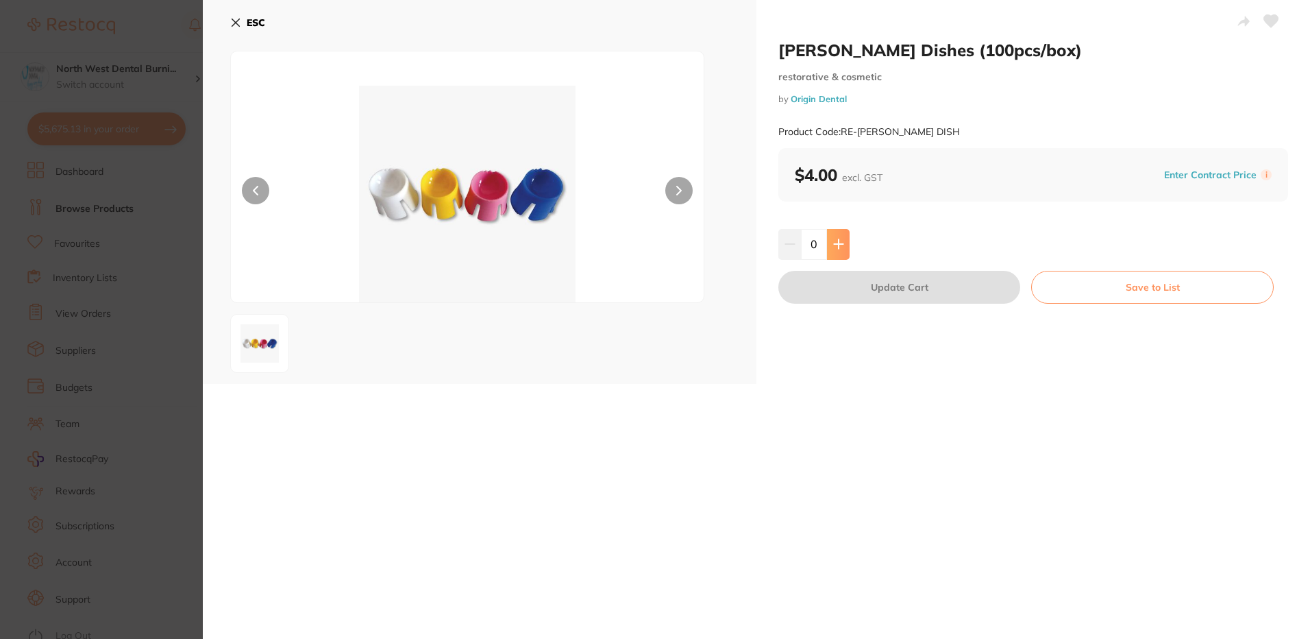
click at [831, 237] on button at bounding box center [838, 244] width 23 height 30
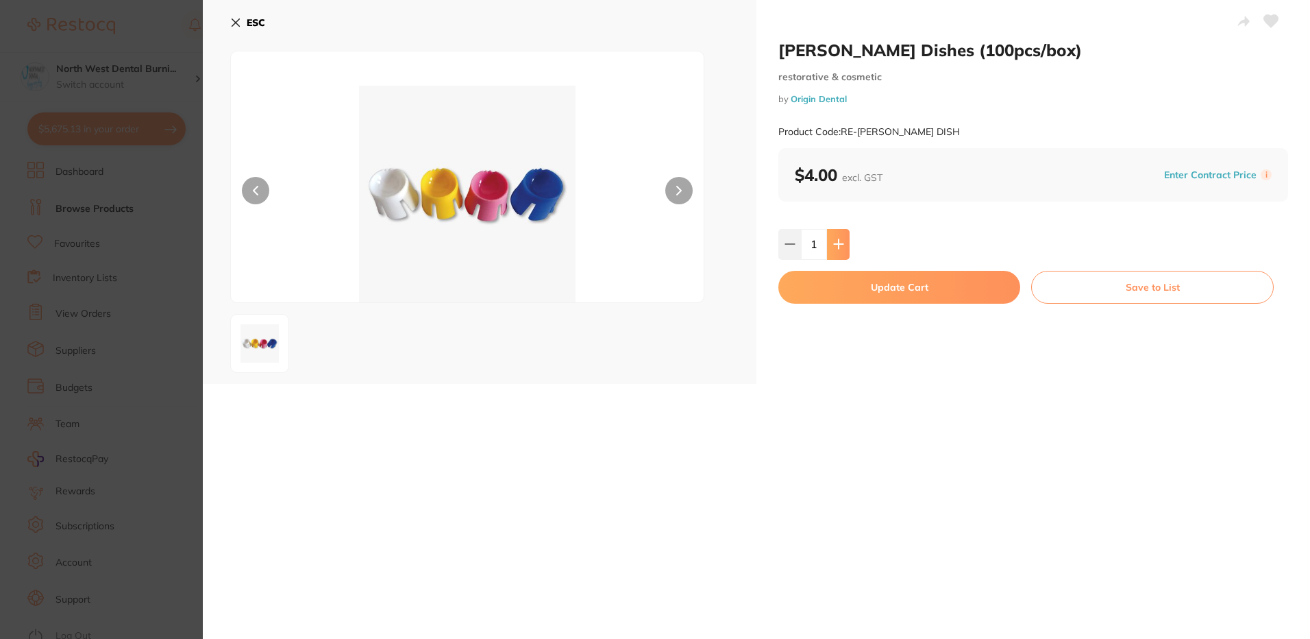
click at [831, 237] on button at bounding box center [838, 244] width 23 height 30
click at [832, 237] on button at bounding box center [838, 244] width 23 height 30
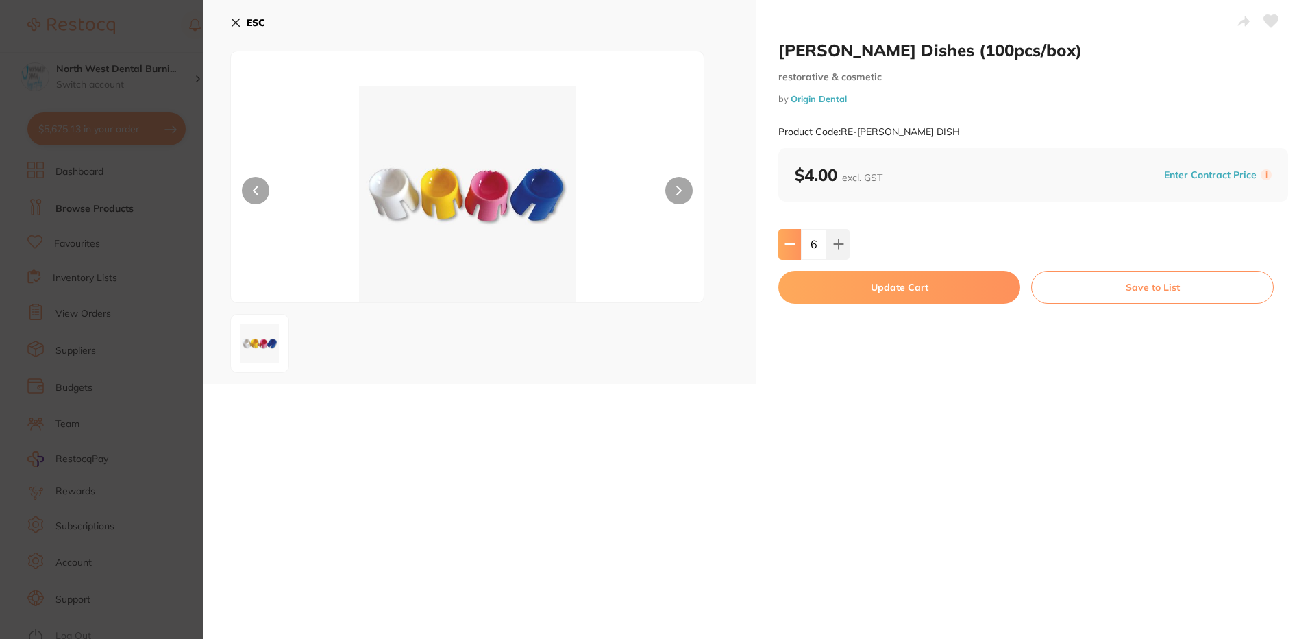
click at [784, 238] on button at bounding box center [790, 244] width 23 height 30
type input "5"
click at [848, 287] on button "Update Cart" at bounding box center [900, 287] width 242 height 33
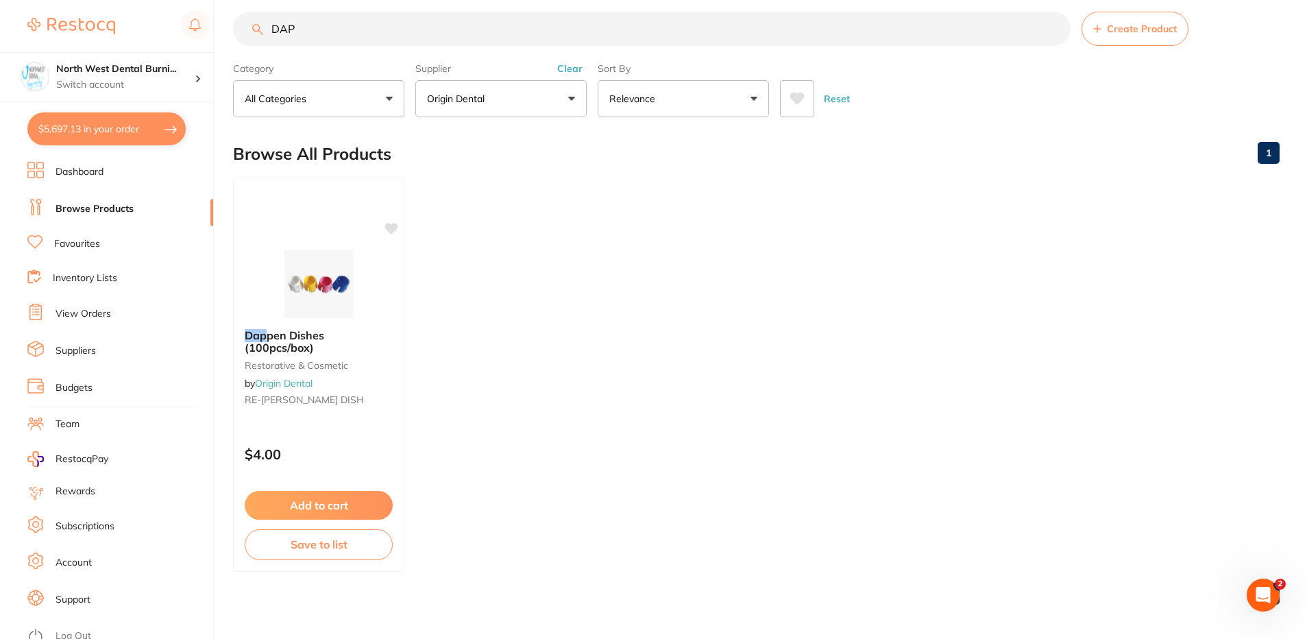
scroll to position [1, 0]
drag, startPoint x: 321, startPoint y: 18, endPoint x: 166, endPoint y: 42, distance: 157.4
click at [166, 42] on div "$5,697.13 North West Dental Burni... Switch account North West Dental Burnie Bu…" at bounding box center [653, 303] width 1307 height 639
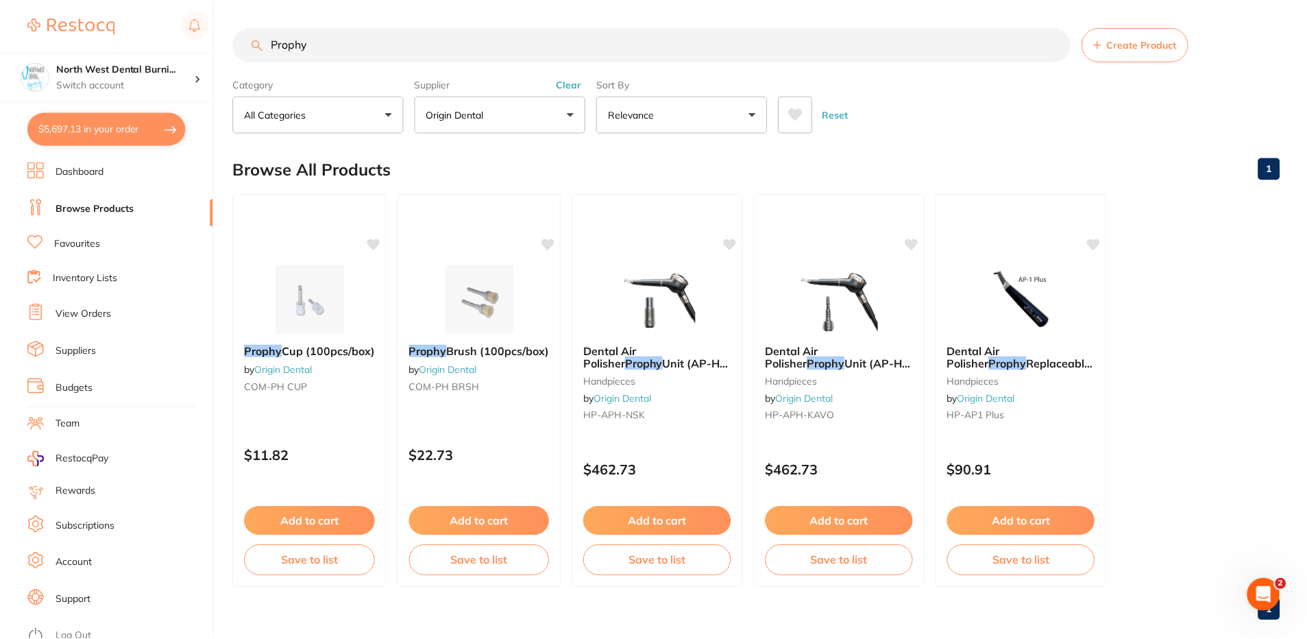
scroll to position [657, 0]
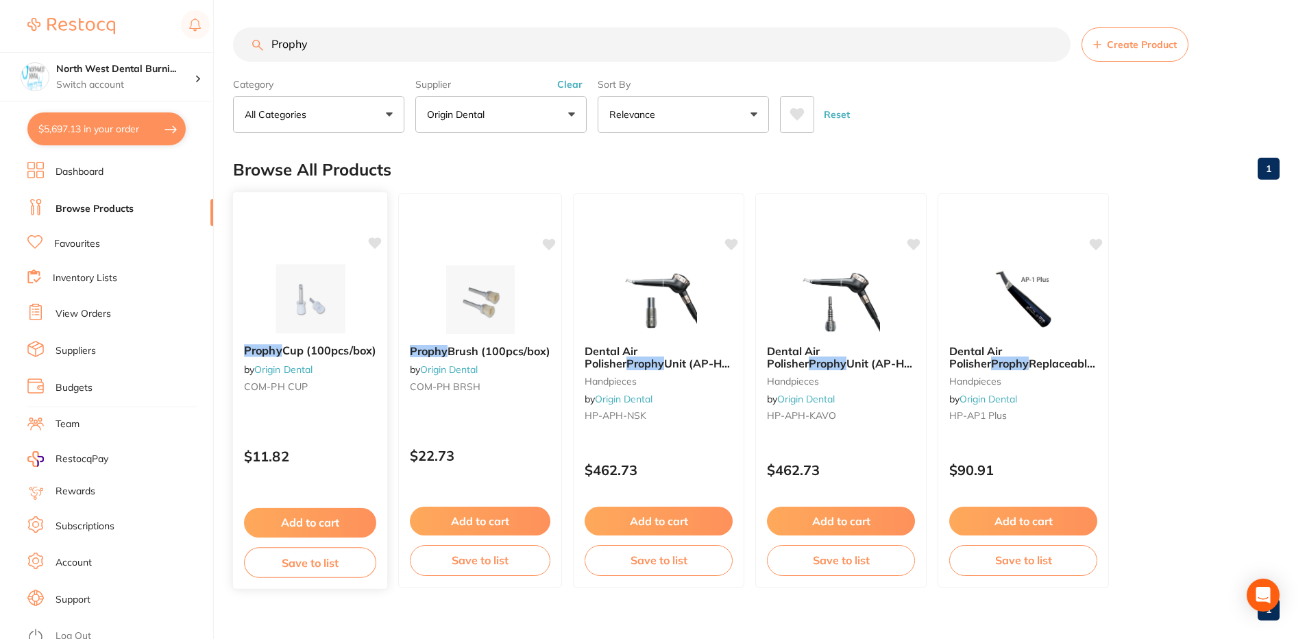
type input "Prophy"
click at [306, 302] on img at bounding box center [310, 298] width 90 height 69
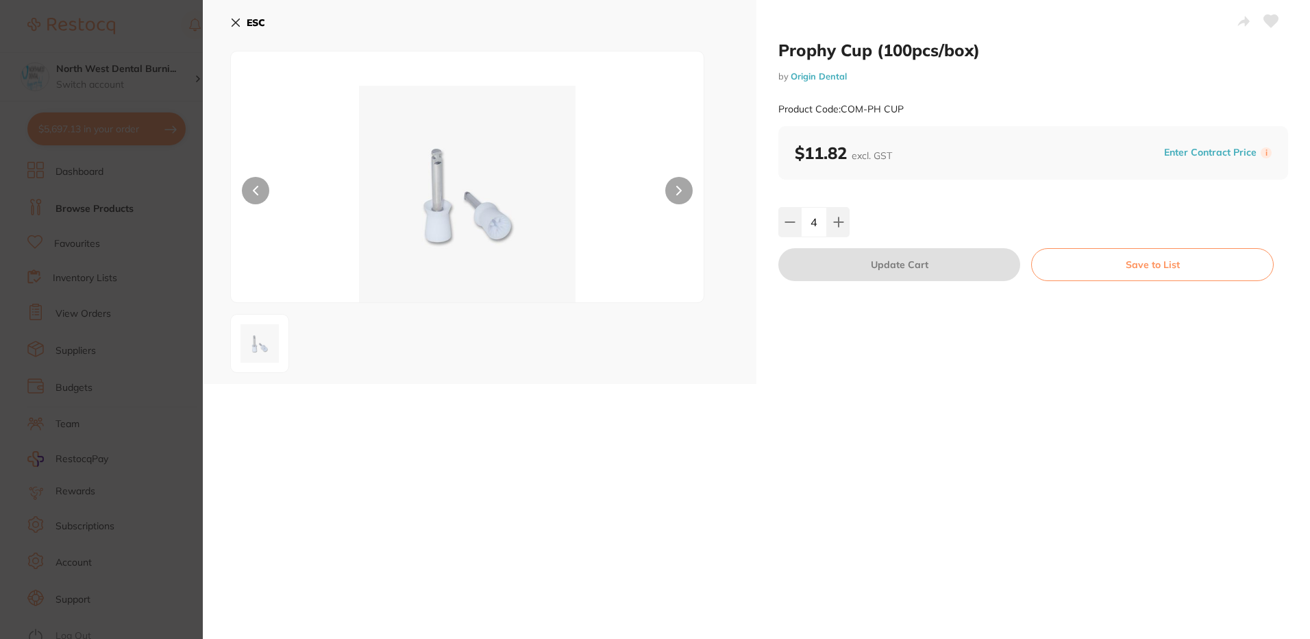
click at [151, 331] on section "Prophy Cup (100pcs/box) by Origin Dental Product Code: COM-PH CUP ESC Prophy Cu…" at bounding box center [655, 319] width 1310 height 639
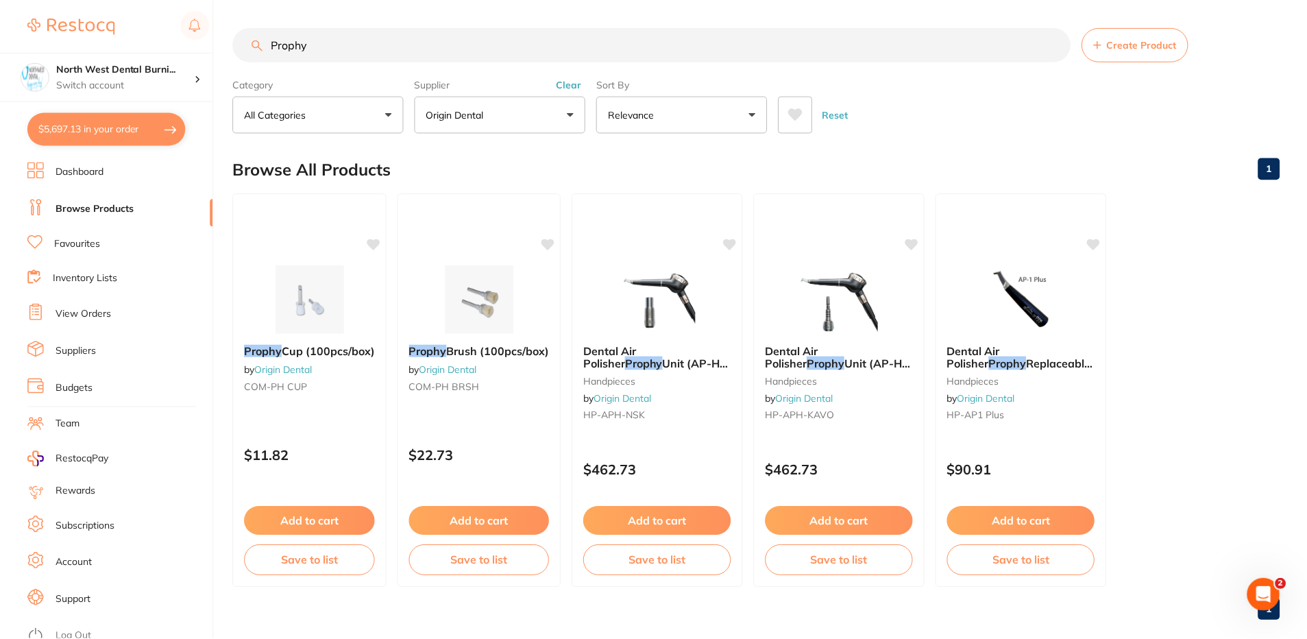
scroll to position [16, 0]
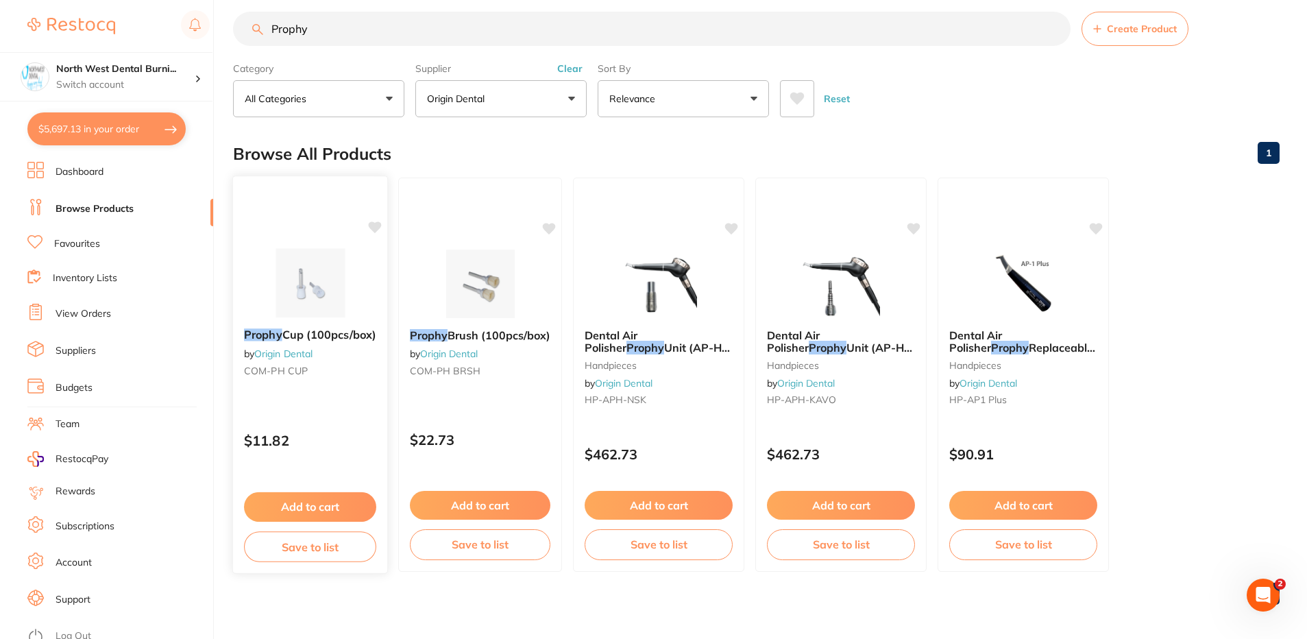
click at [317, 300] on img at bounding box center [310, 282] width 90 height 69
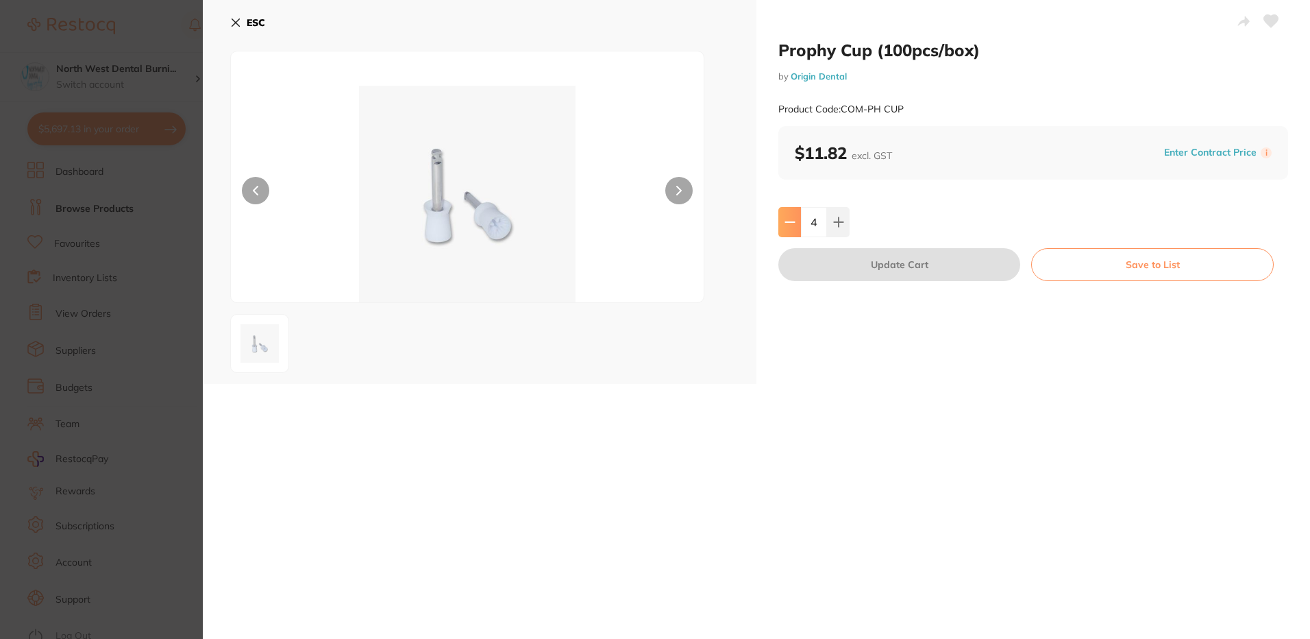
click at [788, 224] on icon at bounding box center [790, 222] width 11 height 11
type input "3"
click at [863, 247] on div "Prophy Cup (100pcs/box) by Origin Dental Product Code: COM-PH CUP $11.82 excl. …" at bounding box center [1034, 192] width 554 height 384
click at [868, 265] on button "Update Cart" at bounding box center [900, 264] width 242 height 33
type input "3"
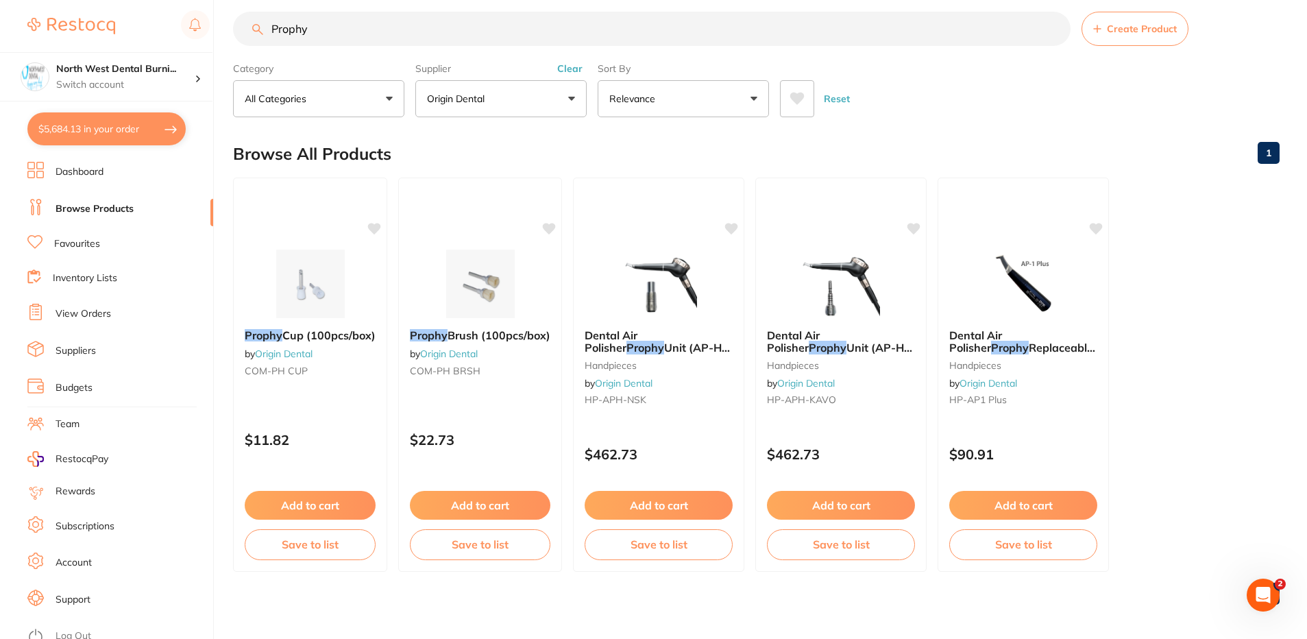
scroll to position [1, 0]
drag, startPoint x: 361, startPoint y: 16, endPoint x: 64, endPoint y: 38, distance: 297.6
click at [71, 38] on div "$5,684.13 North West Dental Burni... Switch account North West Dental Burnie Bu…" at bounding box center [653, 303] width 1307 height 639
paste input "IG-BE-2"
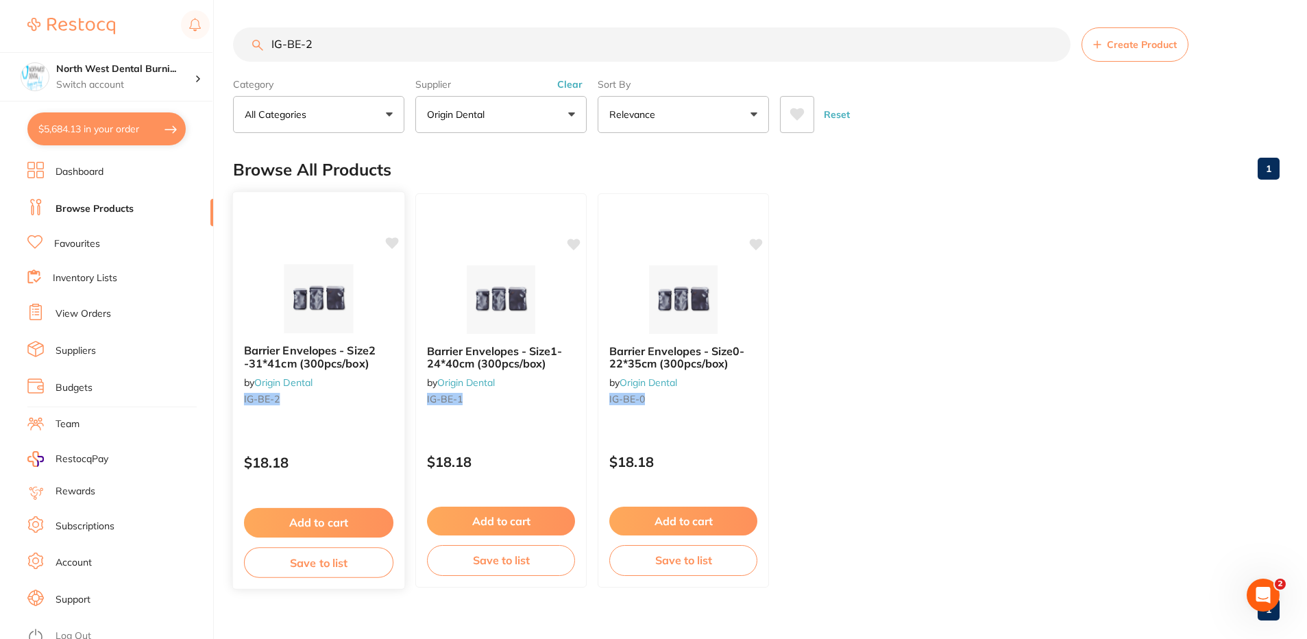
scroll to position [0, 0]
type input "IG-BE-2"
click at [354, 393] on small "IG-BE-2" at bounding box center [318, 398] width 149 height 11
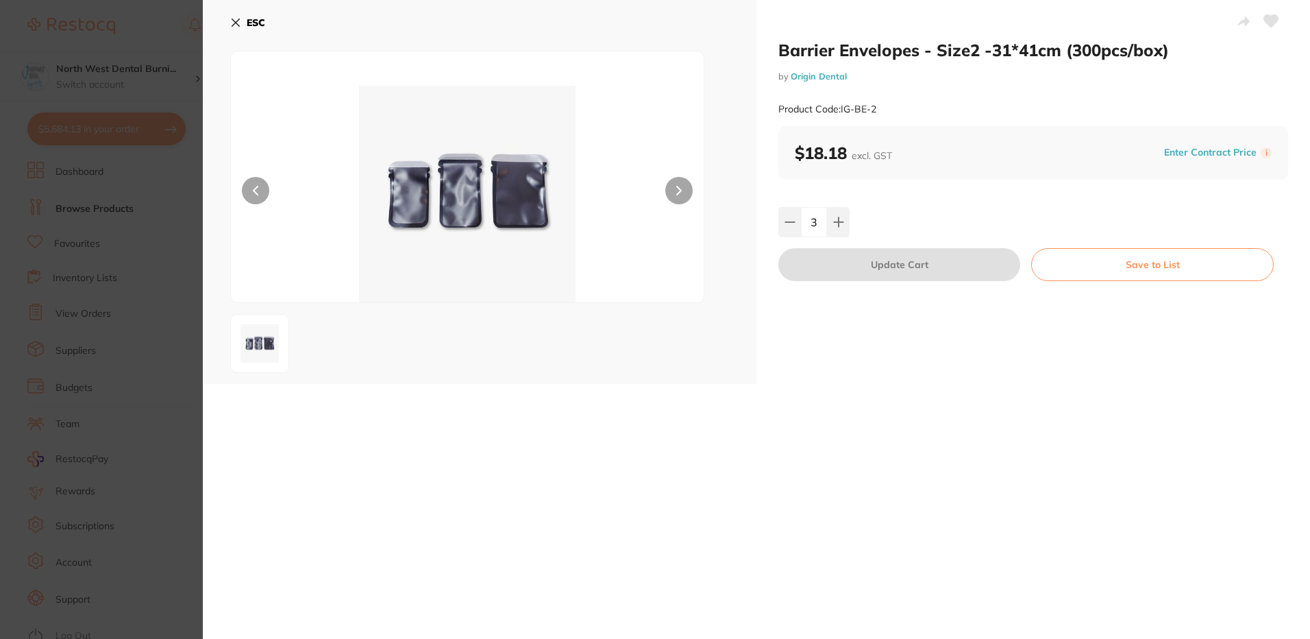
drag, startPoint x: 158, startPoint y: 337, endPoint x: 300, endPoint y: 3, distance: 362.7
click at [158, 336] on section "Barrier Envelopes - Size2 -31*41cm (300pcs/box) by Origin Dental Product Code: …" at bounding box center [655, 319] width 1310 height 639
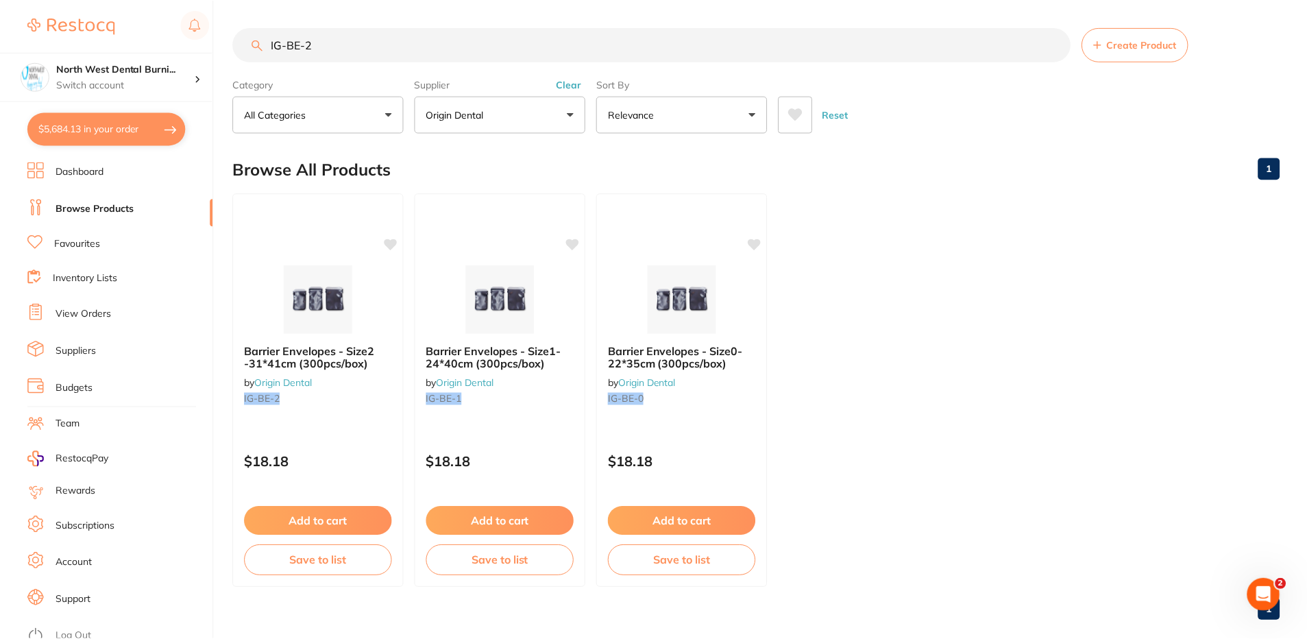
scroll to position [16, 0]
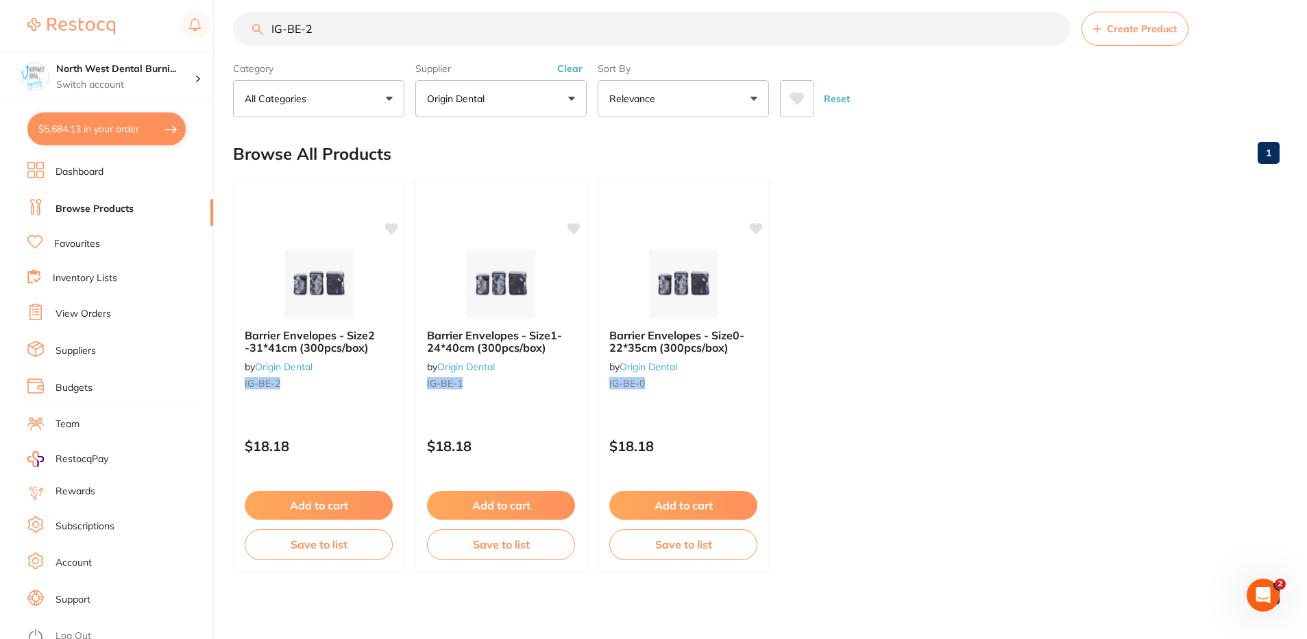
scroll to position [2125, 0]
click at [574, 69] on button "Clear" at bounding box center [570, 68] width 34 height 12
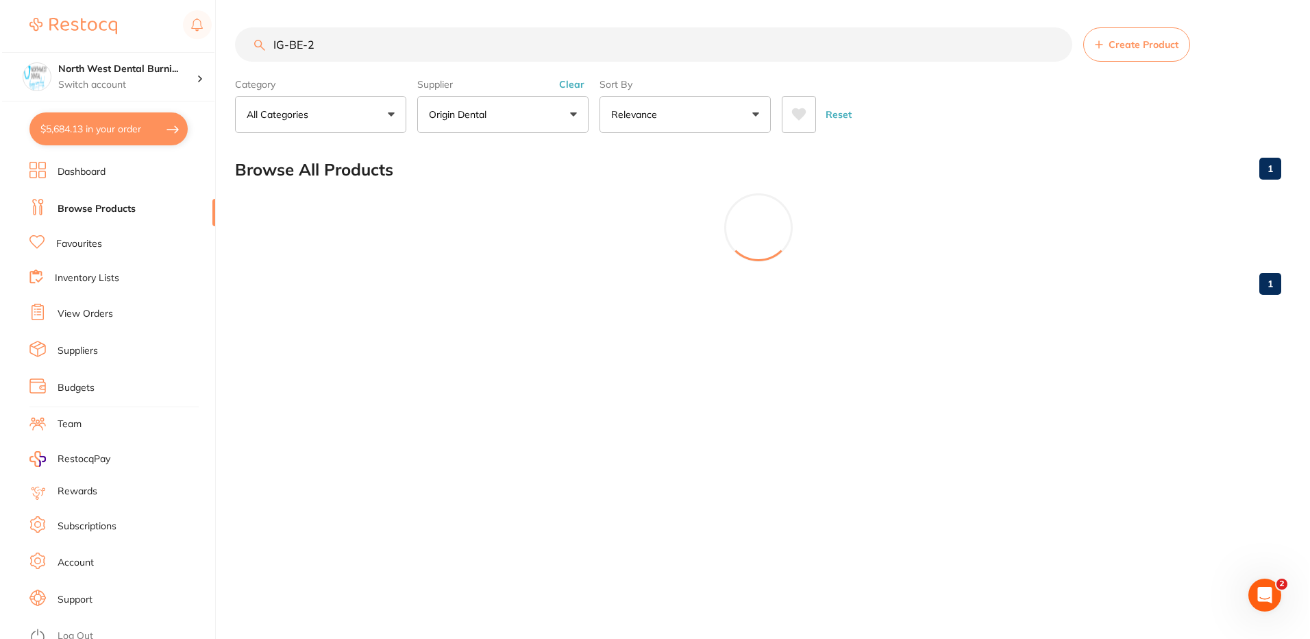
scroll to position [0, 0]
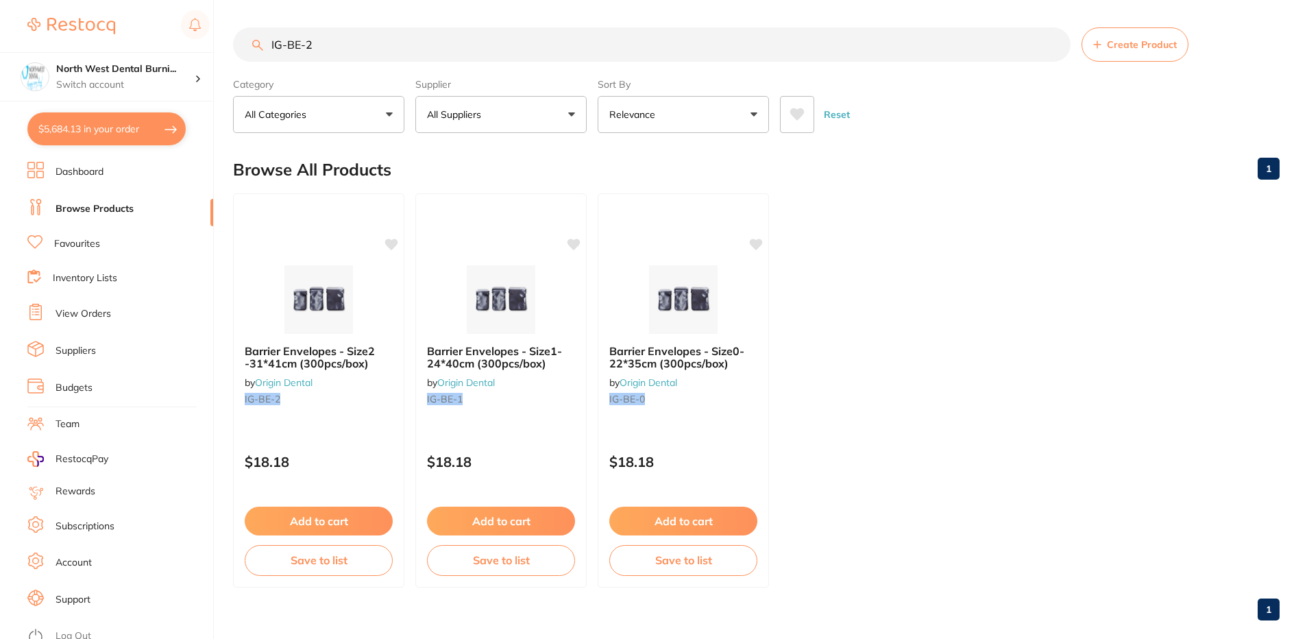
click at [77, 126] on button "$5,684.13 in your order" at bounding box center [106, 128] width 158 height 33
checkbox input "true"
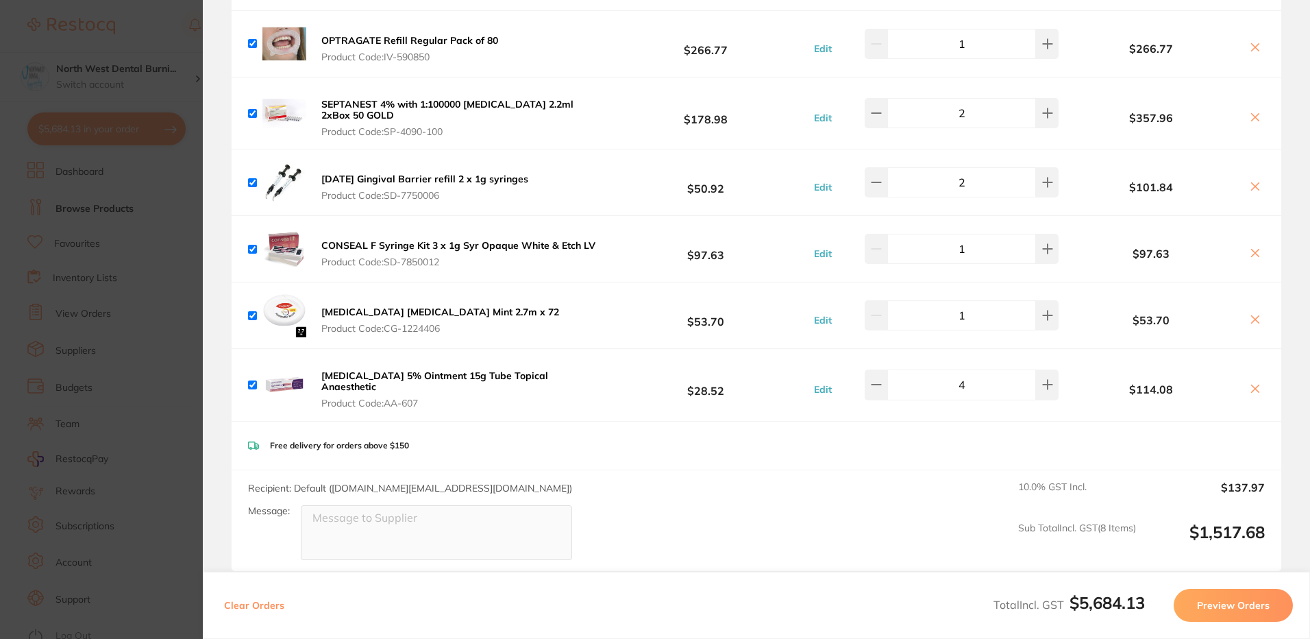
scroll to position [1508, 0]
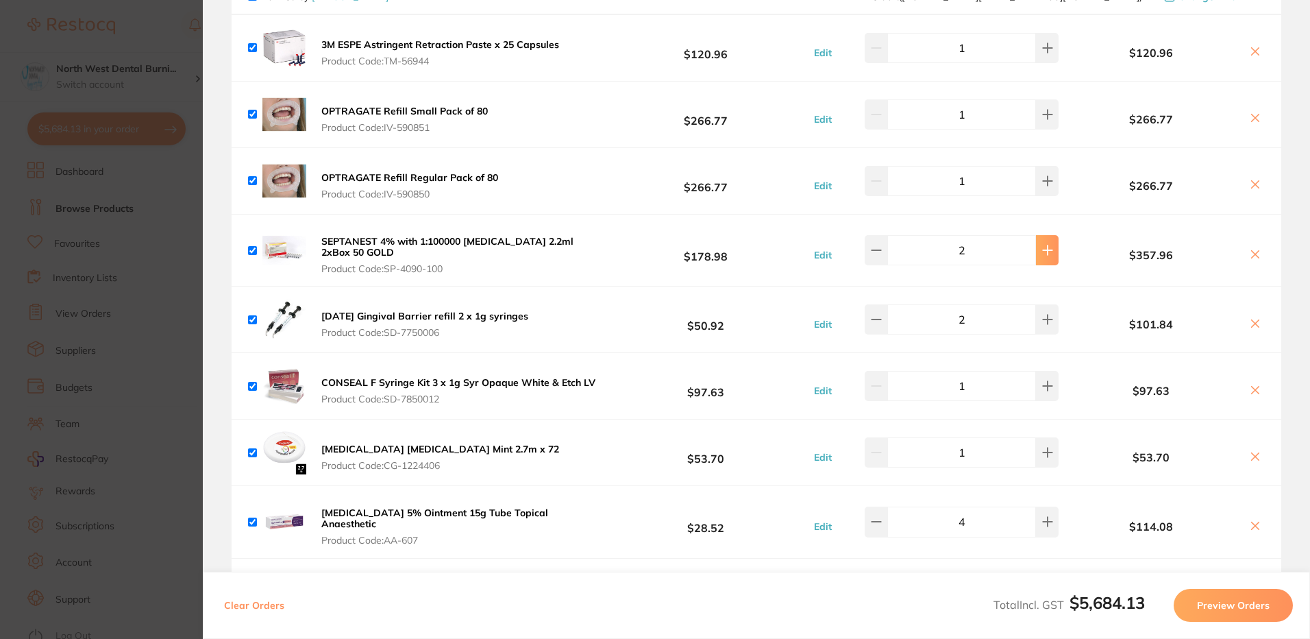
click at [1042, 247] on button at bounding box center [1047, 250] width 23 height 30
type input "3"
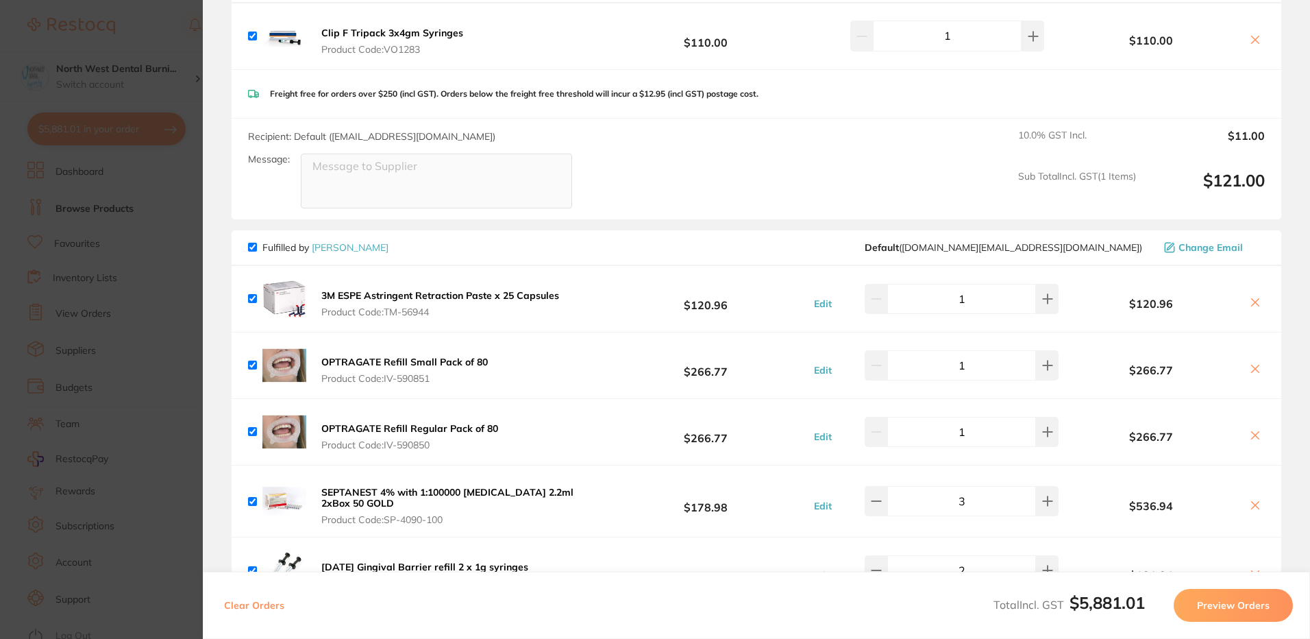
scroll to position [1234, 0]
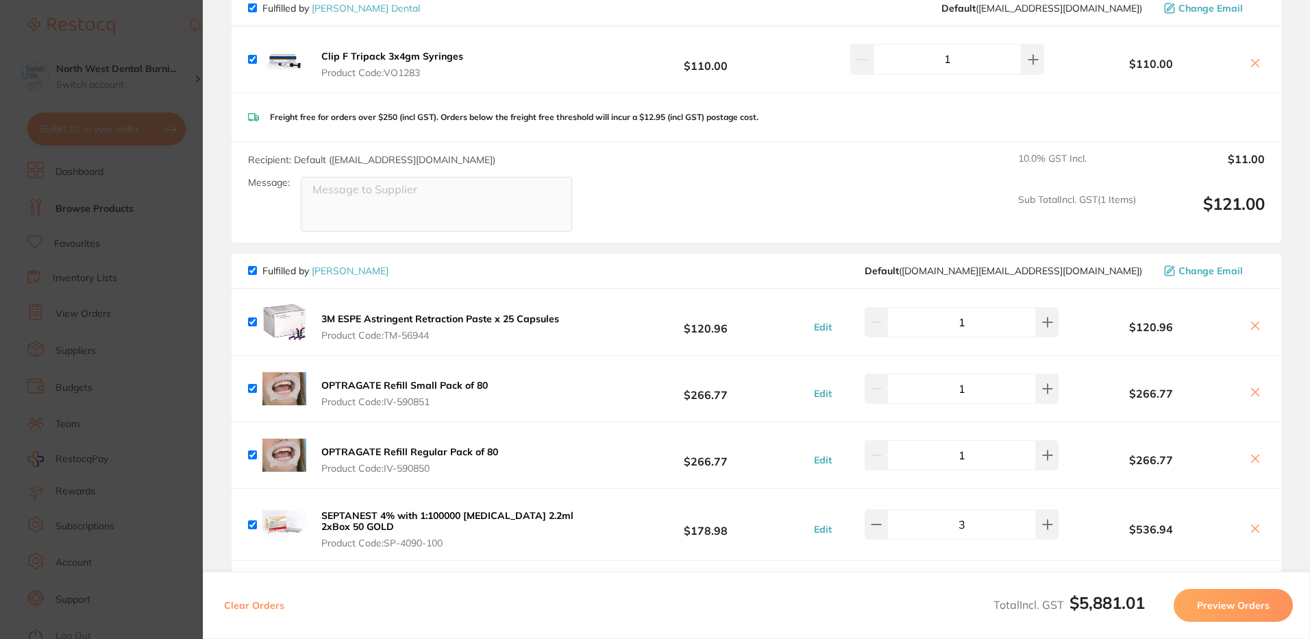
click at [117, 320] on section "Update RRP Set your pre negotiated price for this item. Item Agreed RRP (excl. …" at bounding box center [655, 319] width 1310 height 639
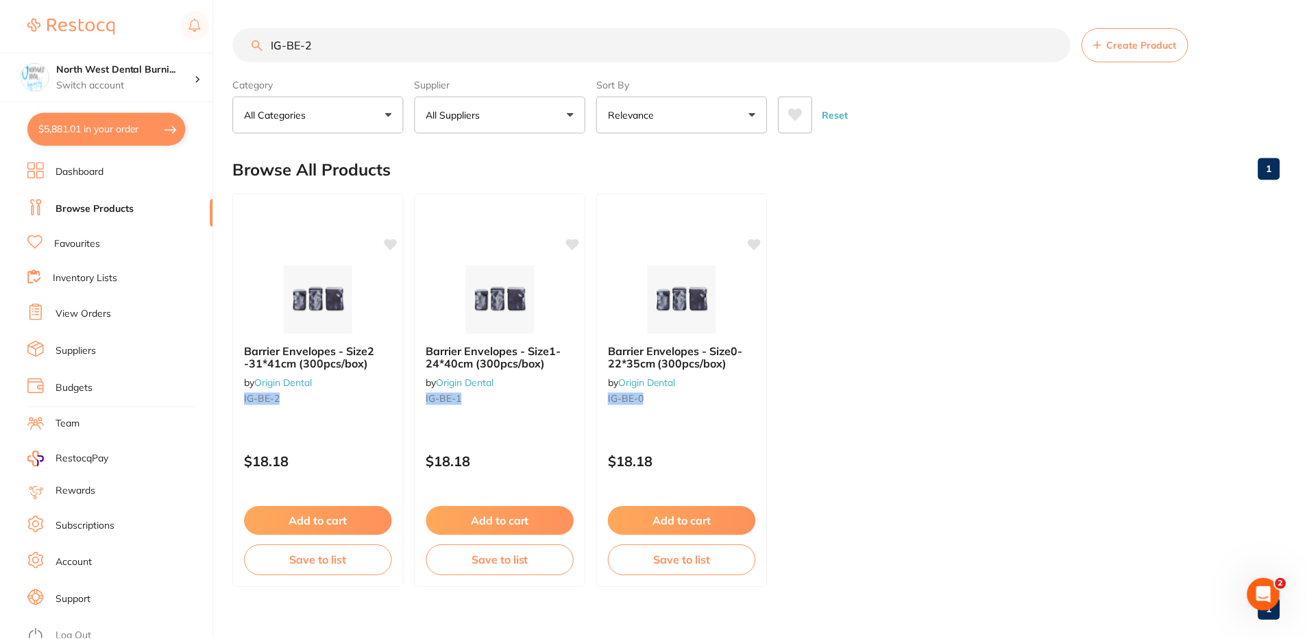
scroll to position [16, 0]
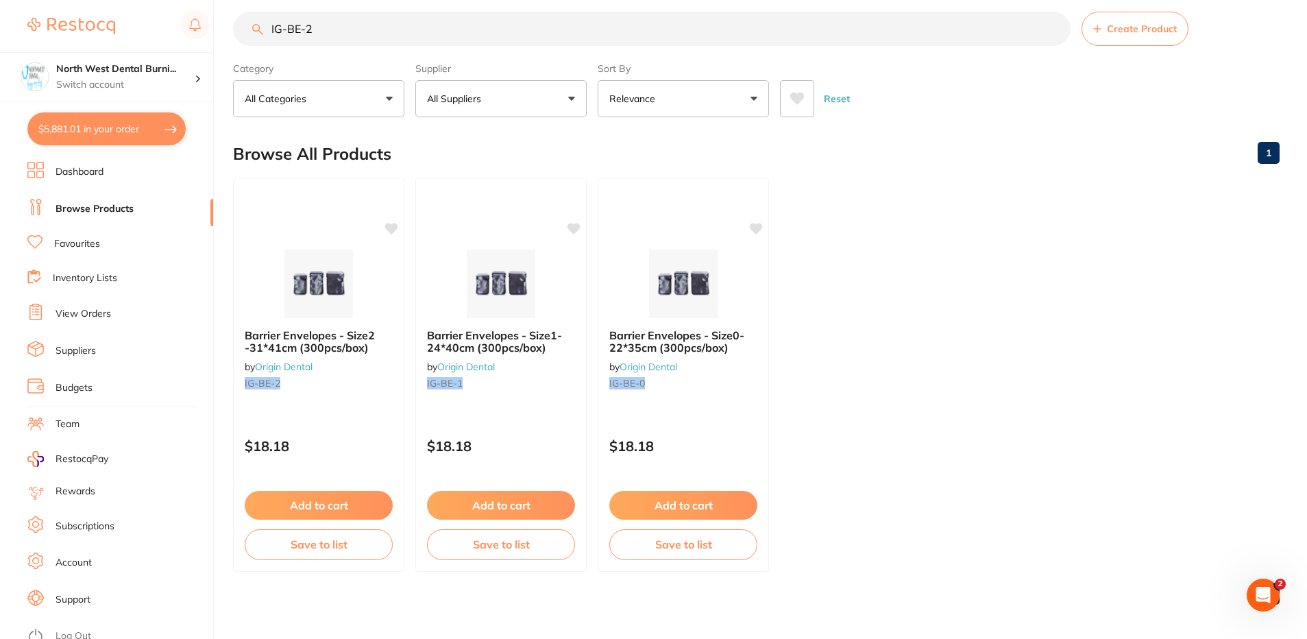
drag, startPoint x: 363, startPoint y: 33, endPoint x: 131, endPoint y: 34, distance: 231.7
click at [135, 33] on div "$5,881.01 North West Dental Burni... Switch account North West Dental Burnie Bu…" at bounding box center [653, 303] width 1307 height 639
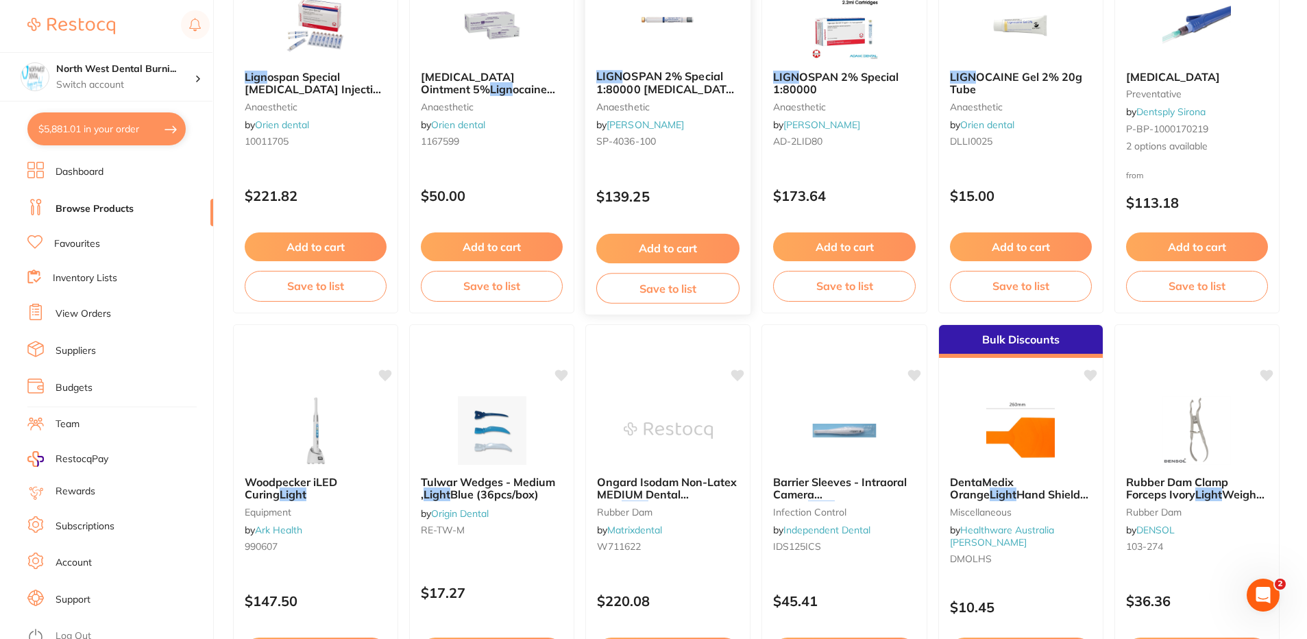
scroll to position [206, 0]
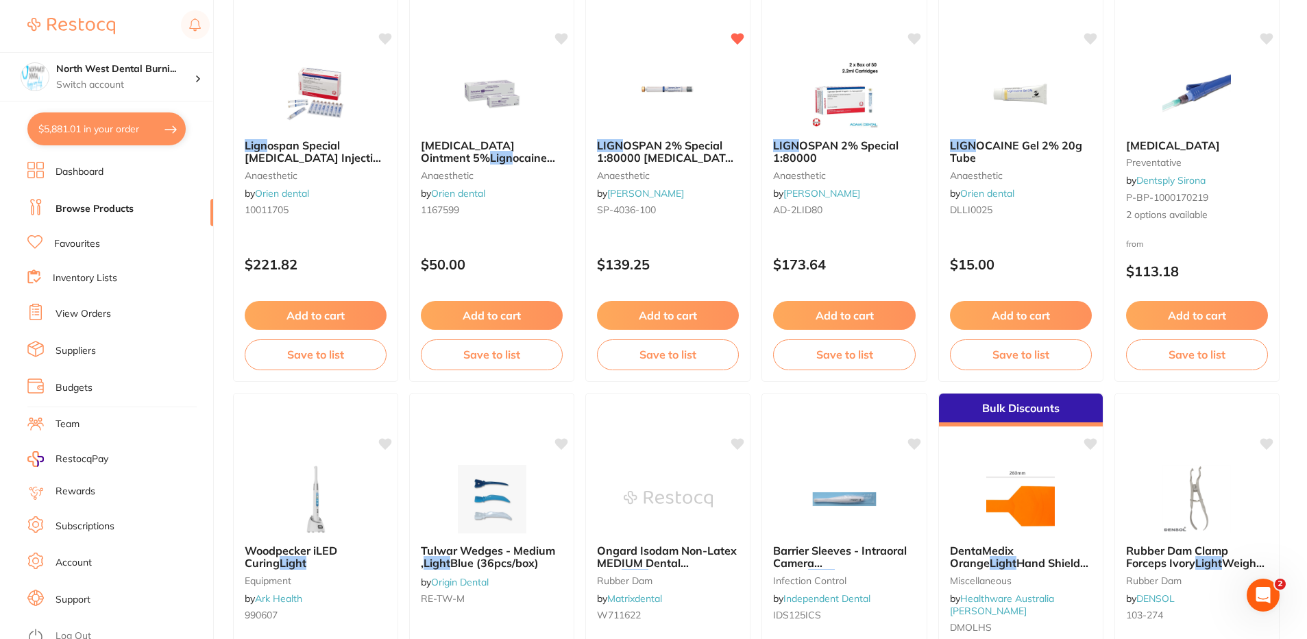
type input "Lign"
click at [676, 221] on div "LIGN OSPAN 2% Special 1:80000 [MEDICAL_DATA] 2.2ml 2xBox 50 anaesthetic by [PER…" at bounding box center [668, 179] width 164 height 103
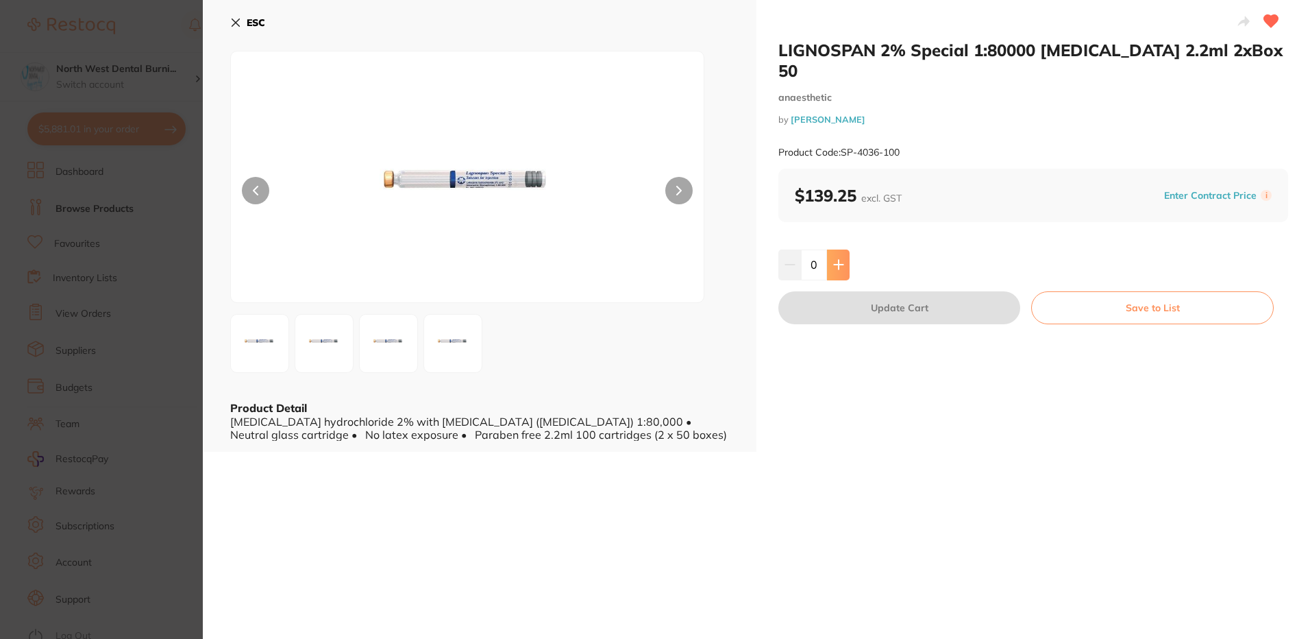
click at [842, 249] on button at bounding box center [838, 264] width 23 height 30
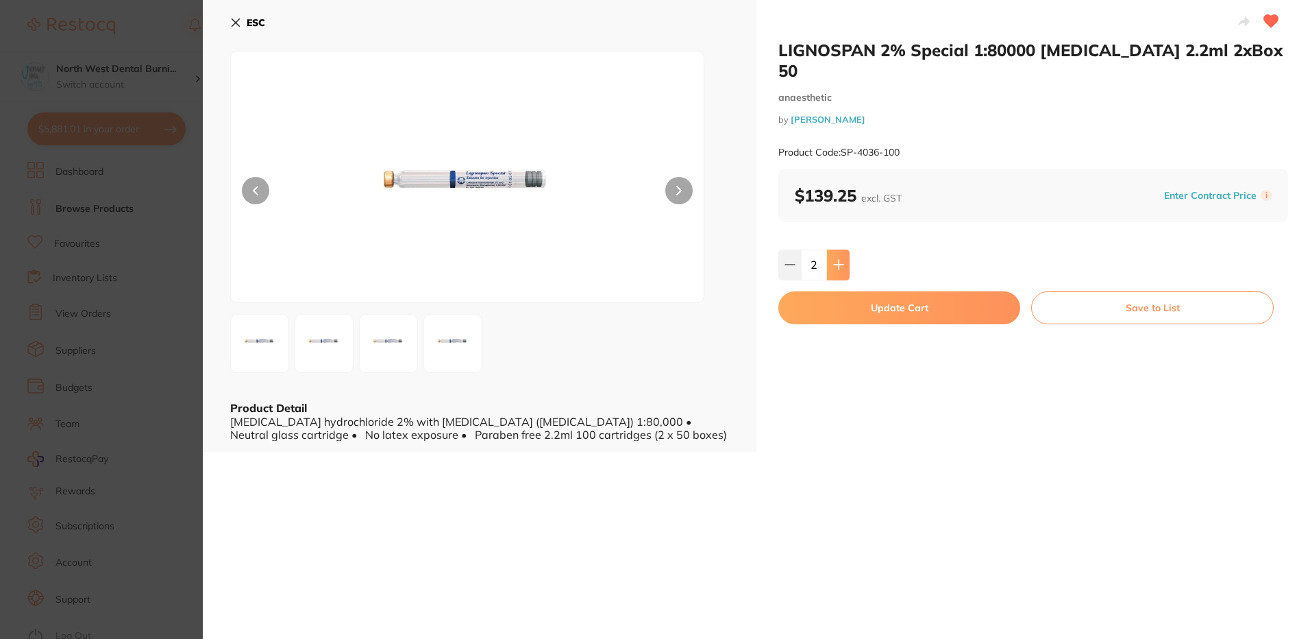
click at [842, 249] on button at bounding box center [838, 264] width 23 height 30
type input "3"
click at [848, 291] on button "Update Cart" at bounding box center [900, 307] width 242 height 33
checkbox input "false"
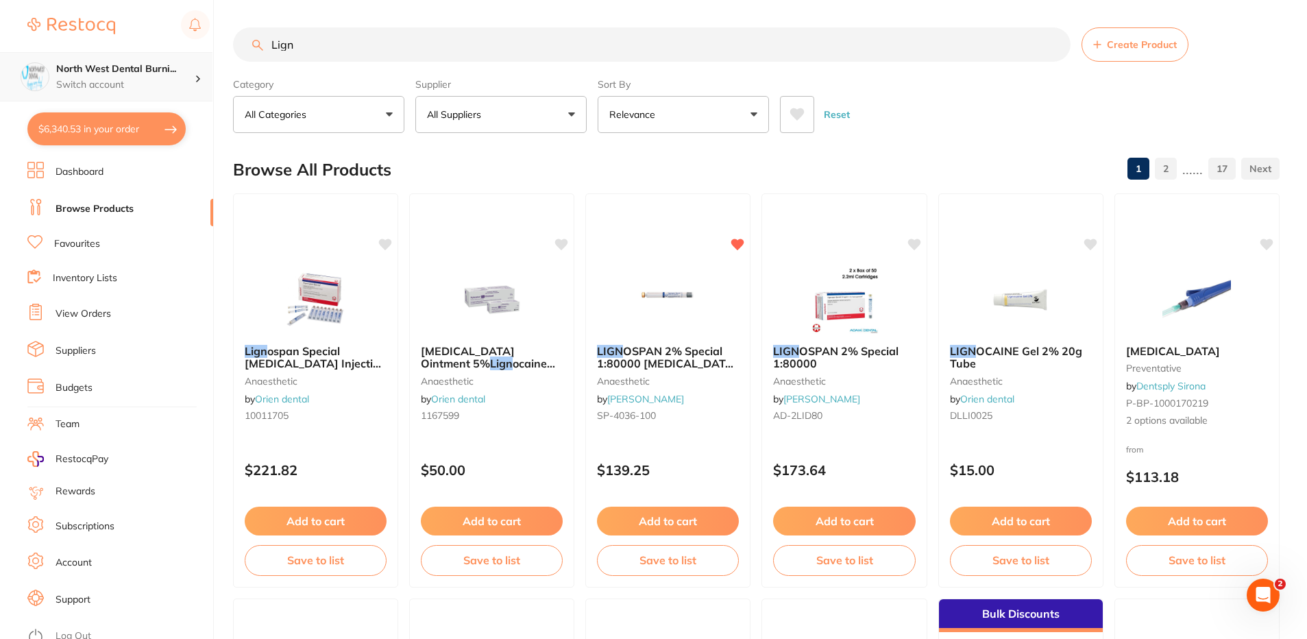
drag, startPoint x: 308, startPoint y: 46, endPoint x: 194, endPoint y: 53, distance: 114.7
click at [195, 53] on div "$6,340.53 North West Dental Burni... Switch account North West Dental Burnie Bu…" at bounding box center [653, 319] width 1307 height 639
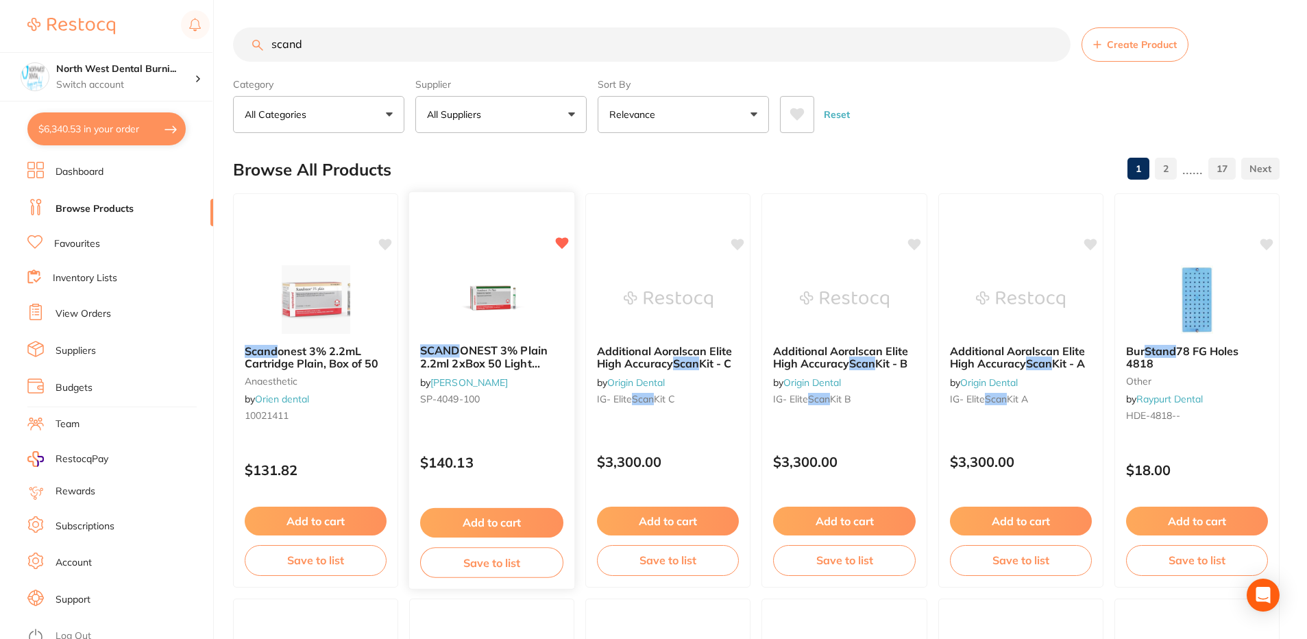
type input "scand"
click at [520, 359] on span "ONEST 3% Plain 2.2ml 2xBox 50 Light Green label" at bounding box center [483, 362] width 127 height 39
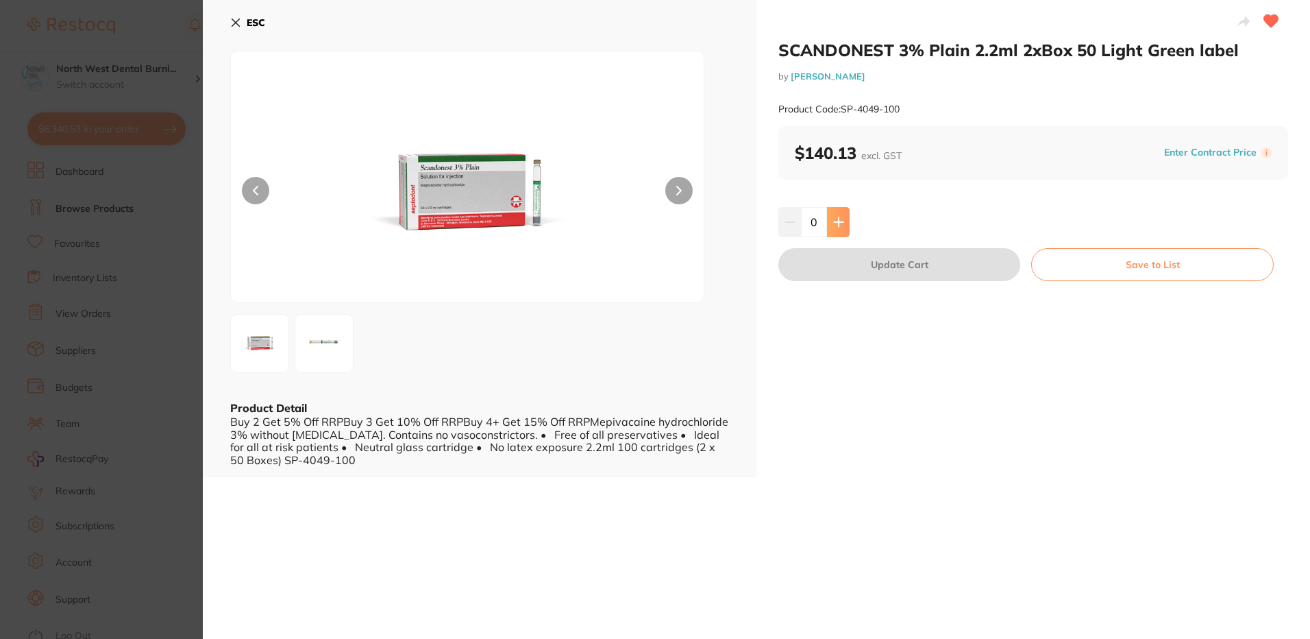
click at [836, 221] on icon at bounding box center [838, 221] width 9 height 9
type input "1"
click at [857, 269] on button "Update Cart" at bounding box center [900, 264] width 242 height 33
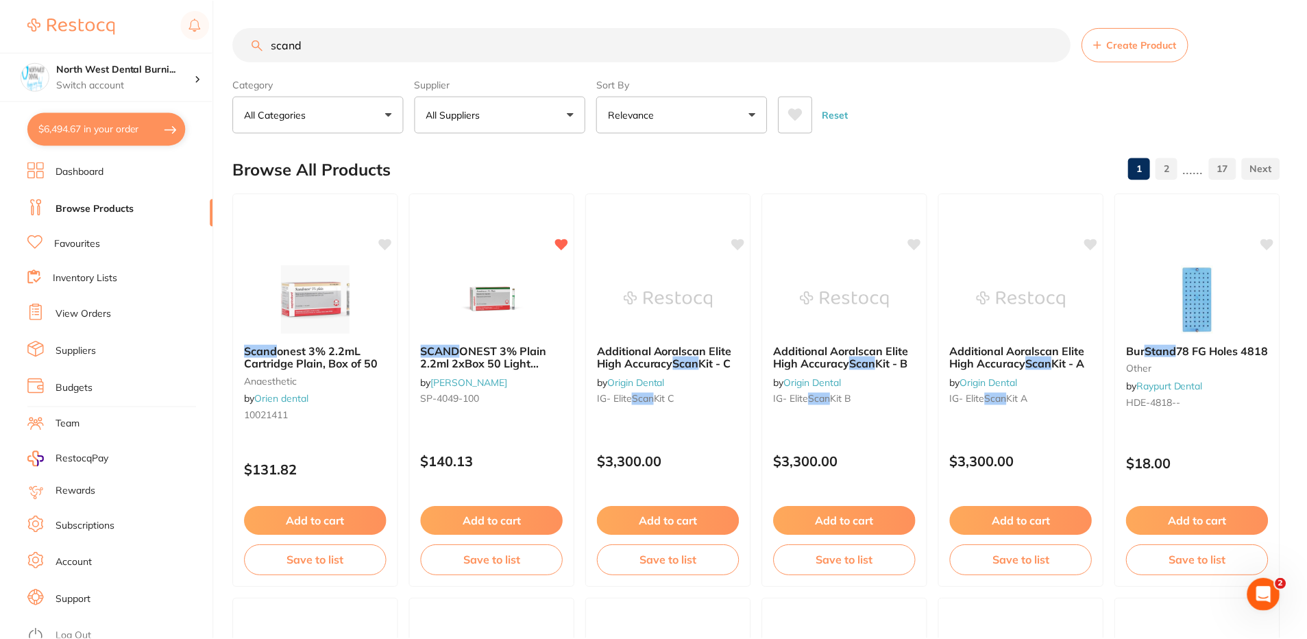
scroll to position [2, 0]
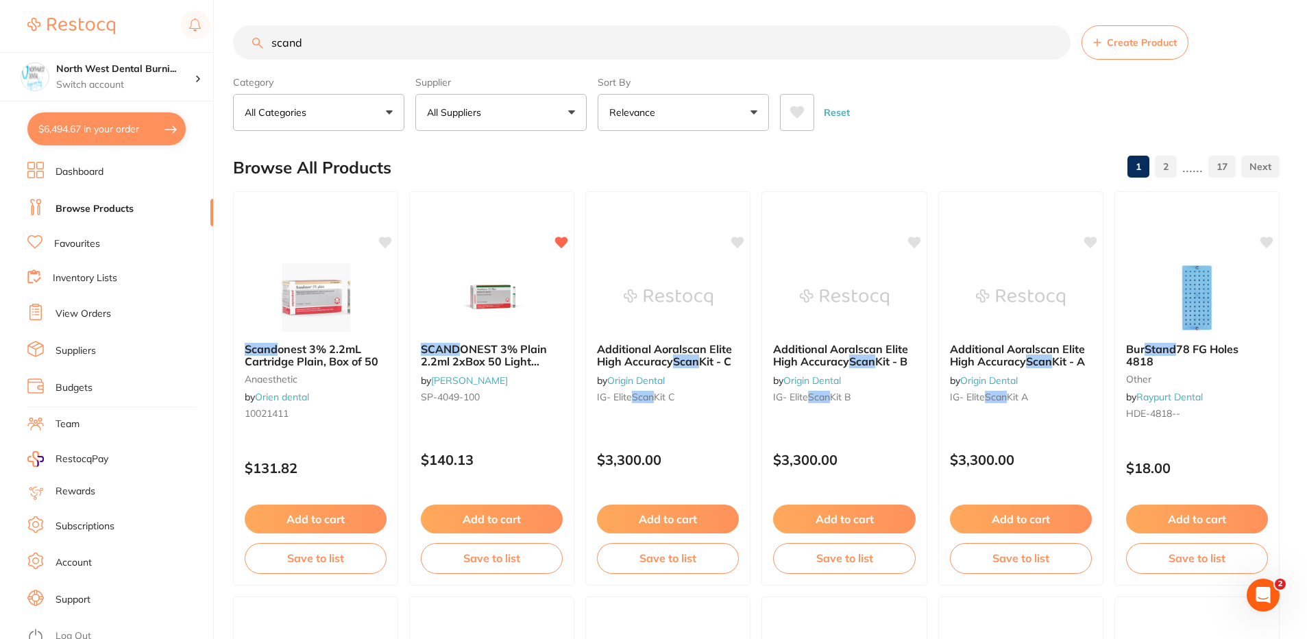
drag, startPoint x: 344, startPoint y: 32, endPoint x: 209, endPoint y: 44, distance: 135.5
click at [209, 44] on div "$6,494.67 North West Dental Burni... Switch account North West Dental Burnie Bu…" at bounding box center [653, 317] width 1307 height 639
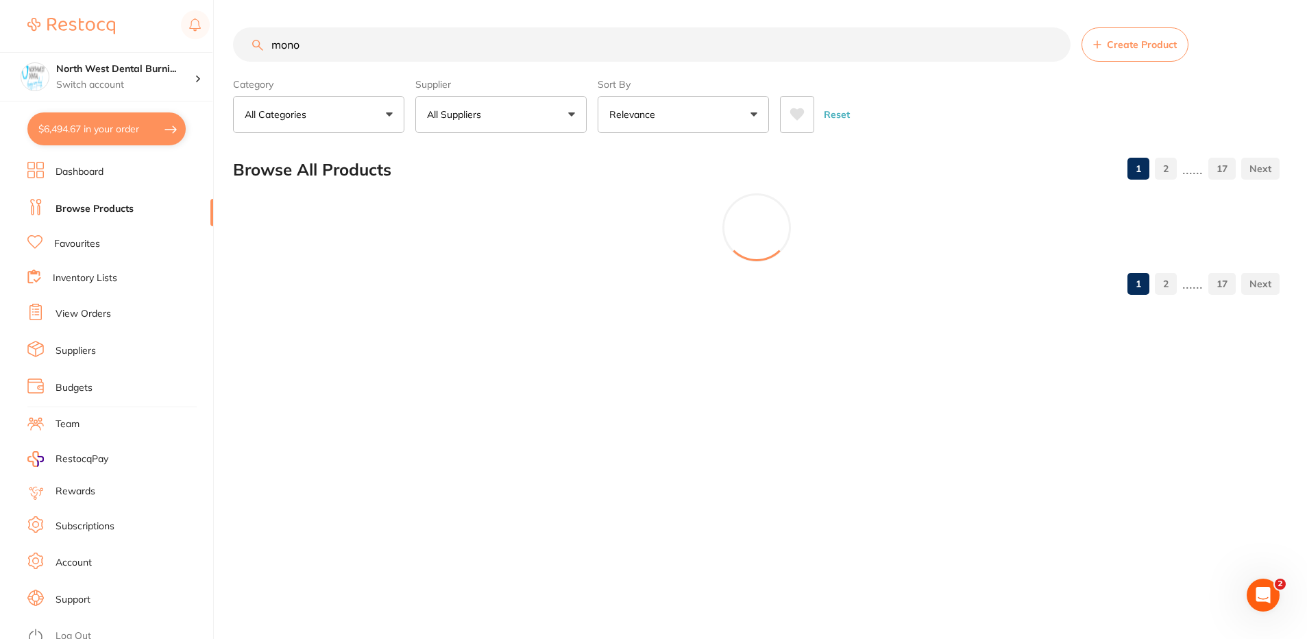
scroll to position [0, 0]
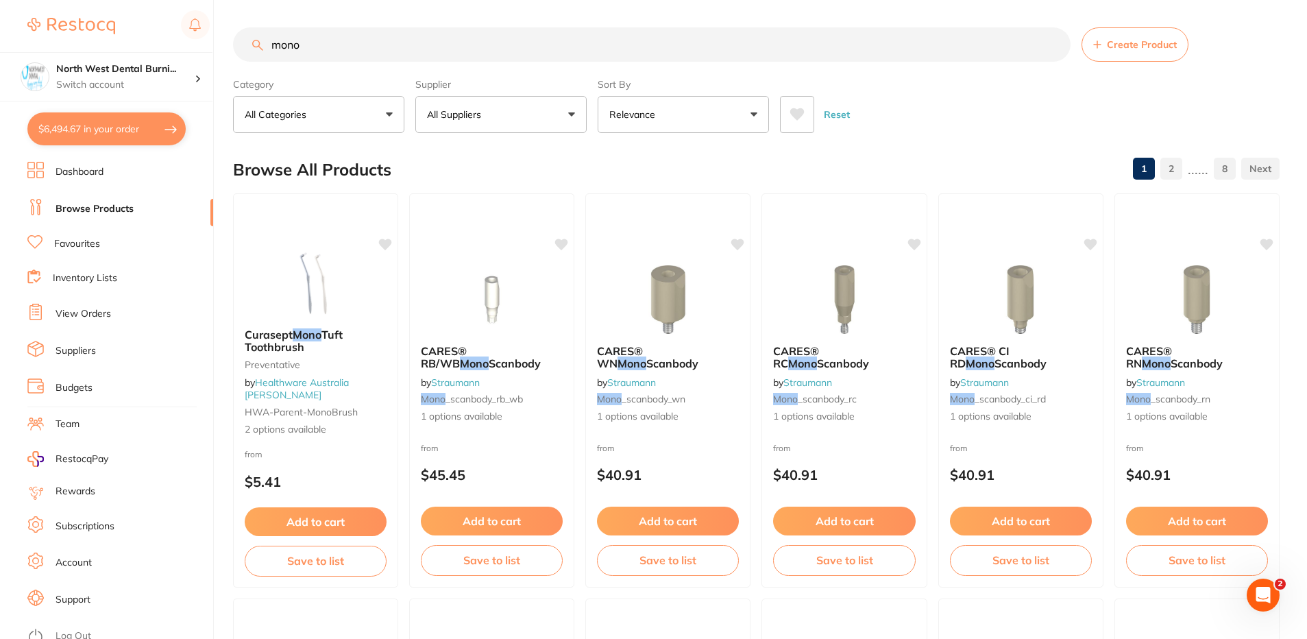
type input "mono"
click at [480, 121] on p "All Suppliers" at bounding box center [457, 115] width 60 height 14
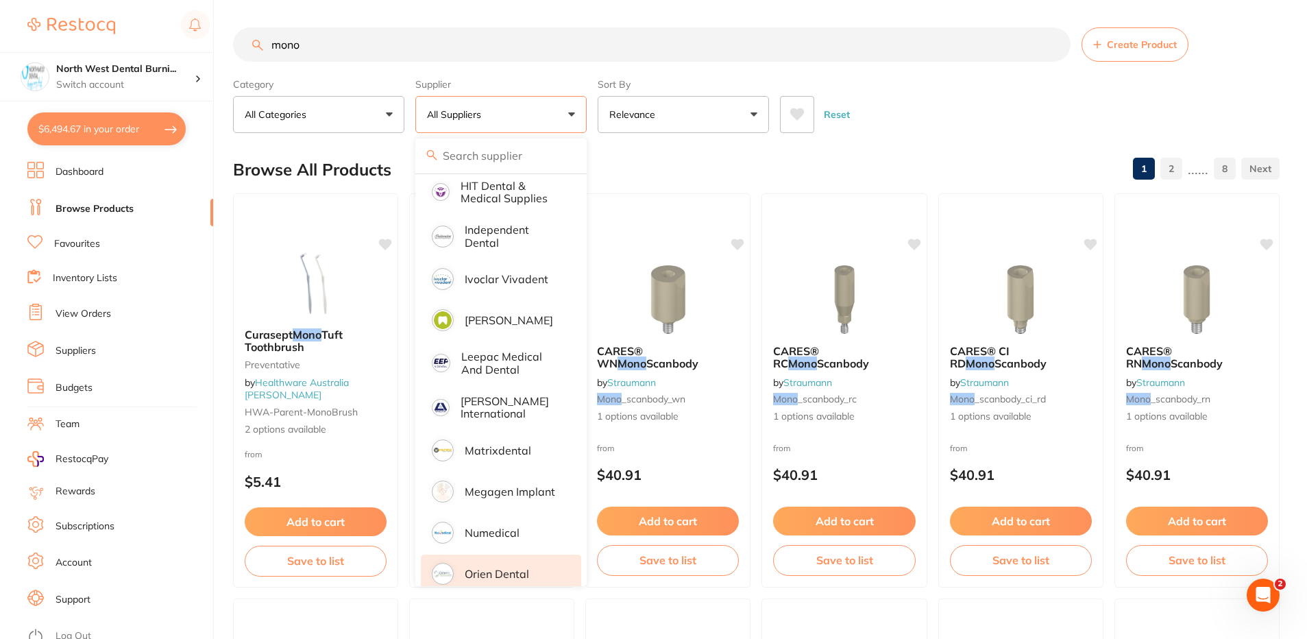
scroll to position [822, 0]
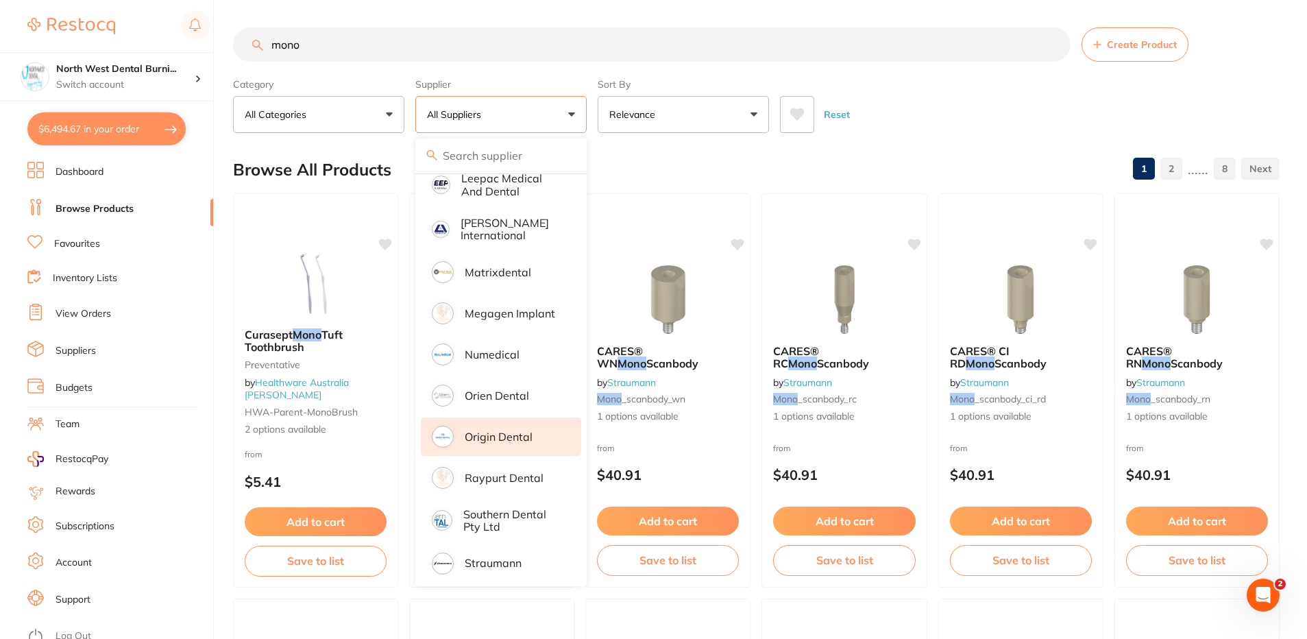
click at [504, 430] on p "Origin Dental" at bounding box center [499, 436] width 68 height 12
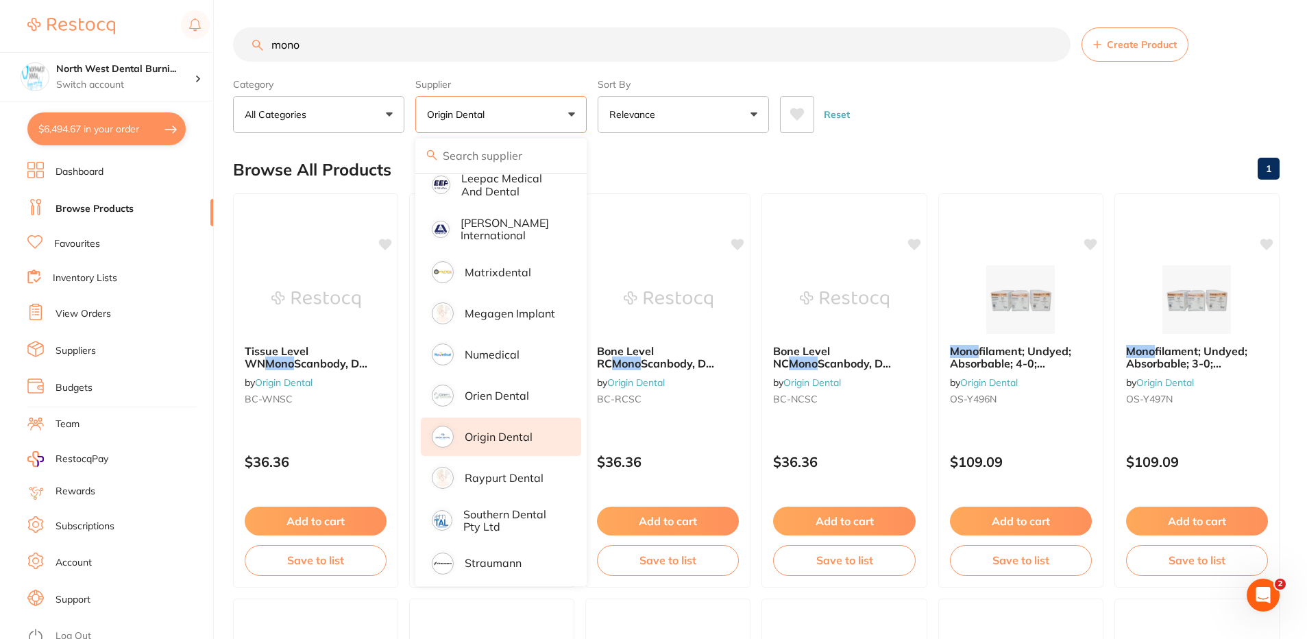
click at [945, 124] on div "Reset" at bounding box center [1024, 109] width 489 height 48
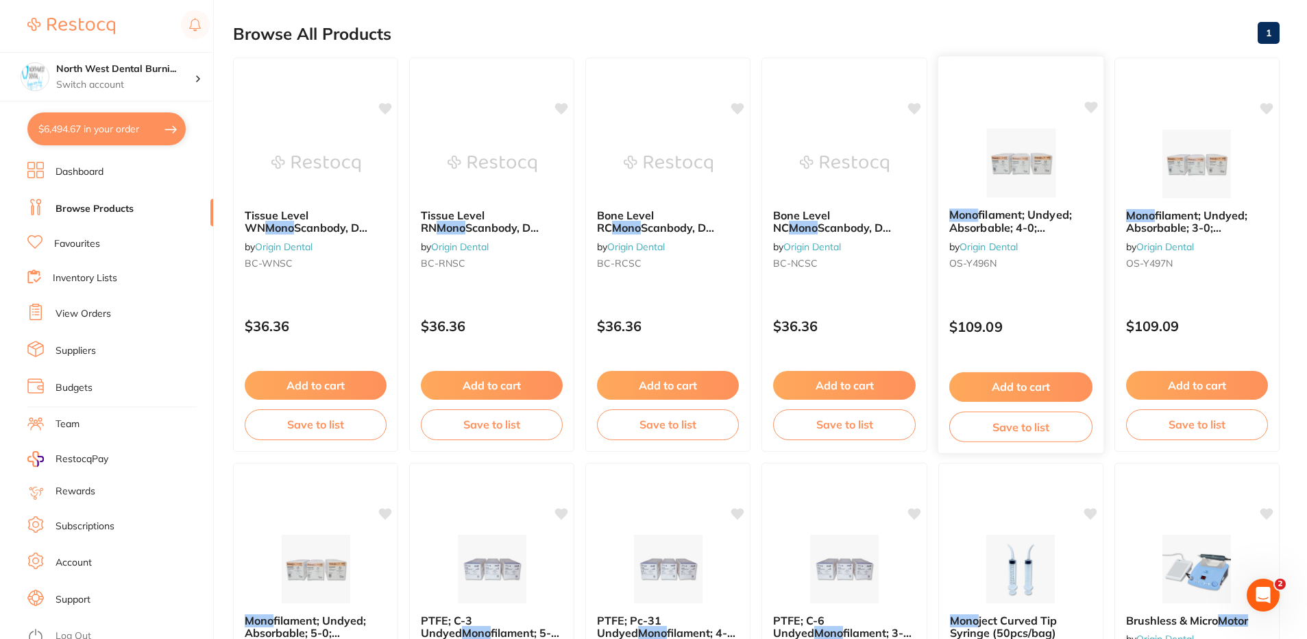
scroll to position [137, 0]
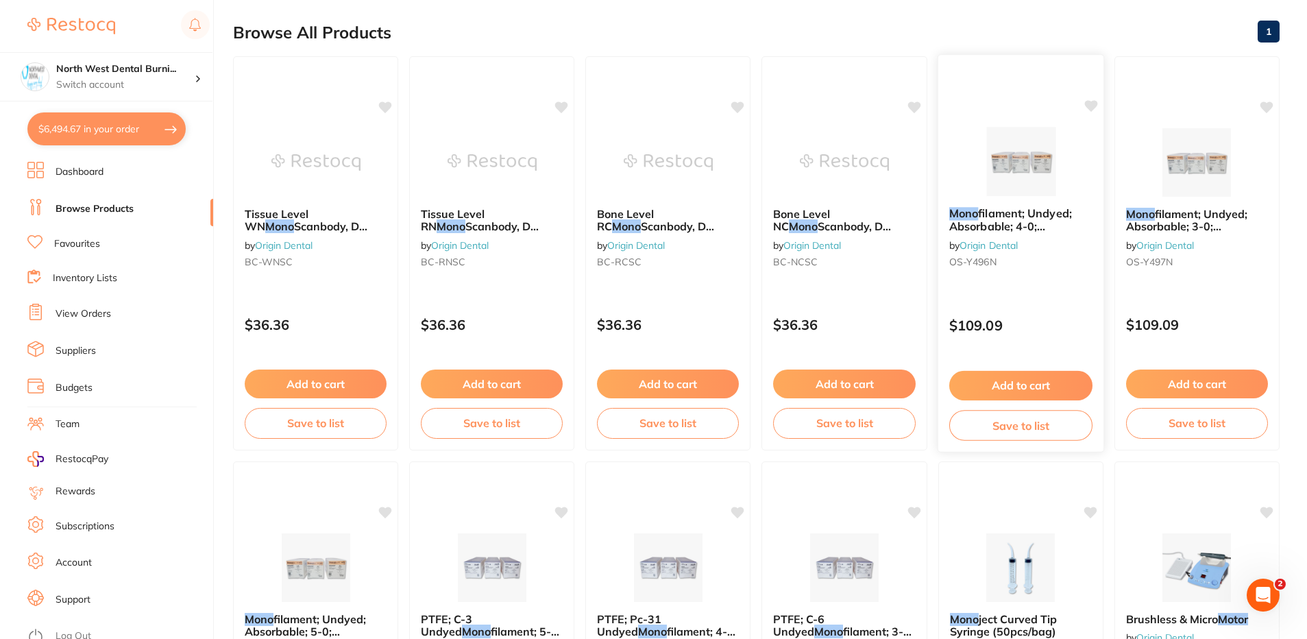
click at [1029, 271] on div "Mono filament; Undyed; Absorbable; 4-0; 18″/45cm; 3/8 Circle Precision Reverse …" at bounding box center [1021, 240] width 166 height 88
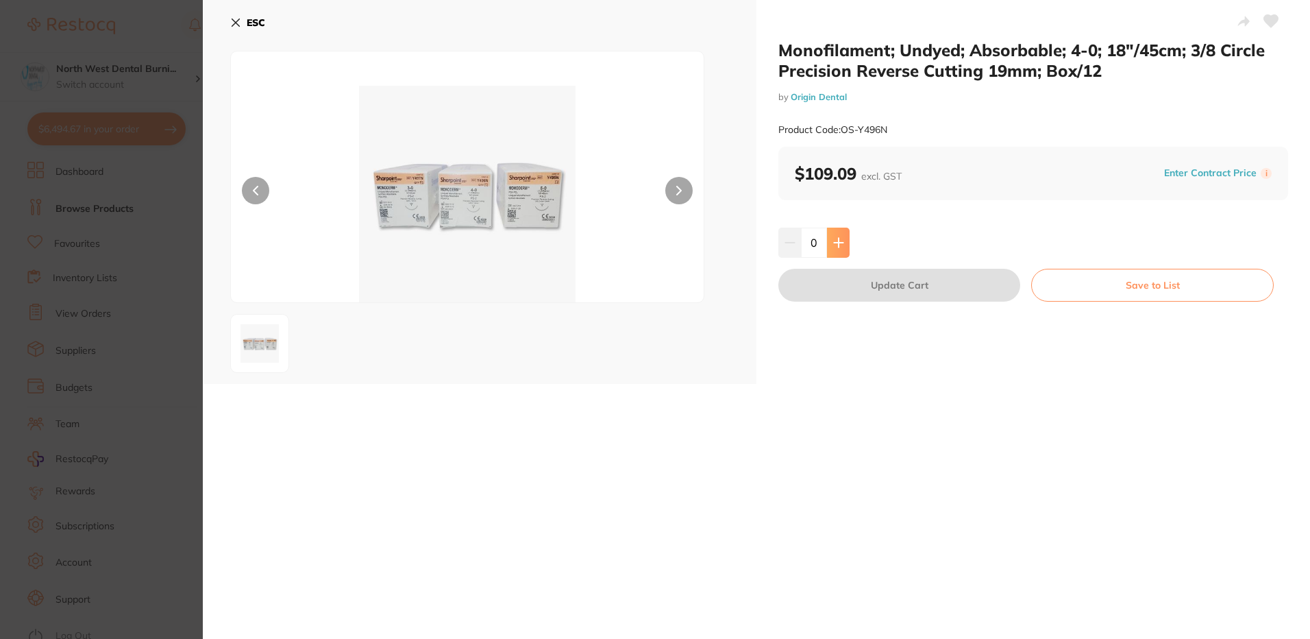
click at [838, 249] on button at bounding box center [838, 243] width 23 height 30
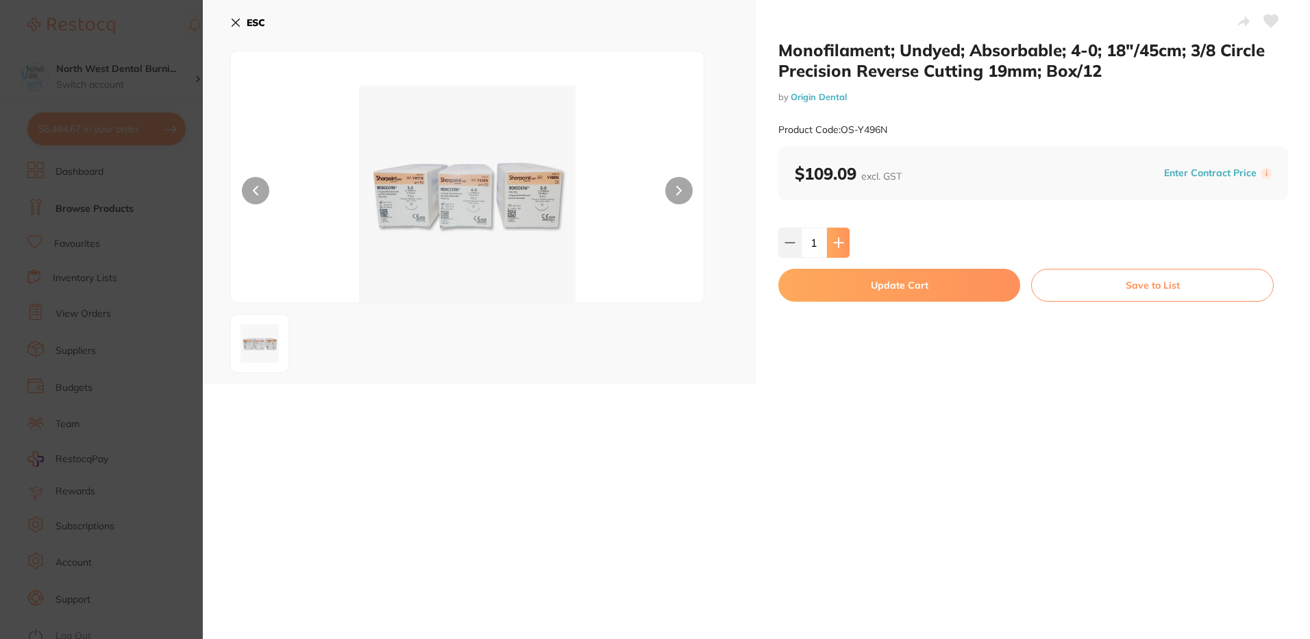
click at [838, 249] on button at bounding box center [838, 243] width 23 height 30
type input "3"
click at [856, 293] on button "Update Cart" at bounding box center [900, 285] width 242 height 33
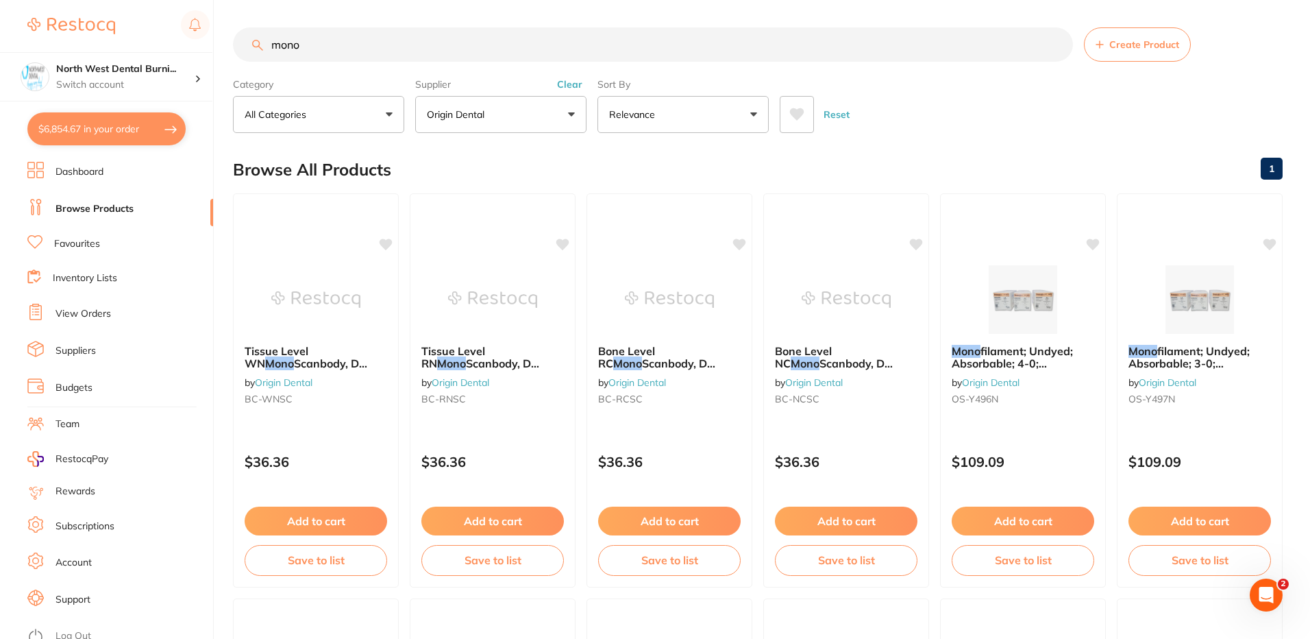
checkbox input "false"
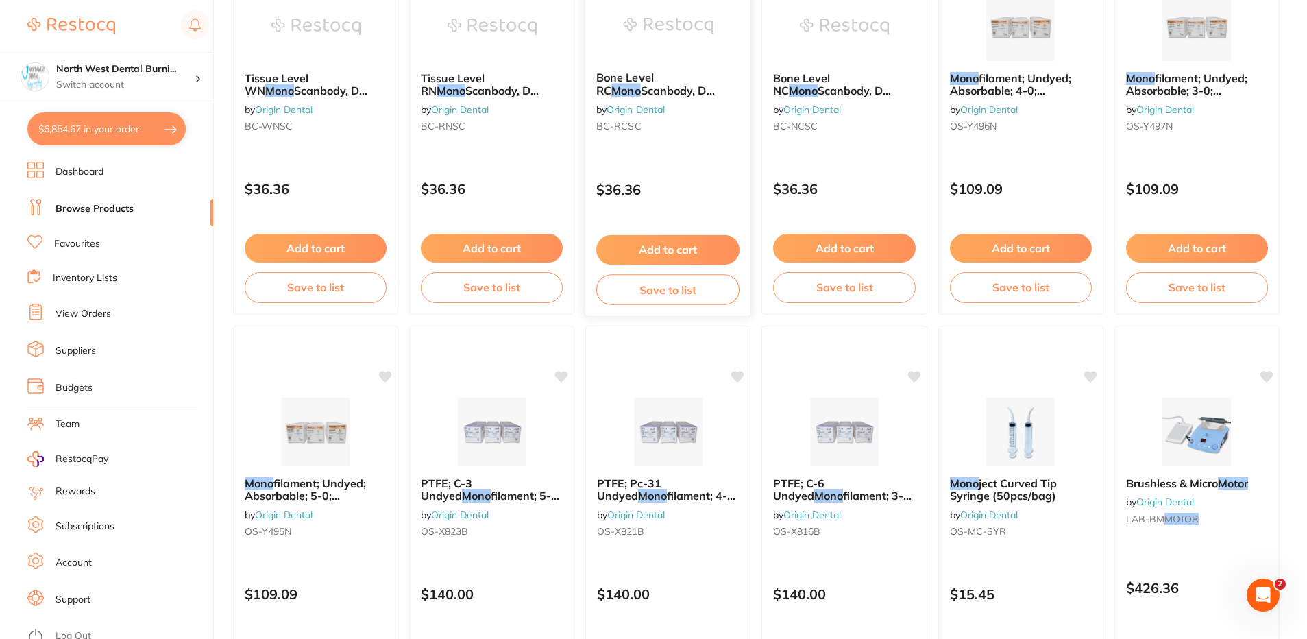
scroll to position [274, 0]
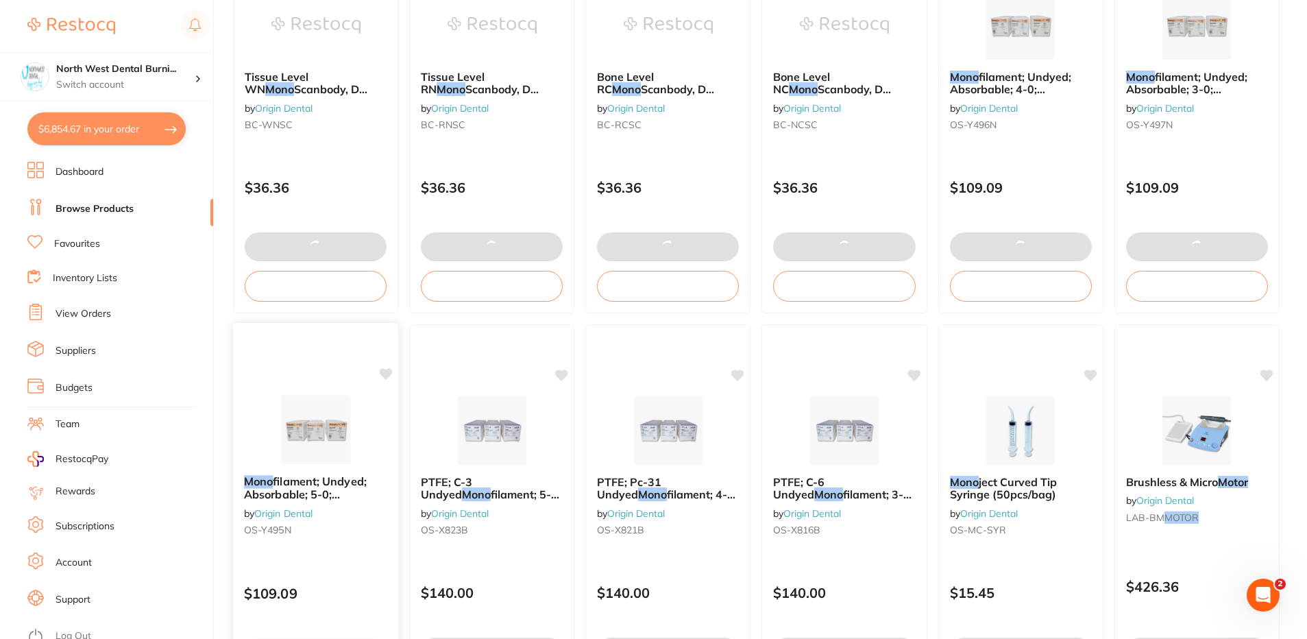
click at [305, 521] on div "Mono filament; Undyed; Absorbable; 5-0; 18″/45cm; 3/8 Circle Precision Reverse …" at bounding box center [316, 508] width 166 height 88
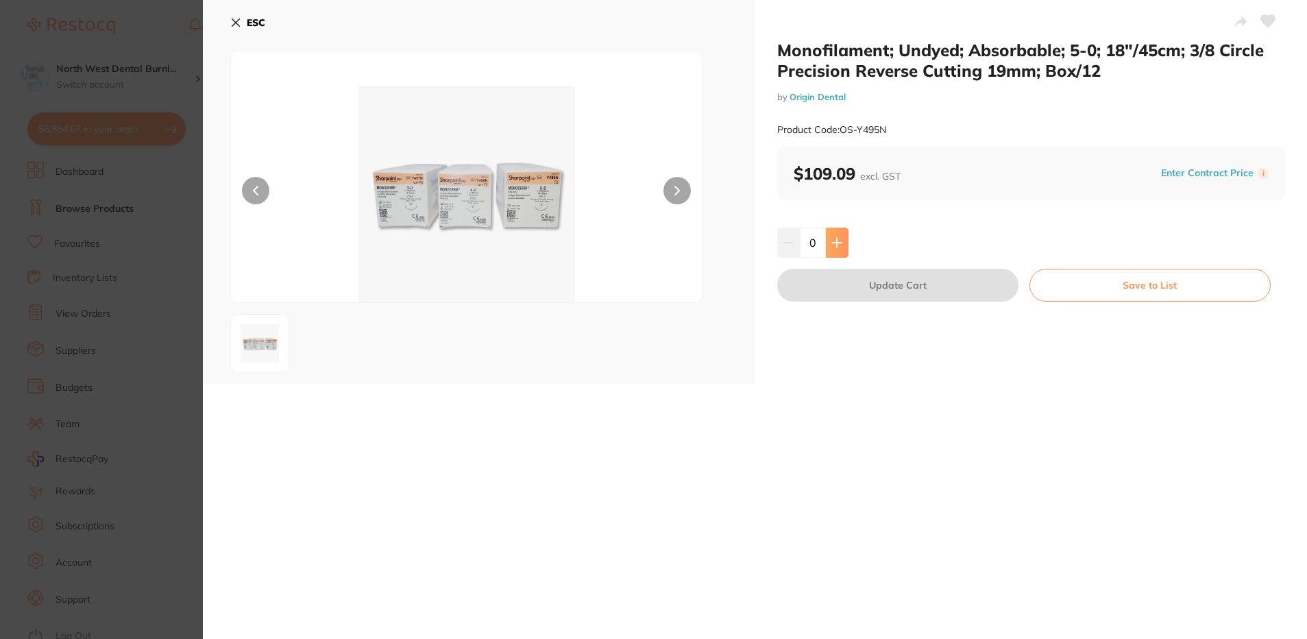
click at [835, 239] on icon at bounding box center [836, 242] width 11 height 11
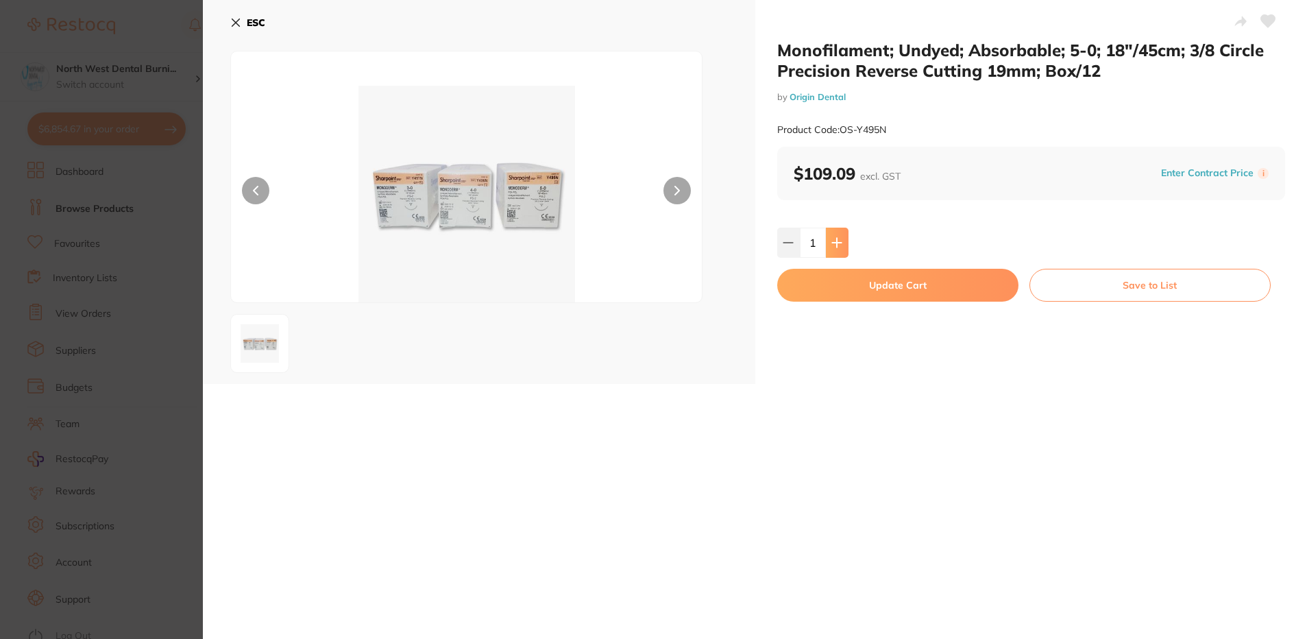
click at [835, 239] on icon at bounding box center [836, 242] width 11 height 11
type input "3"
click at [843, 293] on button "Update Cart" at bounding box center [897, 285] width 241 height 33
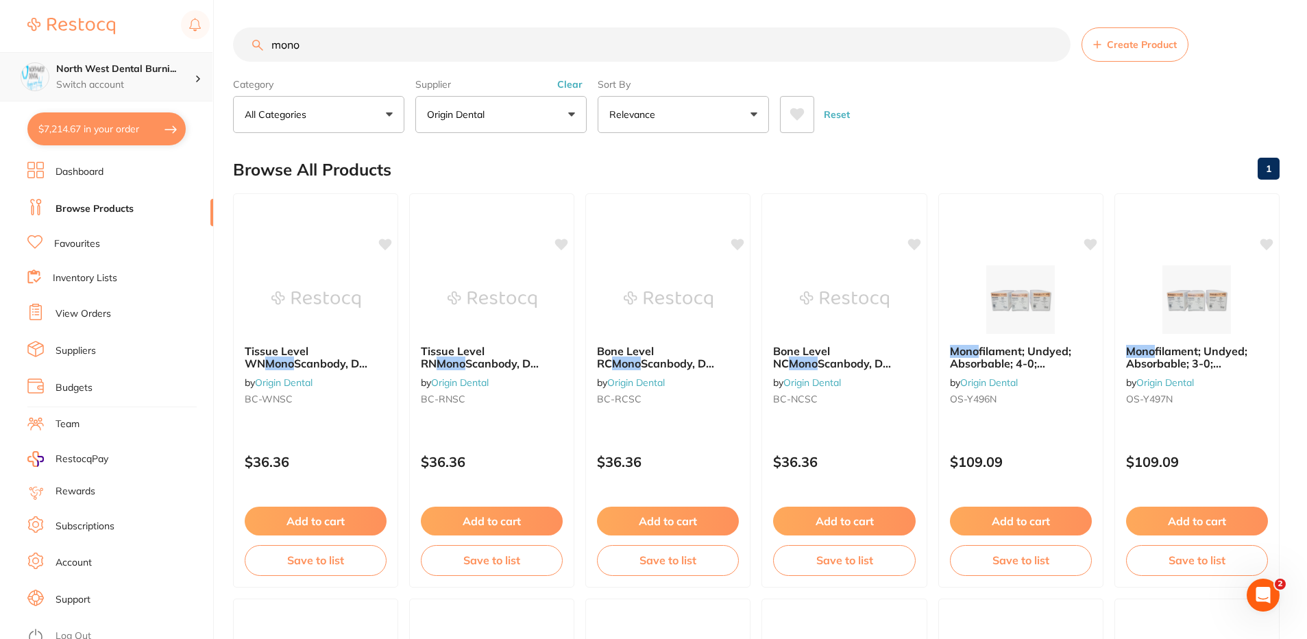
drag, startPoint x: 341, startPoint y: 28, endPoint x: 191, endPoint y: 59, distance: 152.6
click at [191, 59] on div "$7,214.67 North West Dental Burni... Switch account North West Dental Burnie Bu…" at bounding box center [653, 319] width 1307 height 639
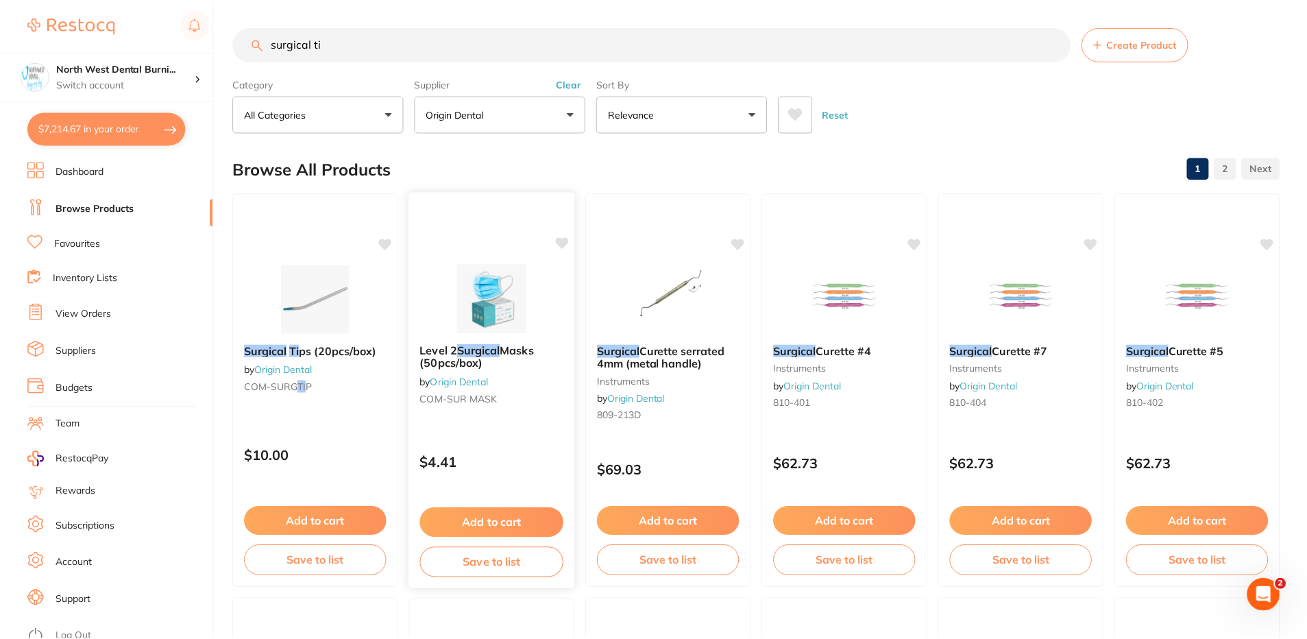
scroll to position [864, 0]
type input "surgical ti"
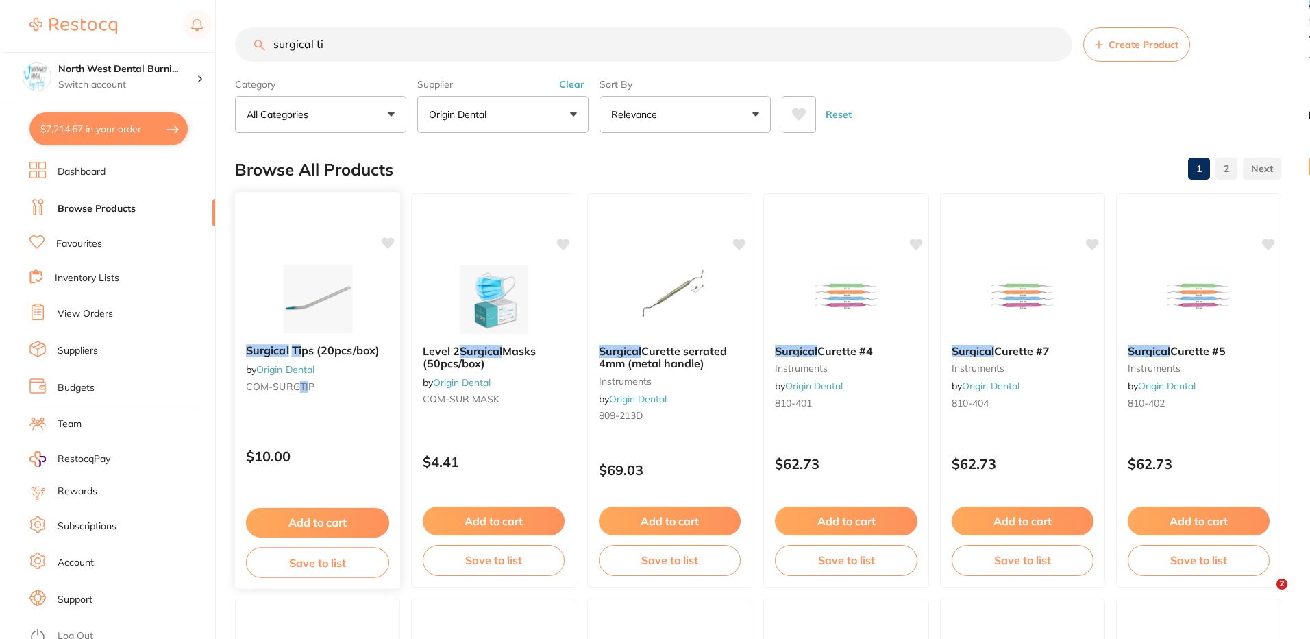
scroll to position [0, 0]
click at [328, 305] on img at bounding box center [316, 298] width 90 height 69
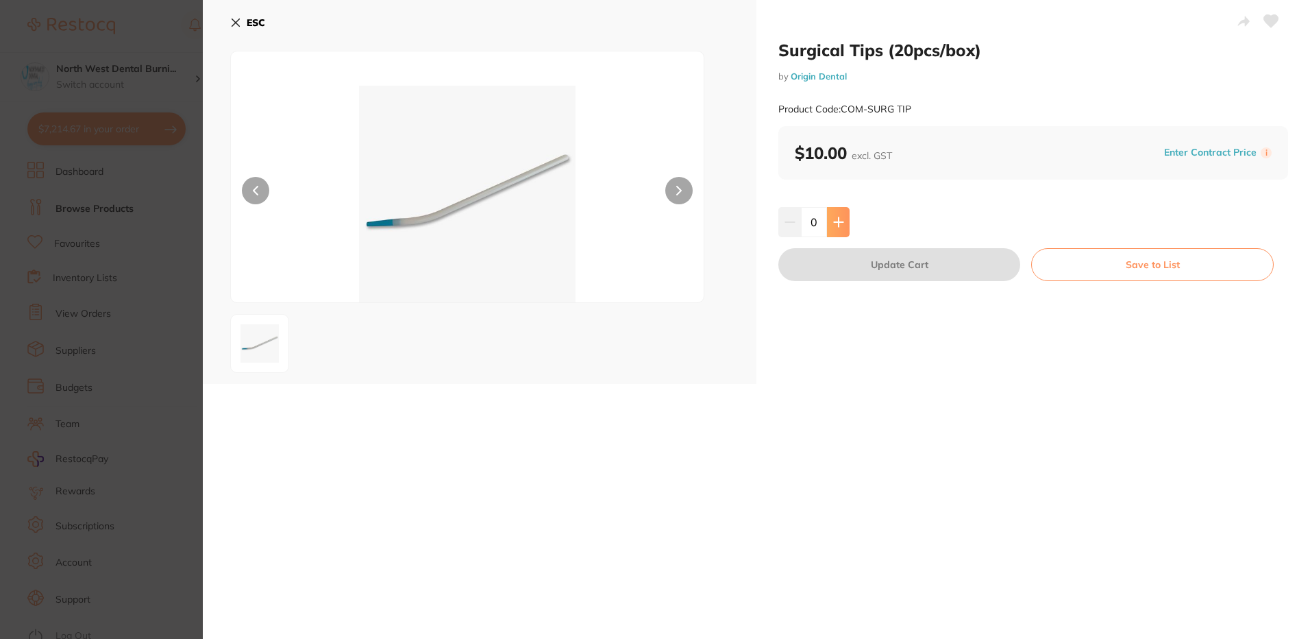
click at [833, 219] on icon at bounding box center [838, 222] width 11 height 11
click at [836, 219] on icon at bounding box center [838, 221] width 9 height 9
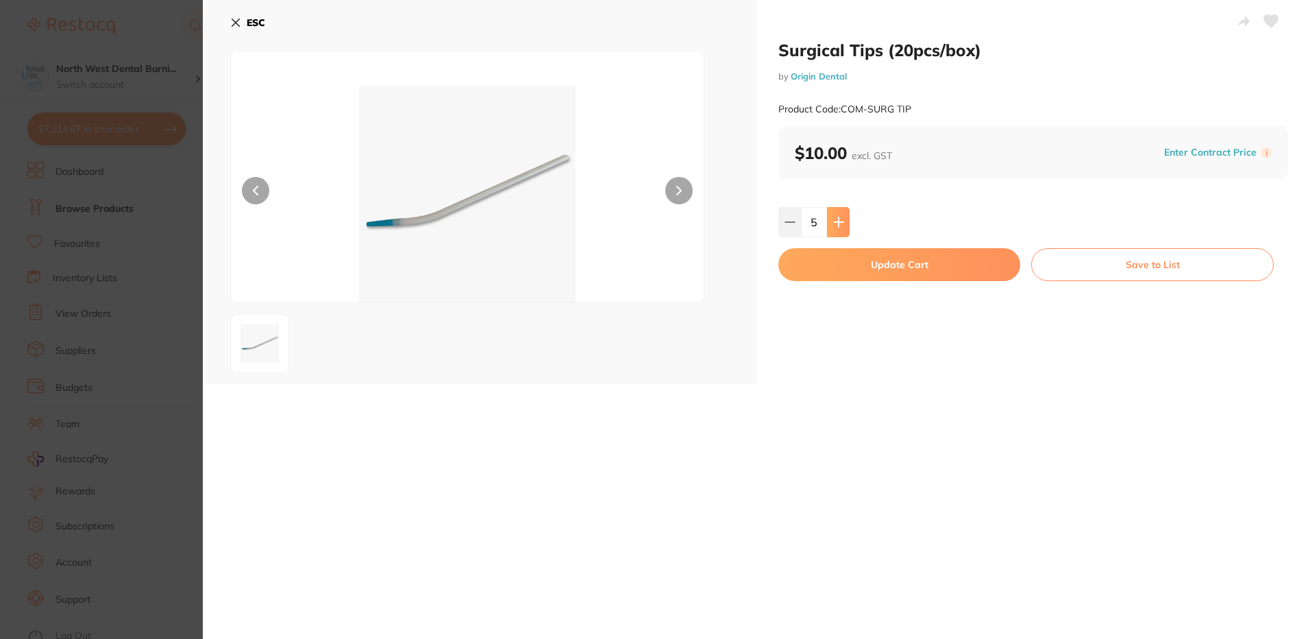
click at [836, 219] on icon at bounding box center [838, 221] width 9 height 9
type input "6"
click at [857, 259] on button "Update Cart" at bounding box center [900, 264] width 242 height 33
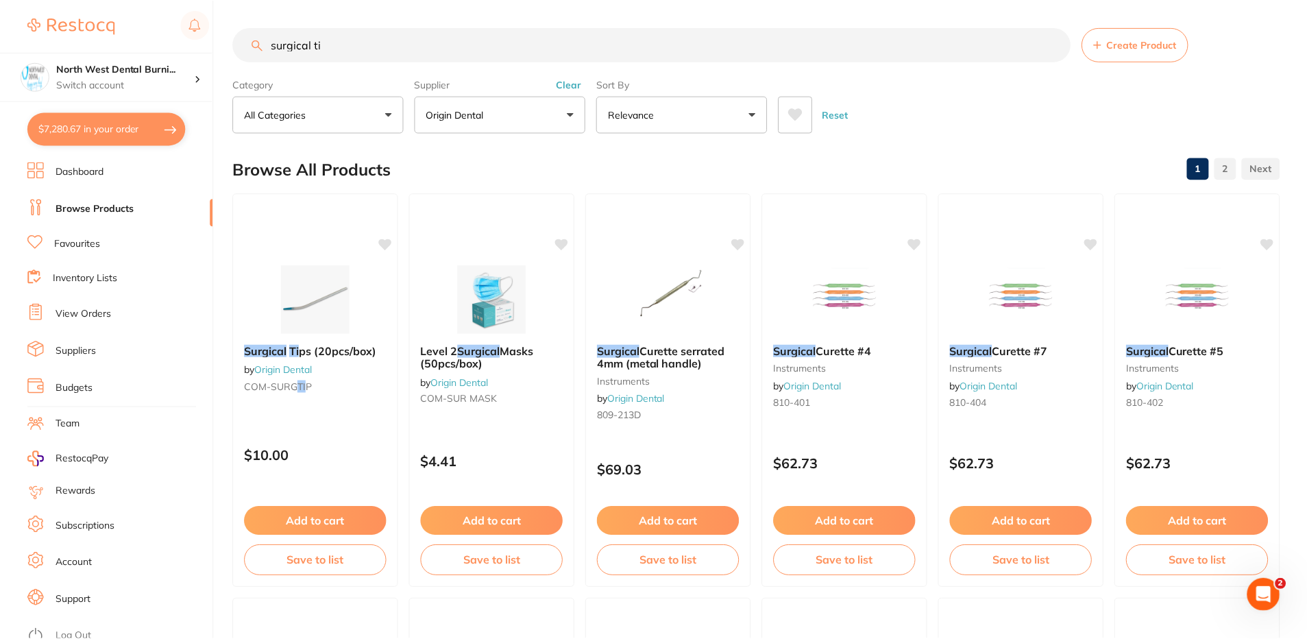
scroll to position [1, 0]
drag, startPoint x: 365, startPoint y: 40, endPoint x: 117, endPoint y: 63, distance: 248.5
click at [119, 63] on div "$7,280.67 North West Dental Burni... Switch account North West Dental Burnie Bu…" at bounding box center [653, 318] width 1307 height 639
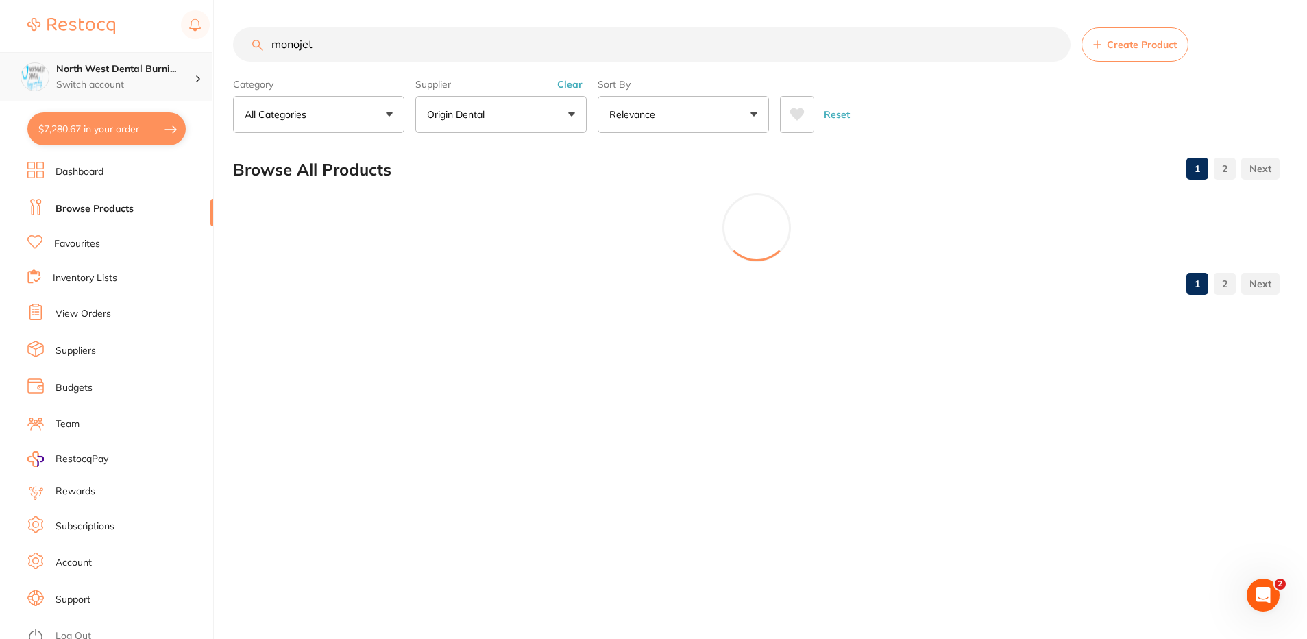
scroll to position [305, 0]
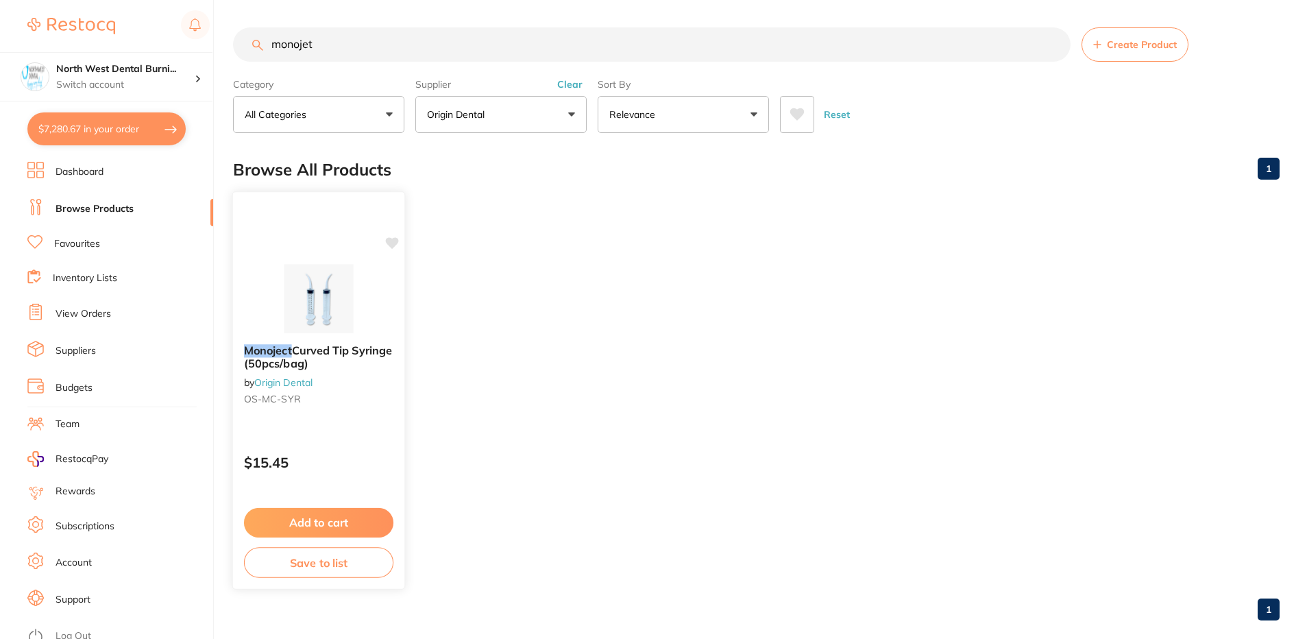
type input "monojet"
click at [325, 330] on img at bounding box center [318, 298] width 90 height 69
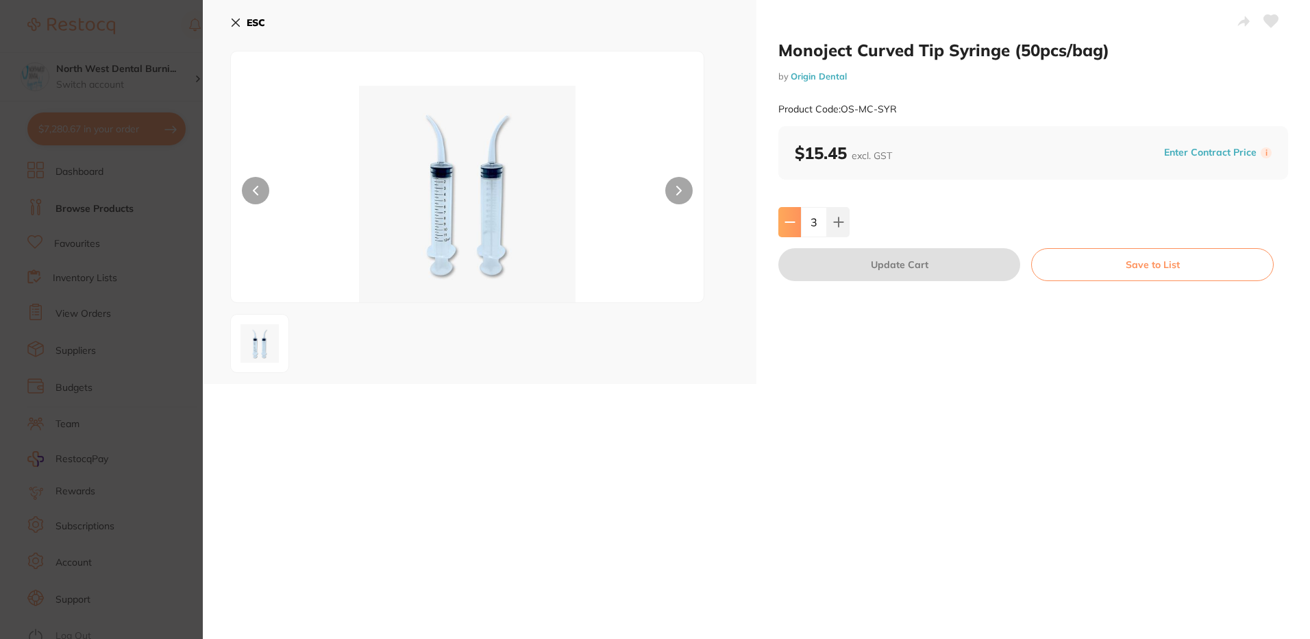
click at [788, 217] on icon at bounding box center [790, 222] width 11 height 11
type input "2"
click at [853, 264] on button "Update Cart" at bounding box center [900, 264] width 242 height 33
type input "2"
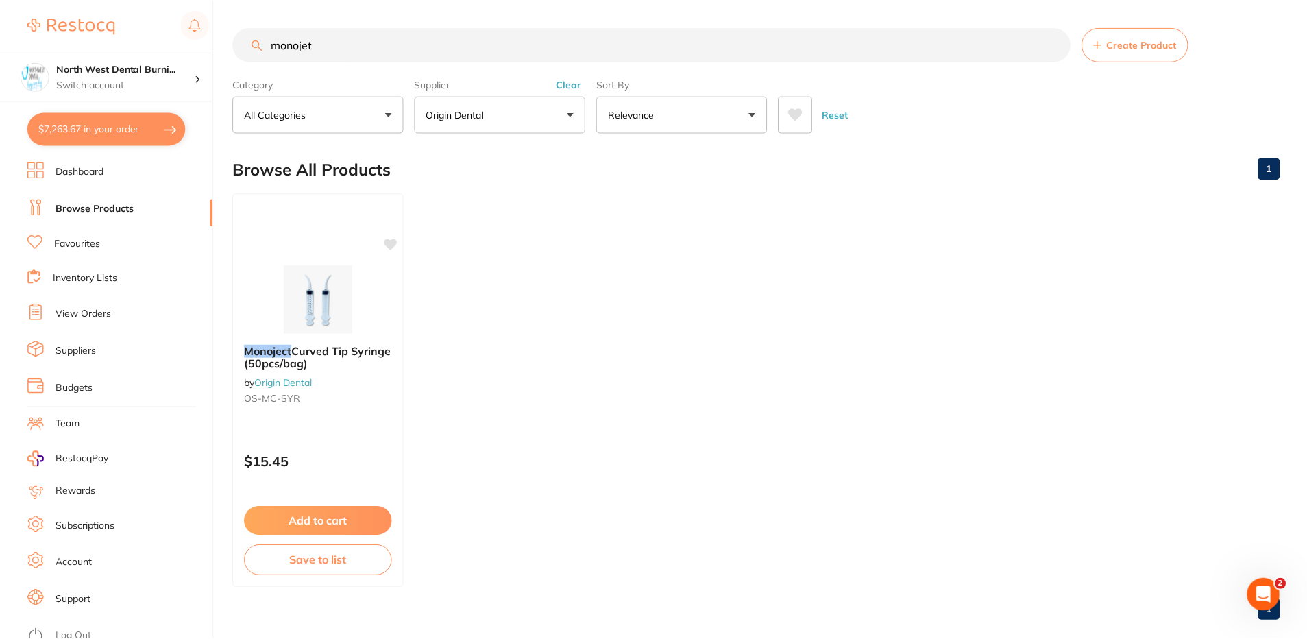
scroll to position [1, 0]
click at [561, 81] on button "Clear" at bounding box center [570, 83] width 34 height 12
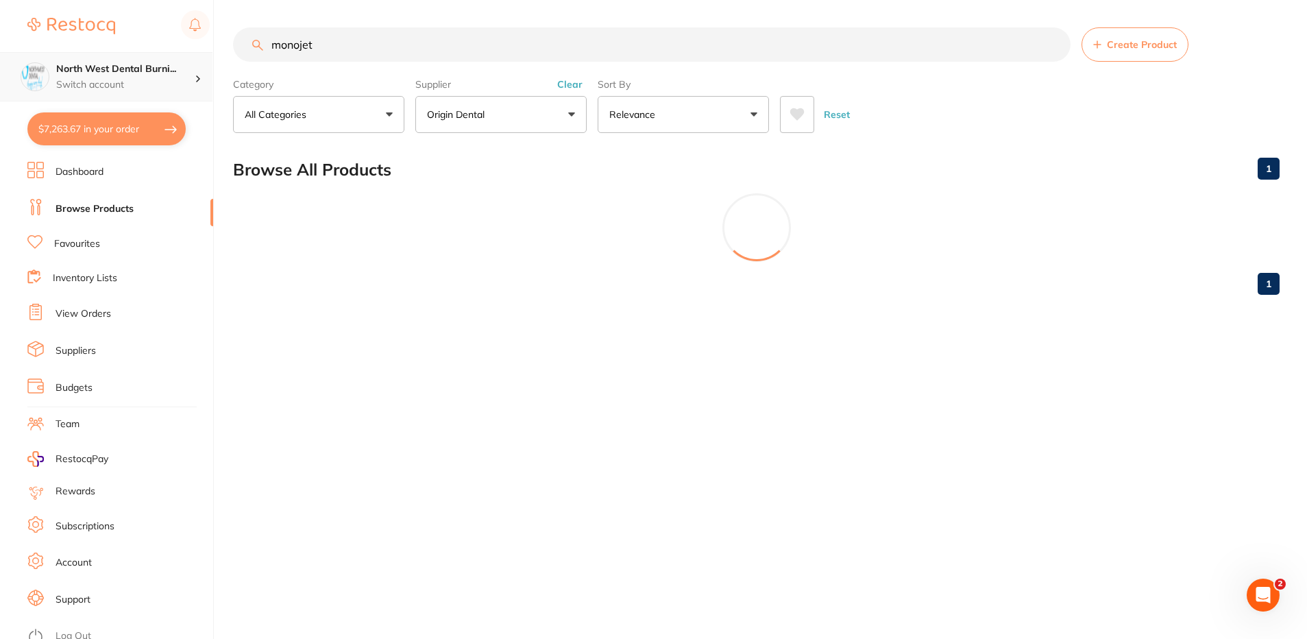
scroll to position [0, 0]
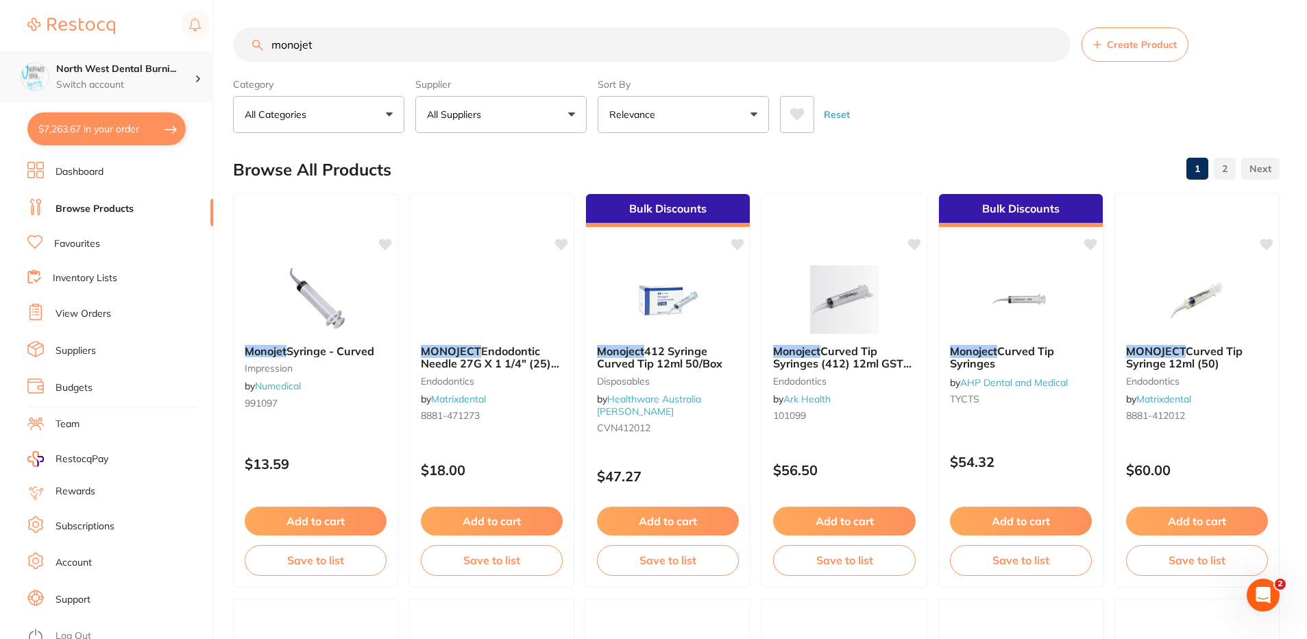
drag, startPoint x: 186, startPoint y: 60, endPoint x: 135, endPoint y: 58, distance: 50.8
click at [135, 59] on div "$7,263.67 North West Dental Burni... Switch account North West Dental Burnie Bu…" at bounding box center [653, 319] width 1307 height 639
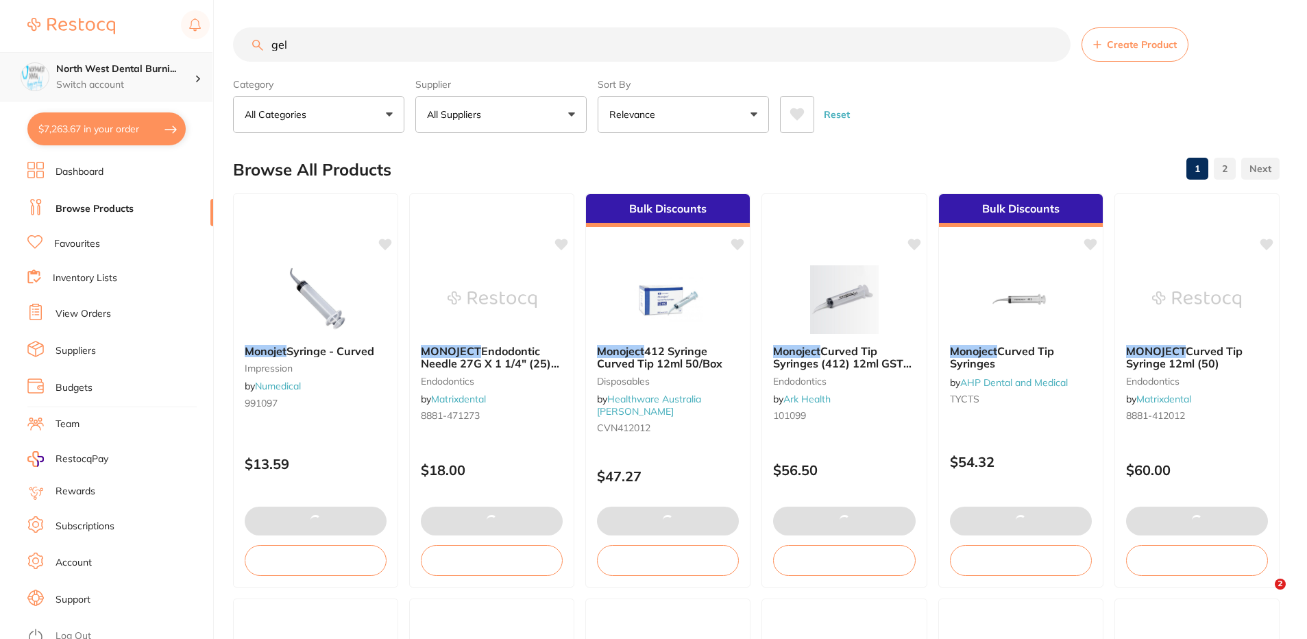
type input "gele"
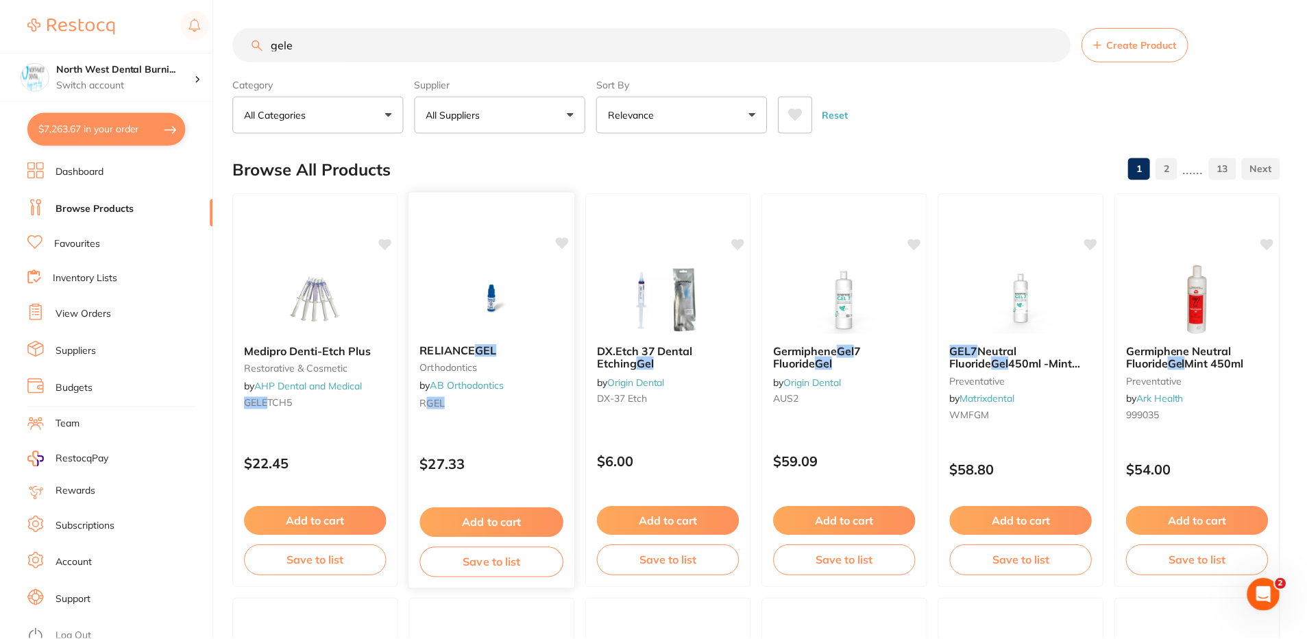
scroll to position [655, 0]
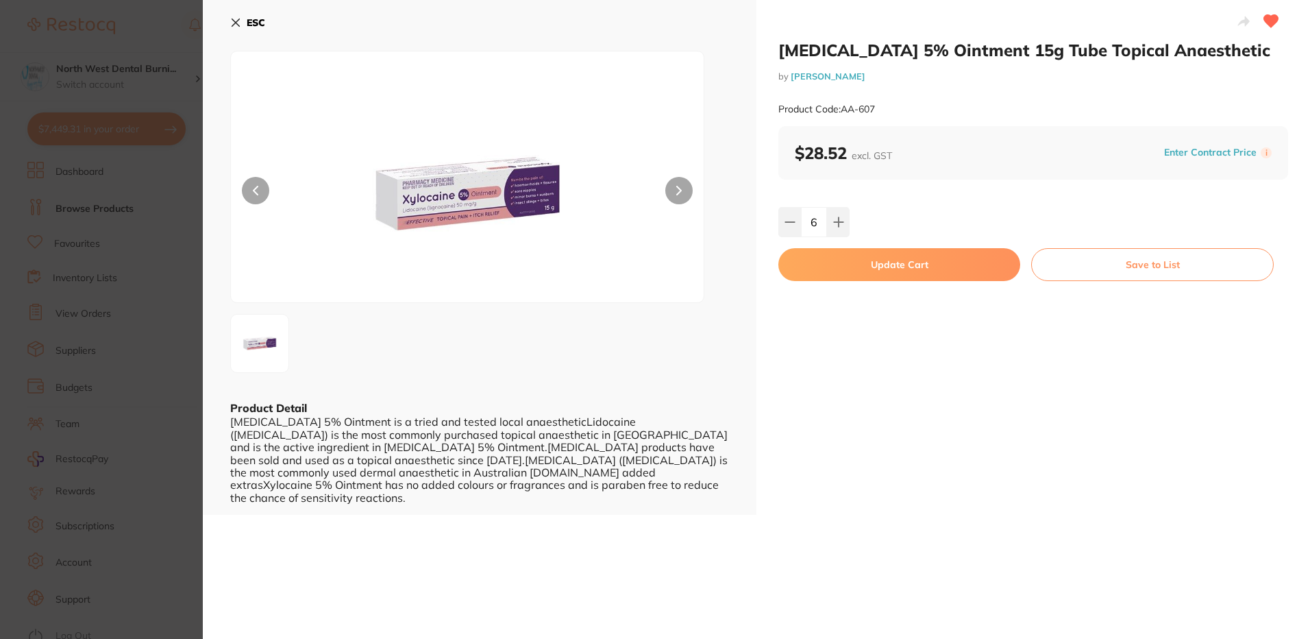
click at [840, 263] on button "Update Cart" at bounding box center [900, 264] width 242 height 33
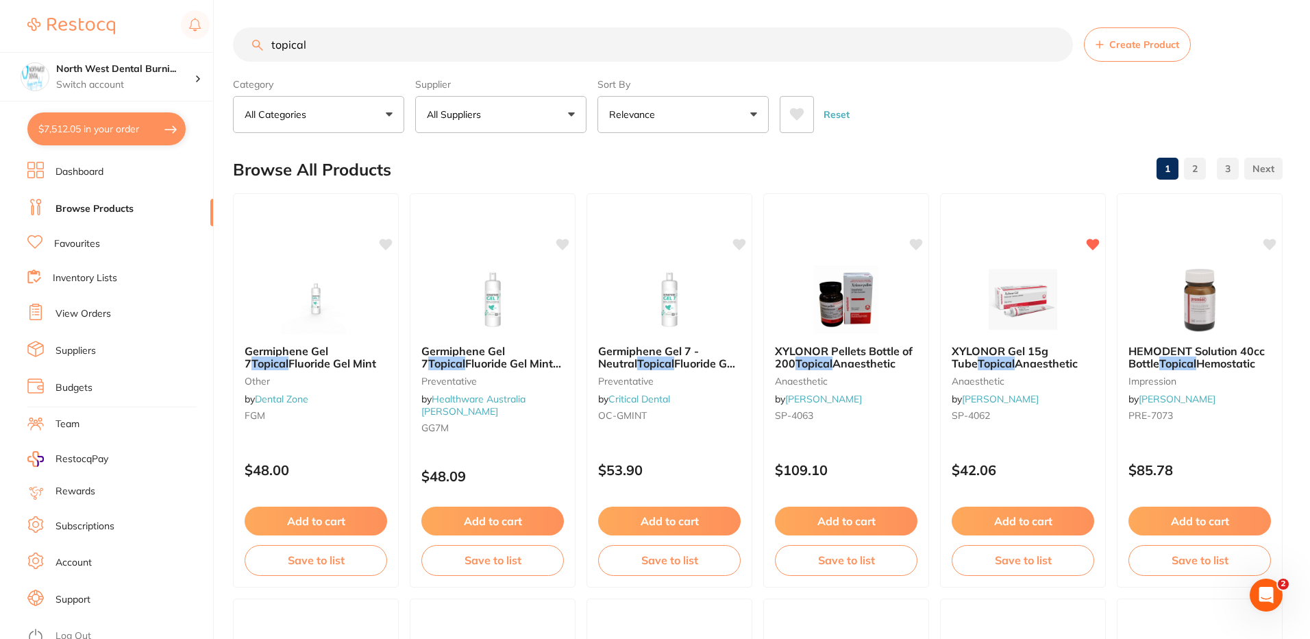
type input "6"
